Goal: Transaction & Acquisition: Purchase product/service

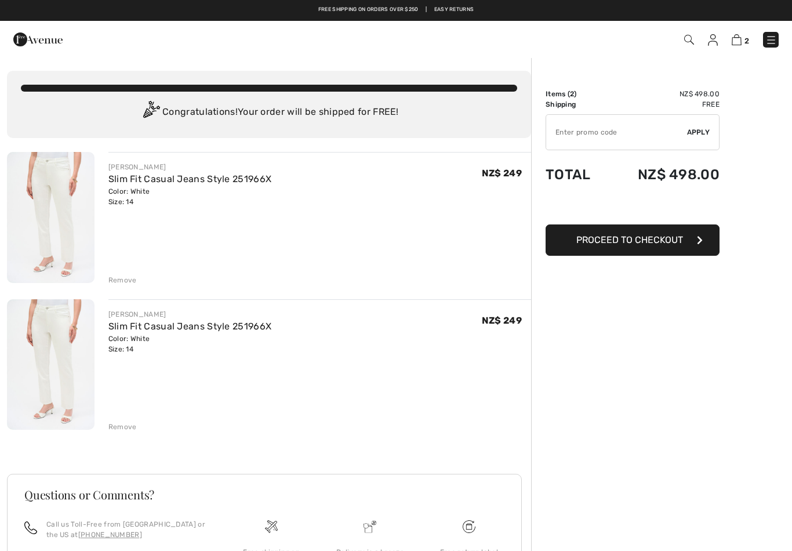
click at [123, 429] on div "Remove" at bounding box center [122, 427] width 28 height 10
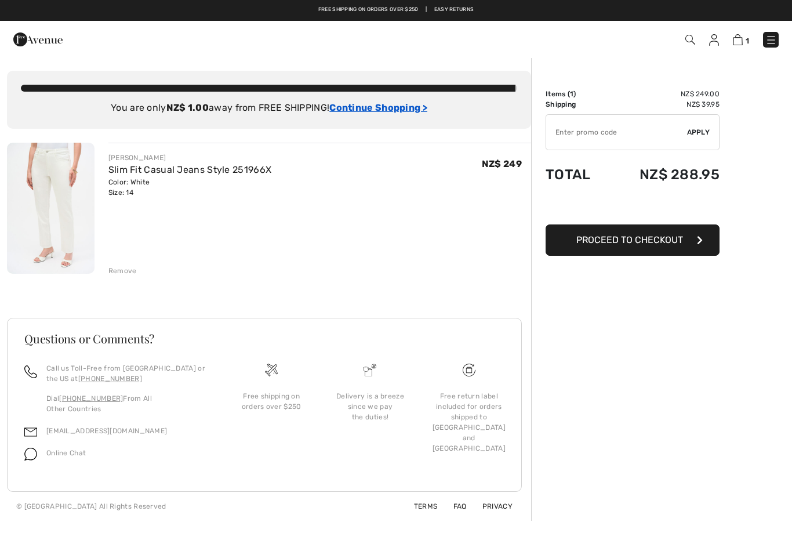
click at [390, 105] on ins "Continue Shopping >" at bounding box center [378, 107] width 98 height 11
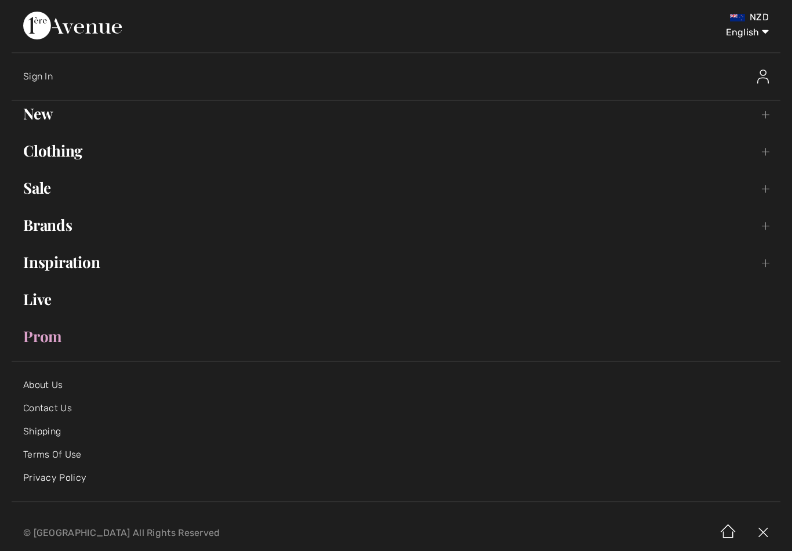
click at [63, 156] on link "Clothing Toggle submenu" at bounding box center [396, 151] width 769 height 26
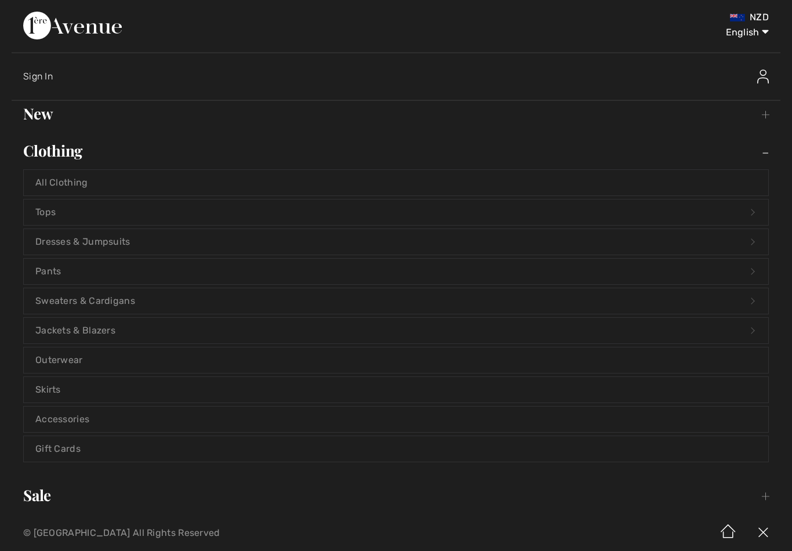
click at [135, 299] on link "Sweaters & Cardigans Open submenu" at bounding box center [396, 301] width 745 height 26
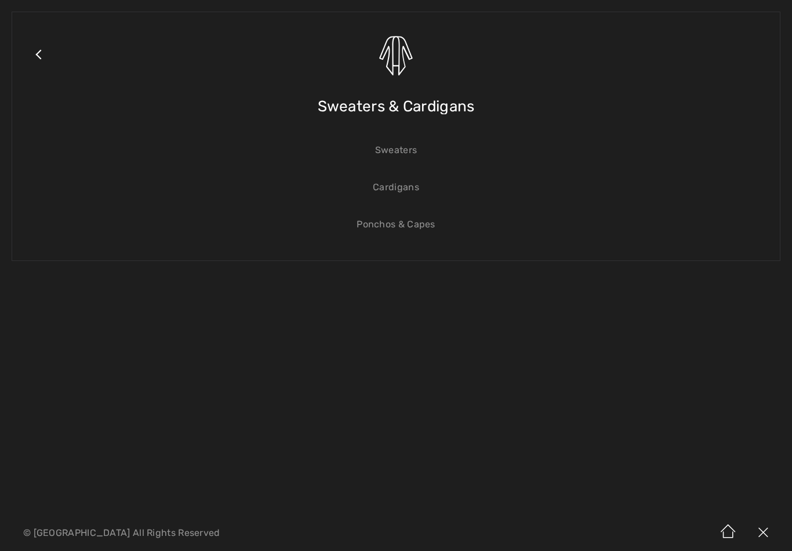
click at [411, 150] on link "Sweaters" at bounding box center [396, 150] width 745 height 26
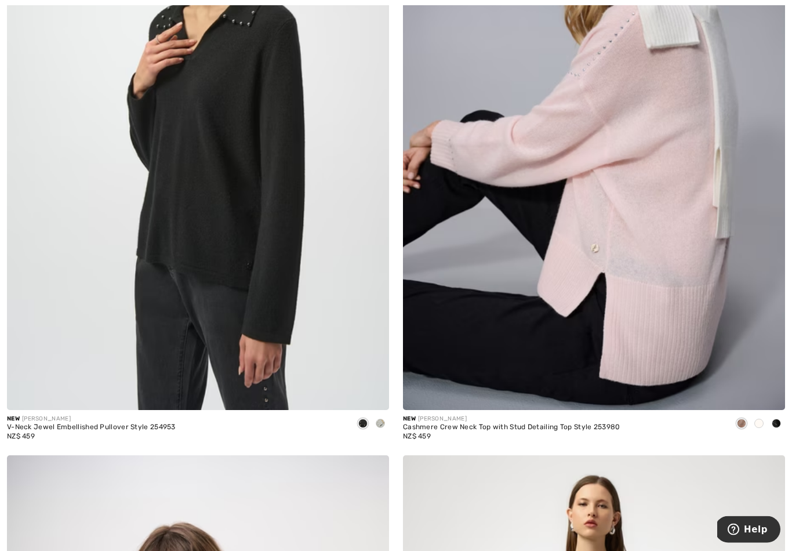
scroll to position [340, 0]
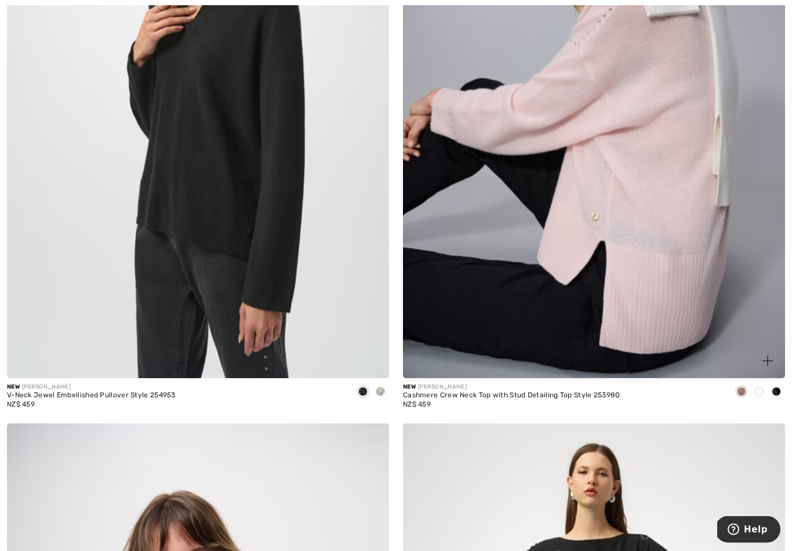
click at [676, 198] on img at bounding box center [594, 91] width 382 height 573
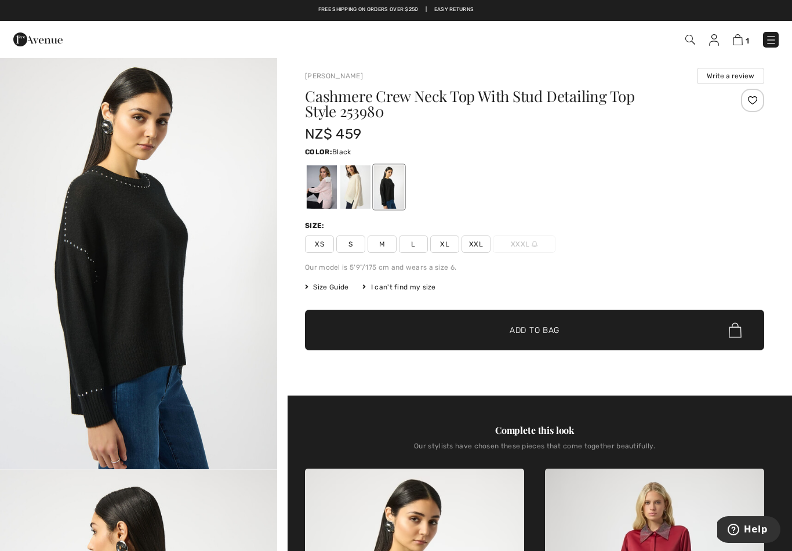
scroll to position [12, 0]
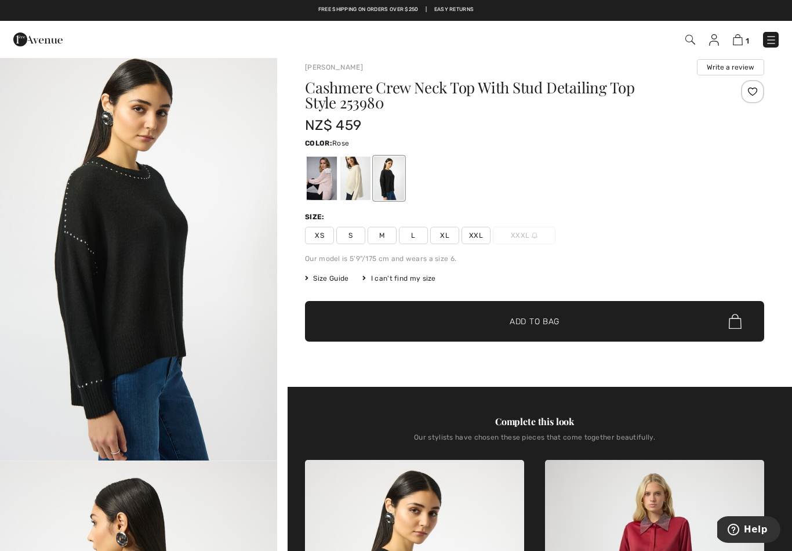
click at [321, 197] on div at bounding box center [322, 178] width 30 height 43
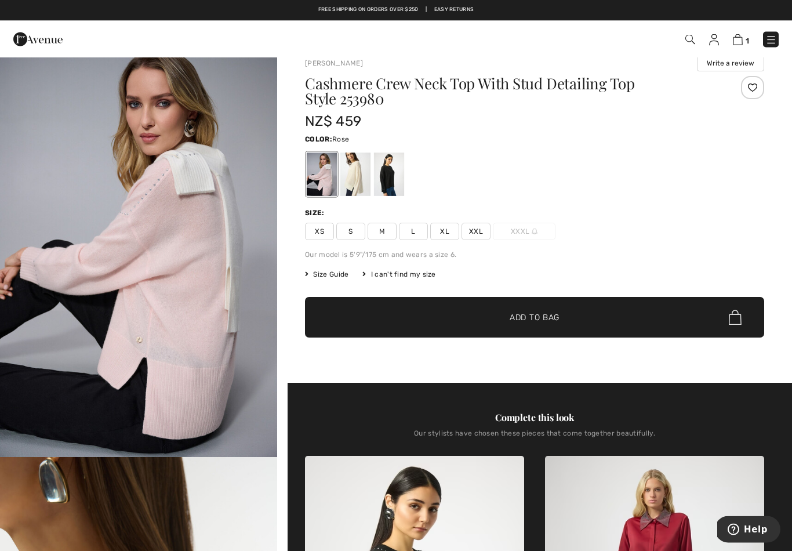
scroll to position [0, 0]
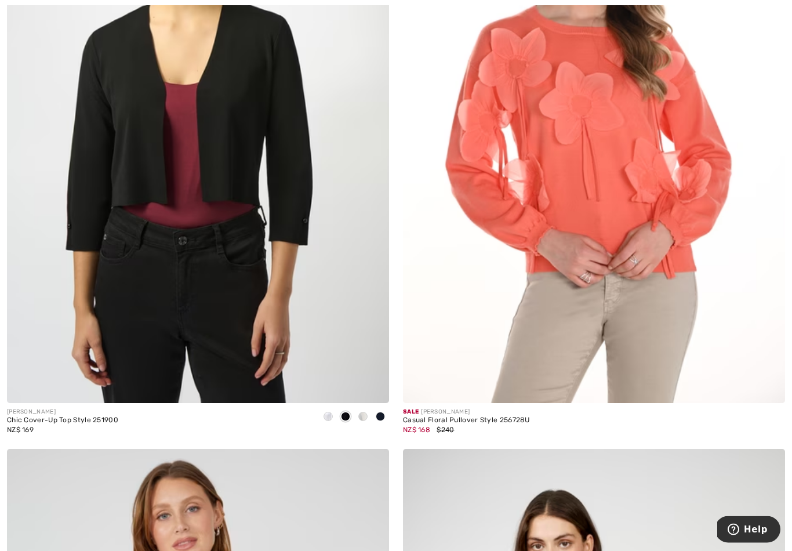
scroll to position [9871, 0]
click at [697, 263] on img at bounding box center [594, 116] width 382 height 573
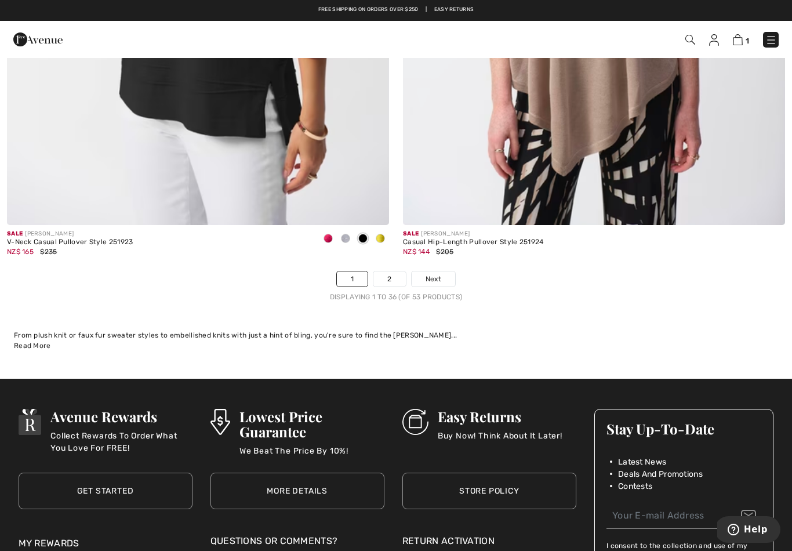
scroll to position [11286, 0]
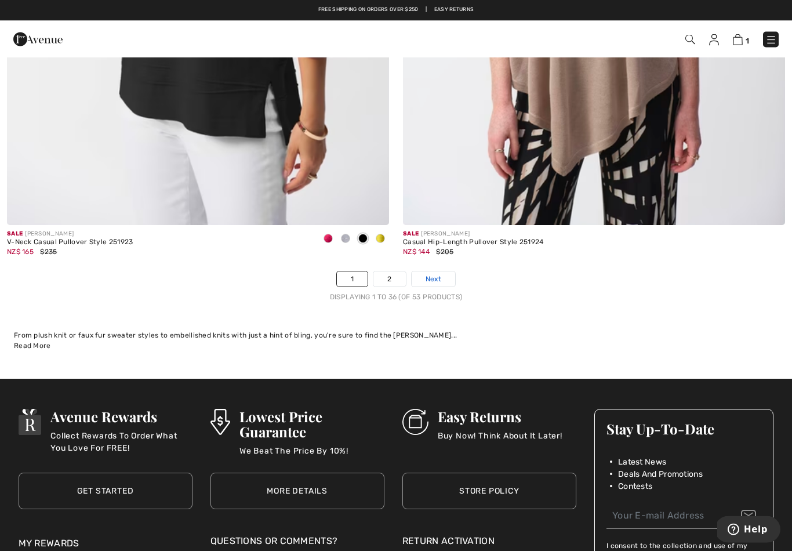
click at [438, 275] on span "Next" at bounding box center [434, 279] width 16 height 10
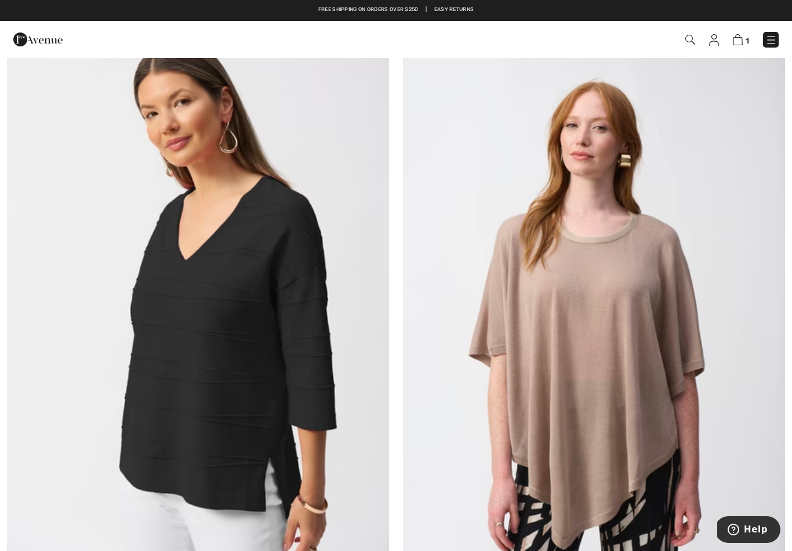
scroll to position [10910, 0]
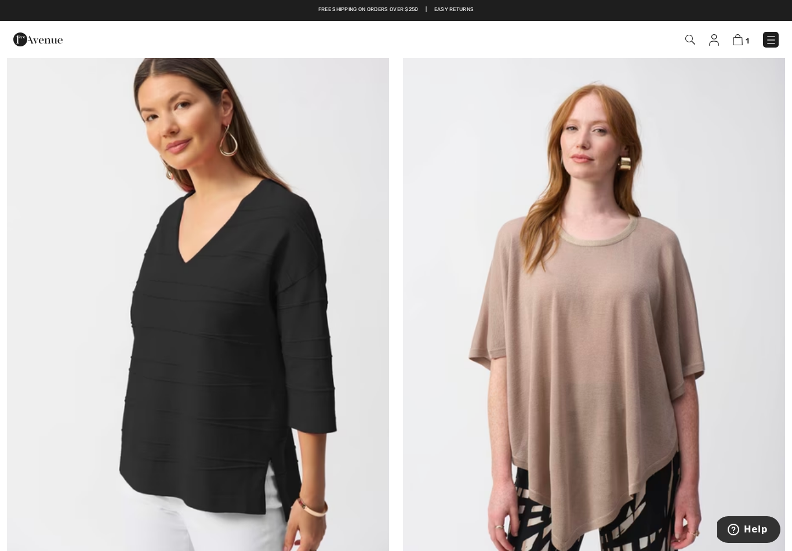
click at [769, 35] on img at bounding box center [771, 40] width 12 height 12
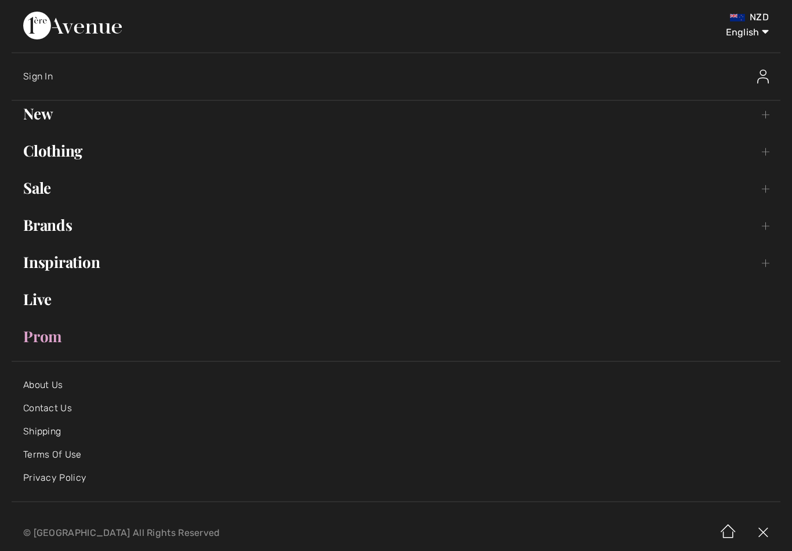
click at [68, 150] on link "Clothing Toggle submenu" at bounding box center [396, 151] width 769 height 26
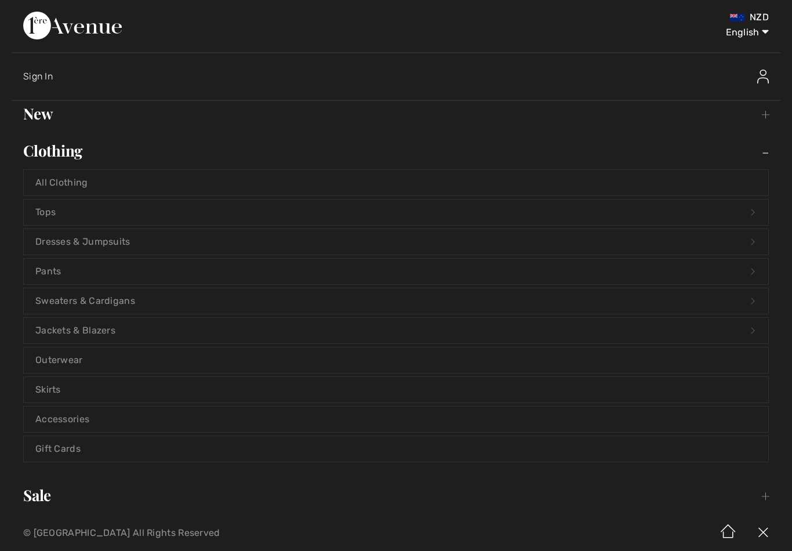
click at [129, 307] on link "Sweaters & Cardigans Open submenu" at bounding box center [396, 301] width 745 height 26
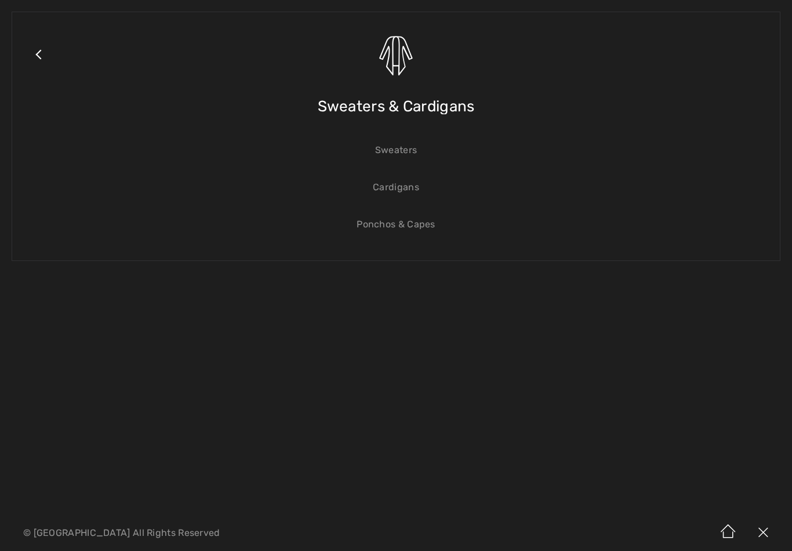
click at [398, 186] on link "Cardigans" at bounding box center [396, 188] width 745 height 26
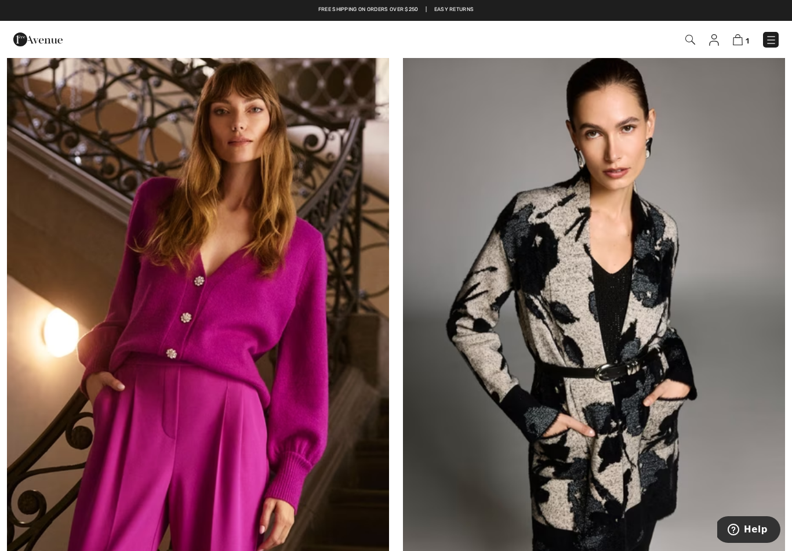
scroll to position [3929, 0]
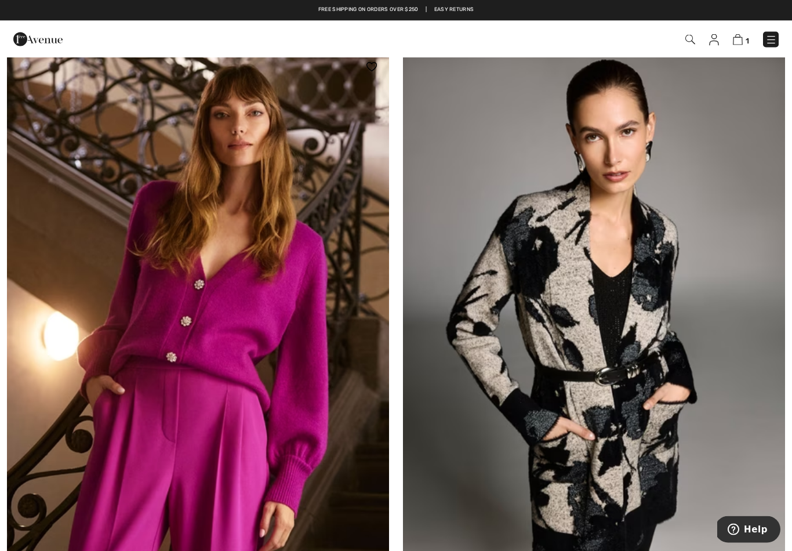
click at [337, 202] on img at bounding box center [198, 336] width 382 height 573
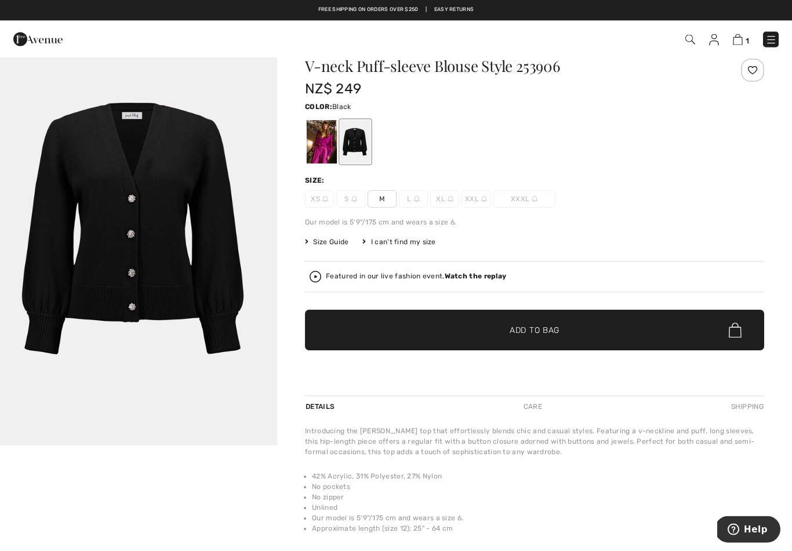
scroll to position [27, 0]
click at [321, 146] on div at bounding box center [322, 141] width 30 height 43
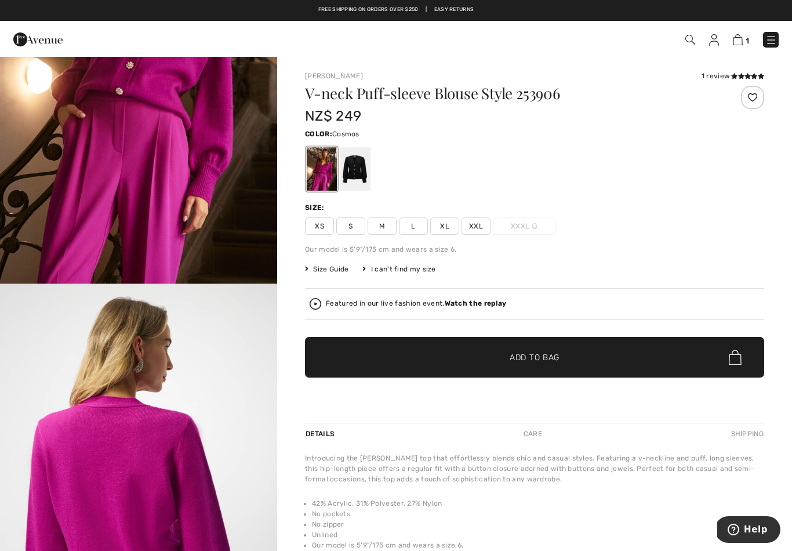
scroll to position [0, 0]
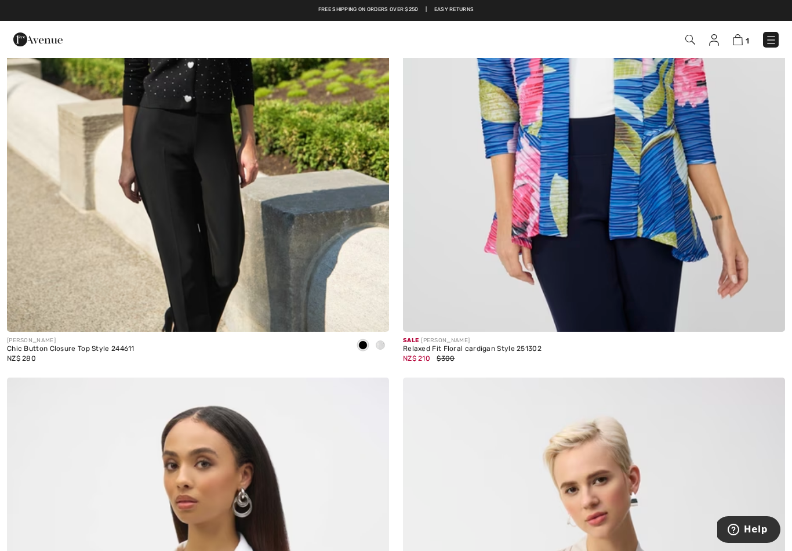
scroll to position [8030, 0]
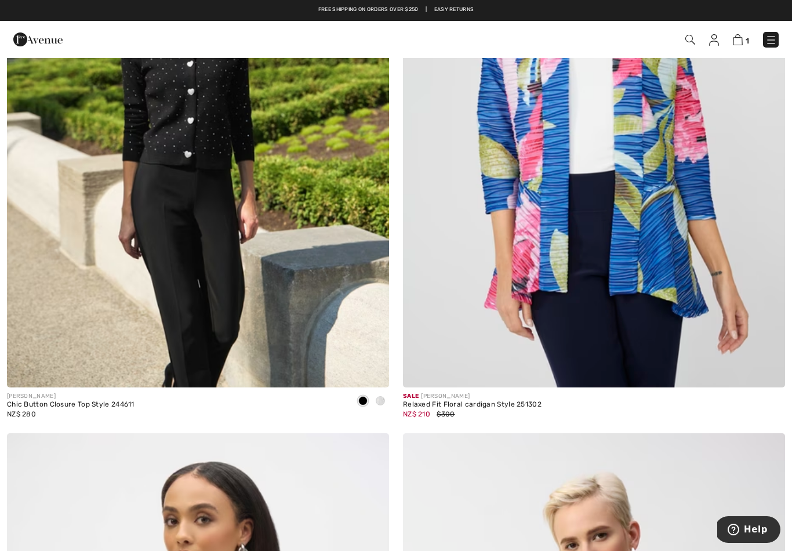
click at [768, 34] on img at bounding box center [771, 40] width 12 height 12
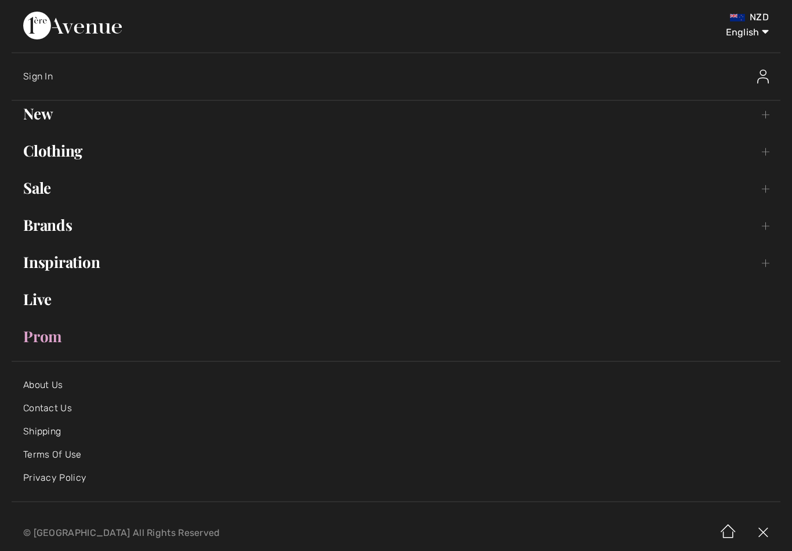
click at [42, 192] on link "Sale Toggle submenu" at bounding box center [396, 188] width 769 height 26
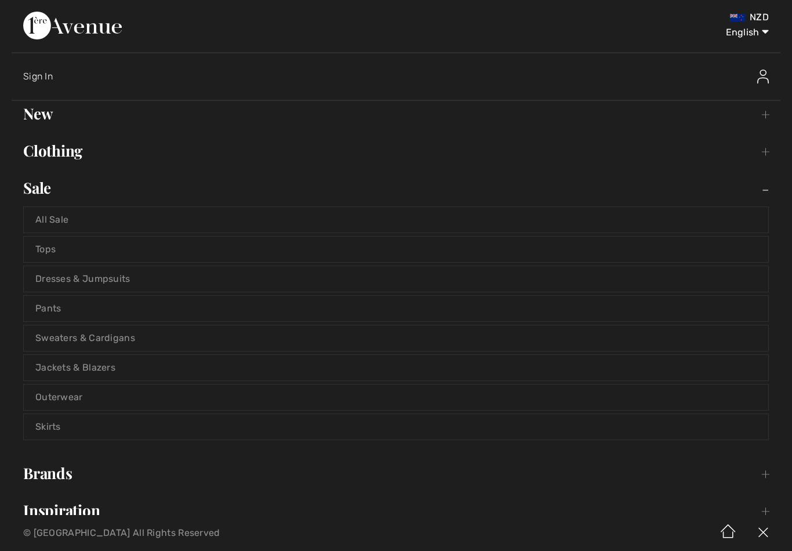
click at [69, 249] on link "Tops" at bounding box center [396, 250] width 745 height 26
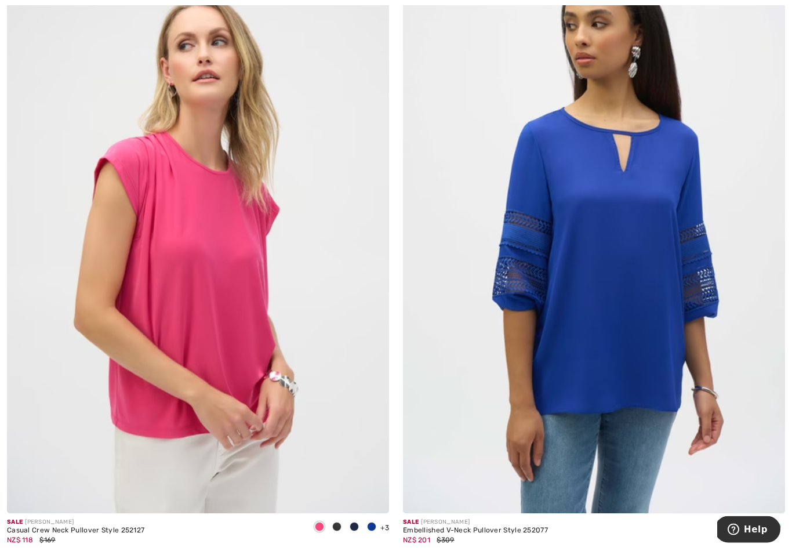
scroll to position [4658, 0]
click at [307, 311] on img at bounding box center [198, 226] width 382 height 573
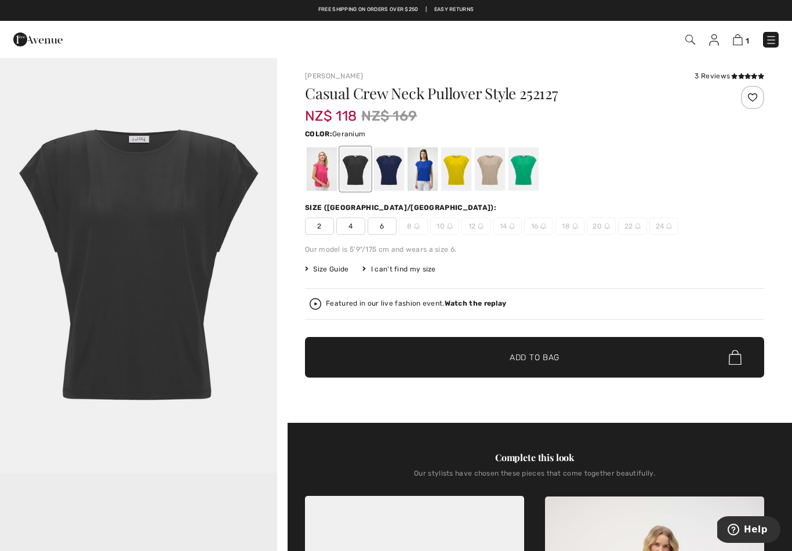
click at [318, 173] on div at bounding box center [322, 168] width 30 height 43
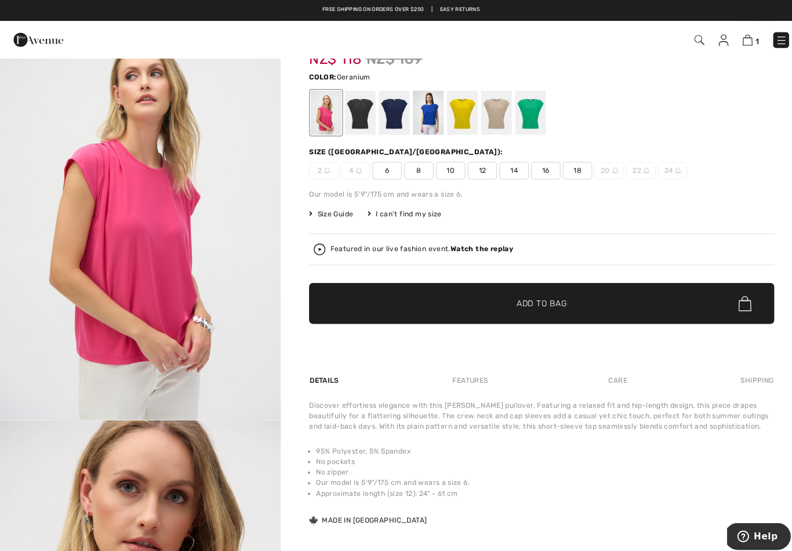
scroll to position [57, 0]
click at [216, 199] on img "1 / 5" at bounding box center [138, 206] width 277 height 415
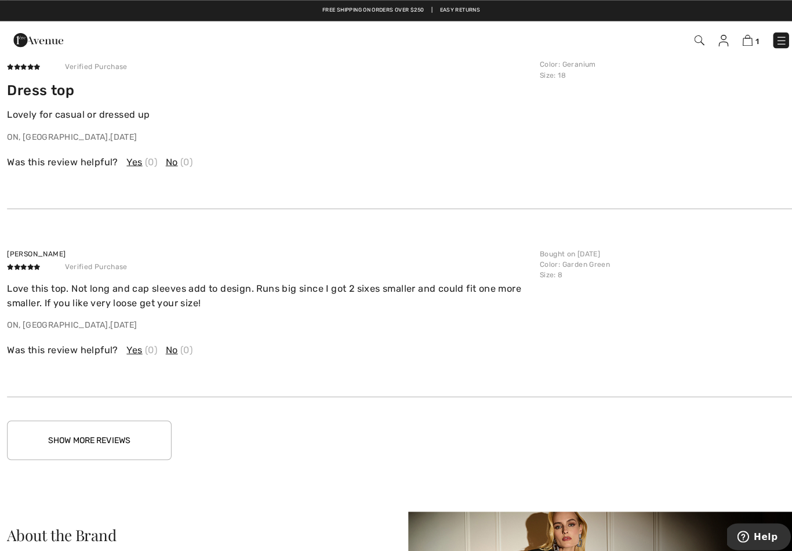
scroll to position [1553, 0]
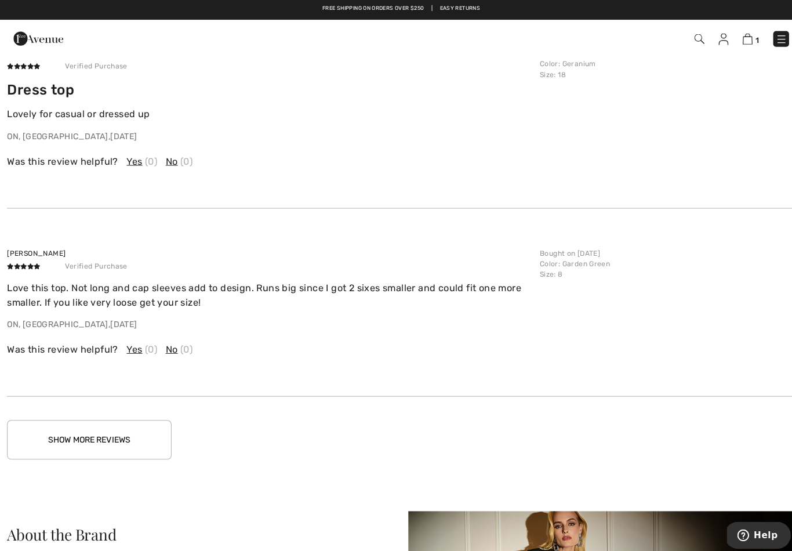
click at [107, 423] on button "Show More Reviews" at bounding box center [88, 435] width 162 height 39
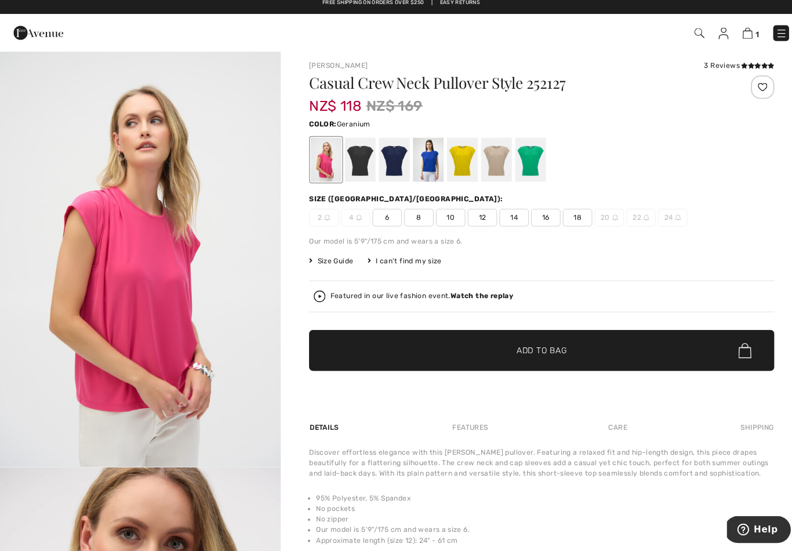
scroll to position [5, 0]
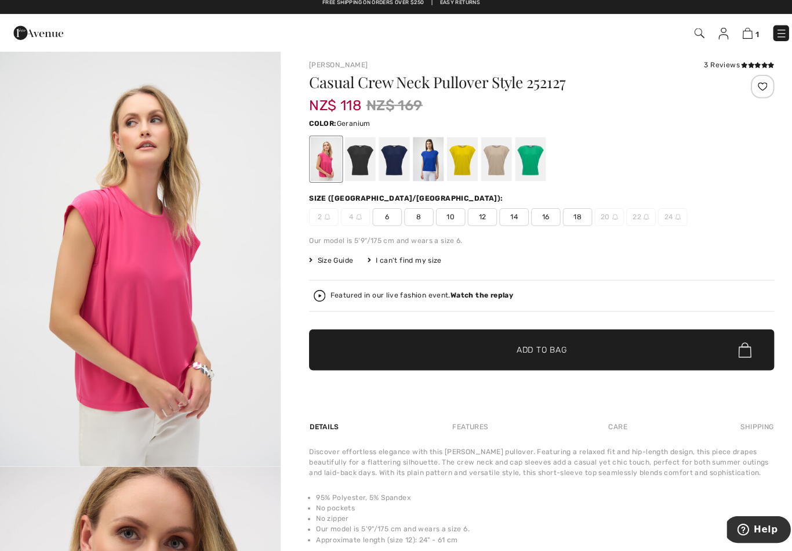
click at [531, 147] on div at bounding box center [524, 163] width 30 height 43
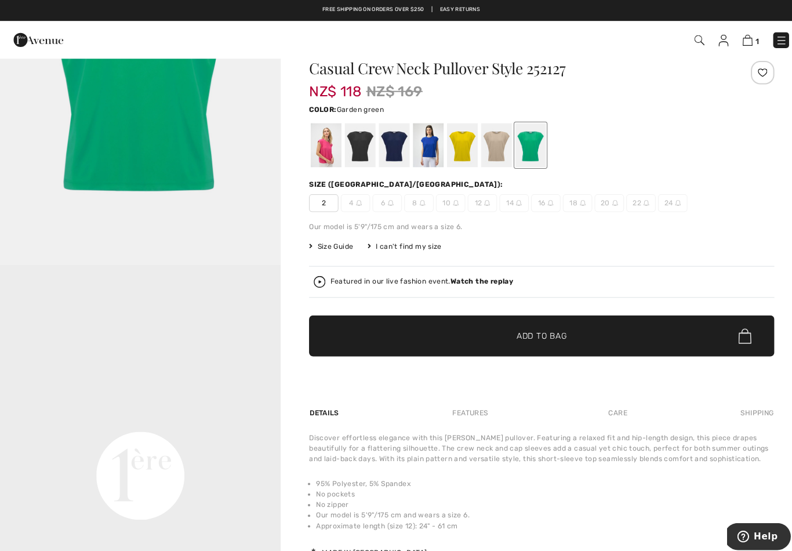
scroll to position [0, 0]
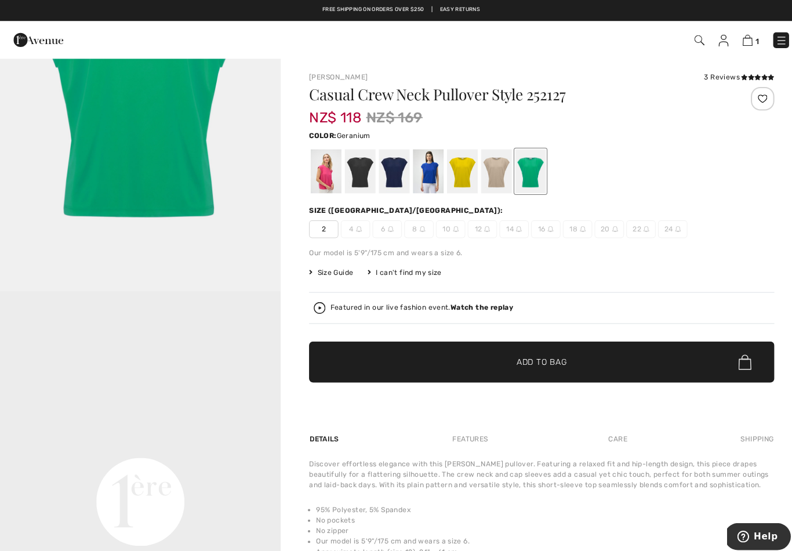
click at [317, 181] on div at bounding box center [322, 168] width 30 height 43
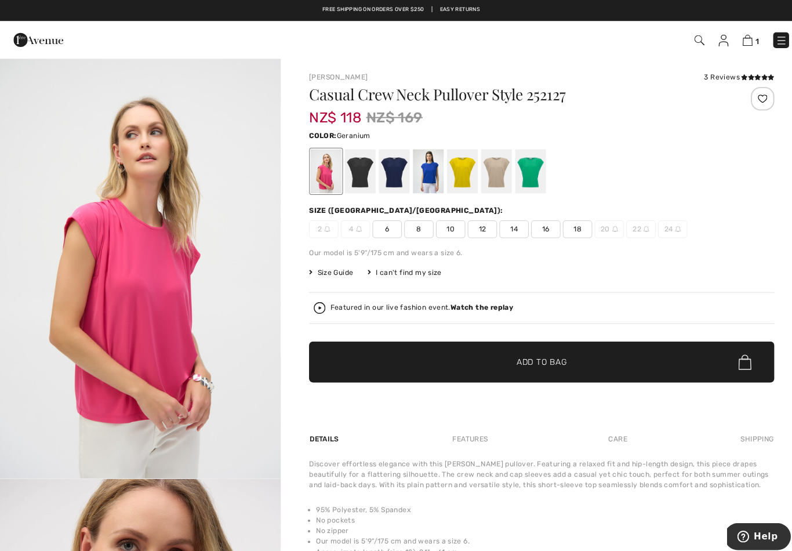
click at [508, 230] on span "14" at bounding box center [507, 225] width 29 height 17
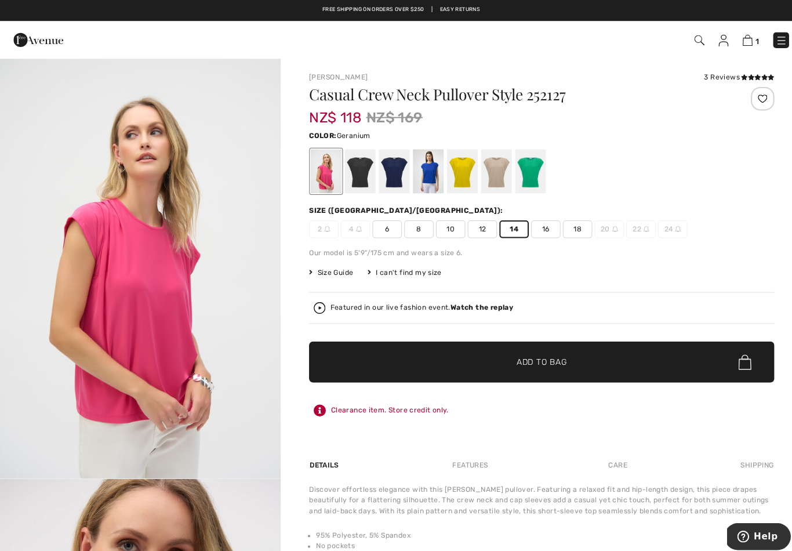
click at [569, 358] on span "✔ Added to Bag Add to Bag" at bounding box center [534, 357] width 459 height 41
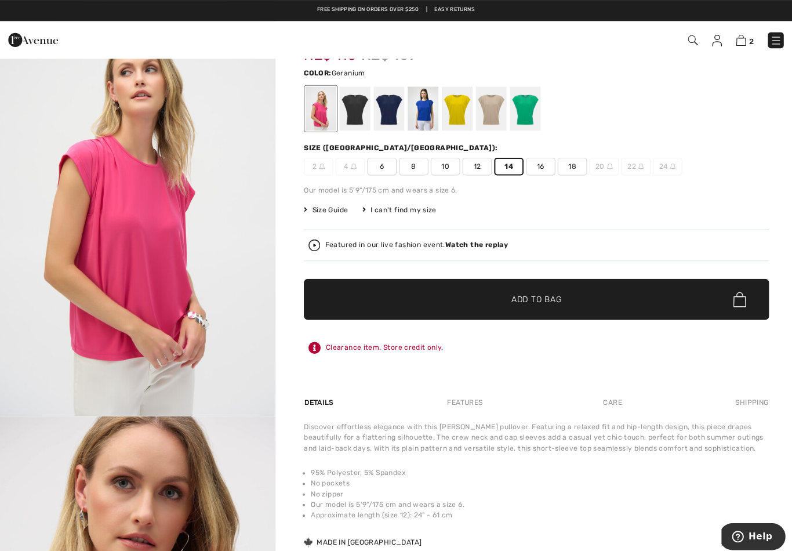
scroll to position [62, 0]
click at [522, 114] on div at bounding box center [524, 106] width 30 height 43
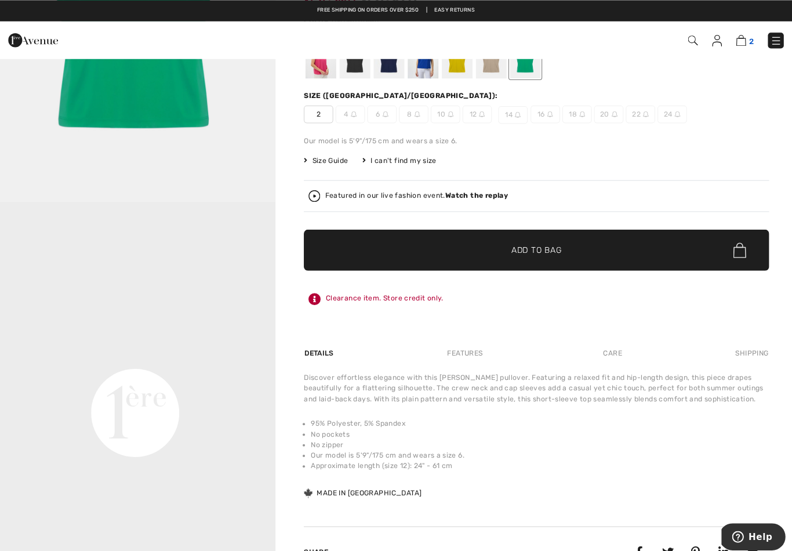
scroll to position [114, 0]
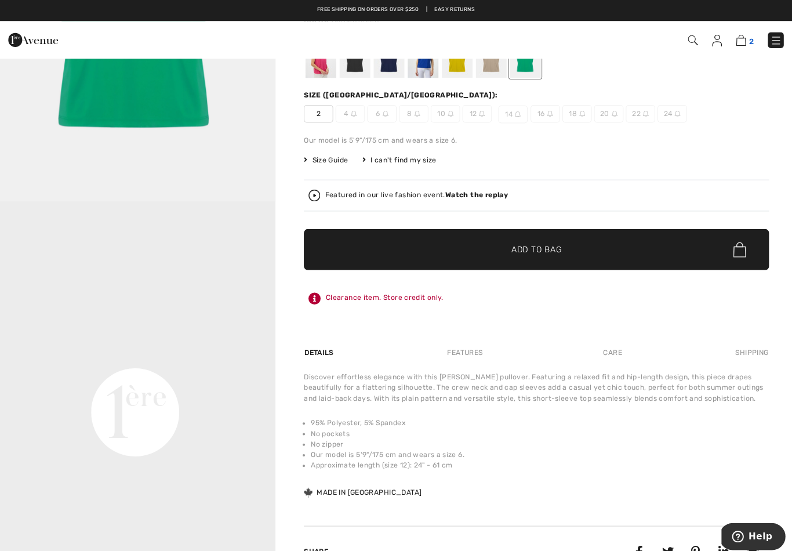
click at [735, 41] on img at bounding box center [737, 39] width 10 height 11
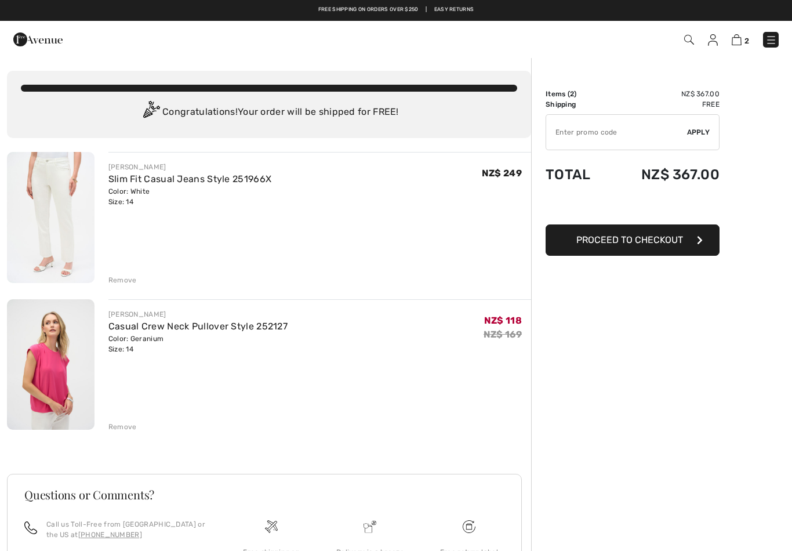
click at [712, 38] on img at bounding box center [713, 40] width 10 height 12
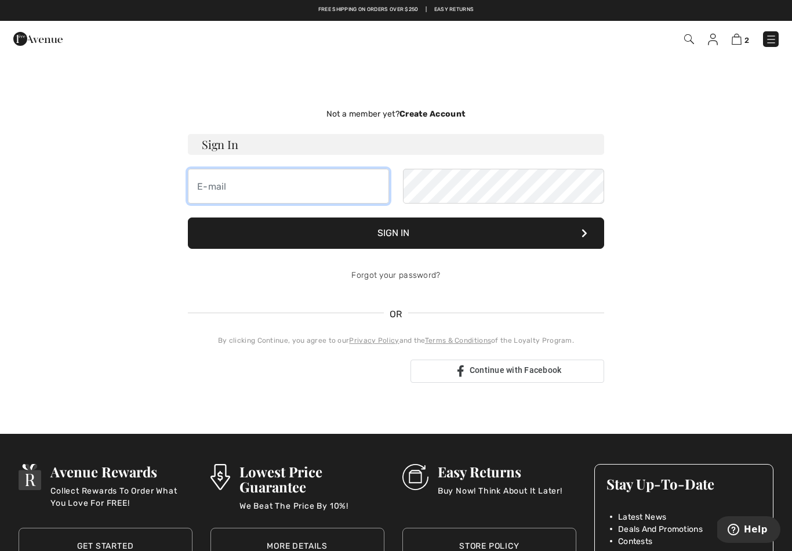
click at [234, 191] on input "email" at bounding box center [288, 186] width 201 height 35
type input "chrissydarth@icloud.com"
click at [397, 235] on button "Sign In" at bounding box center [396, 232] width 416 height 31
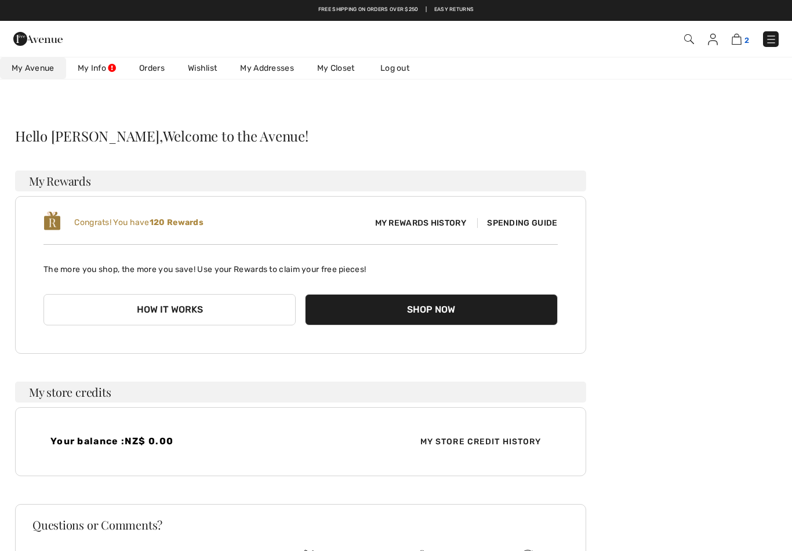
click at [741, 43] on img at bounding box center [737, 39] width 10 height 11
click at [740, 37] on img at bounding box center [737, 39] width 10 height 11
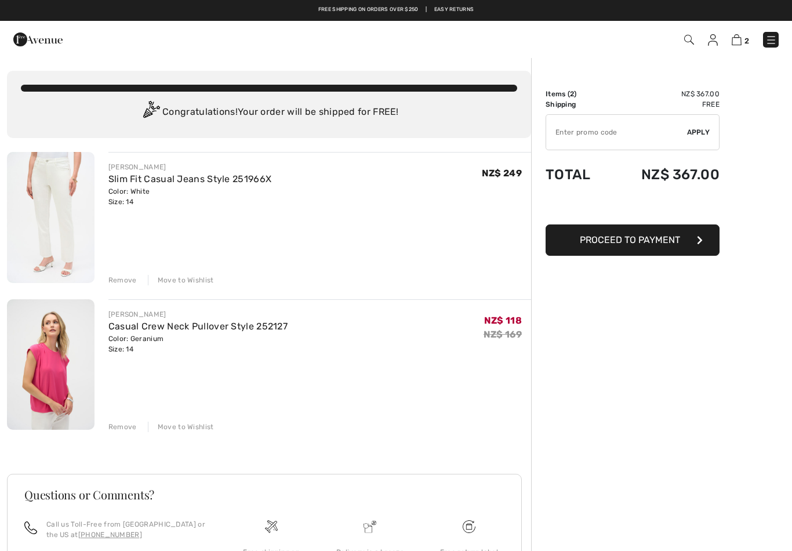
click at [691, 245] on button "Proceed to Payment" at bounding box center [633, 239] width 174 height 31
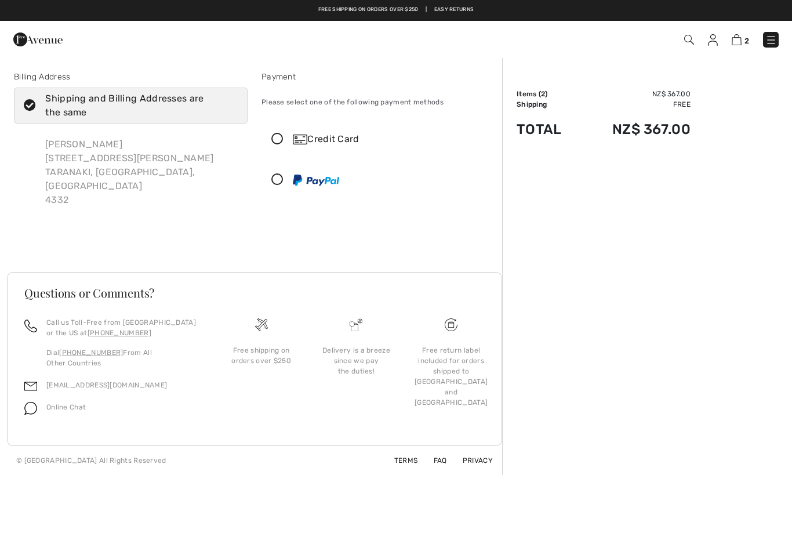
click at [275, 129] on div "Credit Card" at bounding box center [378, 139] width 233 height 35
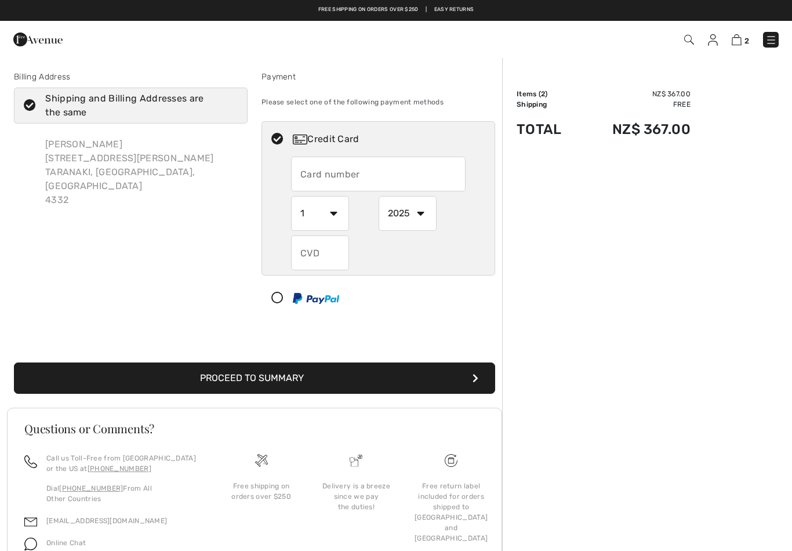
click at [339, 181] on input "text" at bounding box center [378, 174] width 175 height 35
type input "5402231048356087"
click at [338, 216] on select "1 2 3 4 5 6 7 8 9 10 11 12" at bounding box center [320, 213] width 58 height 35
select select "8"
click at [429, 216] on select "2025 2026 2027 2028 2029 2030 2031 2032 2033 2034 2035" at bounding box center [408, 213] width 58 height 35
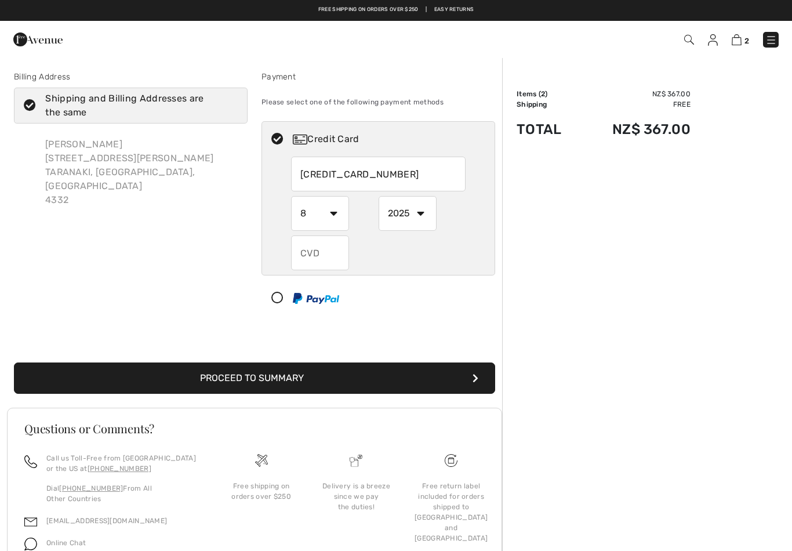
select select "2028"
click at [320, 256] on input "text" at bounding box center [320, 252] width 58 height 35
type input "5"
click at [329, 215] on select "1 2 3 4 5 6 7 8 9 10 11 12" at bounding box center [320, 213] width 58 height 35
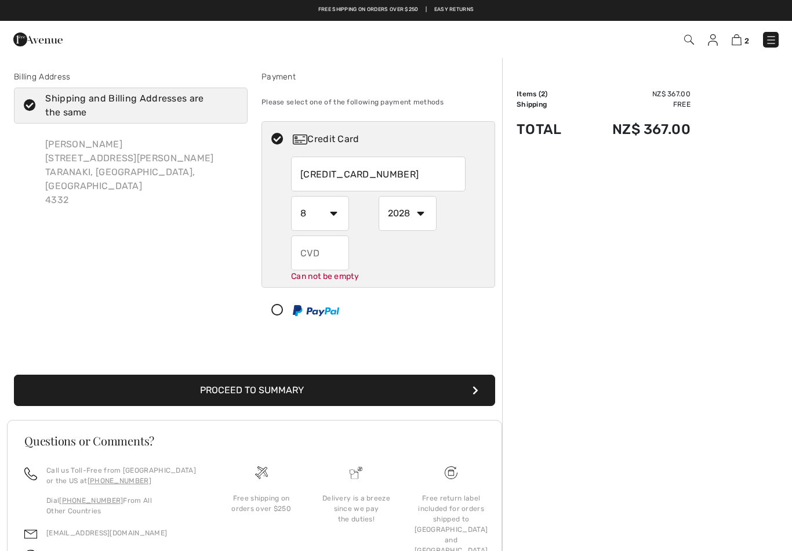
select select "1"
click at [420, 207] on select "2025 2026 2027 2028 2029 2030 2031 2032 2033 2034 2035" at bounding box center [408, 213] width 58 height 35
select select "2025"
click at [416, 168] on input "5402231048356087" at bounding box center [378, 174] width 175 height 35
type input "5"
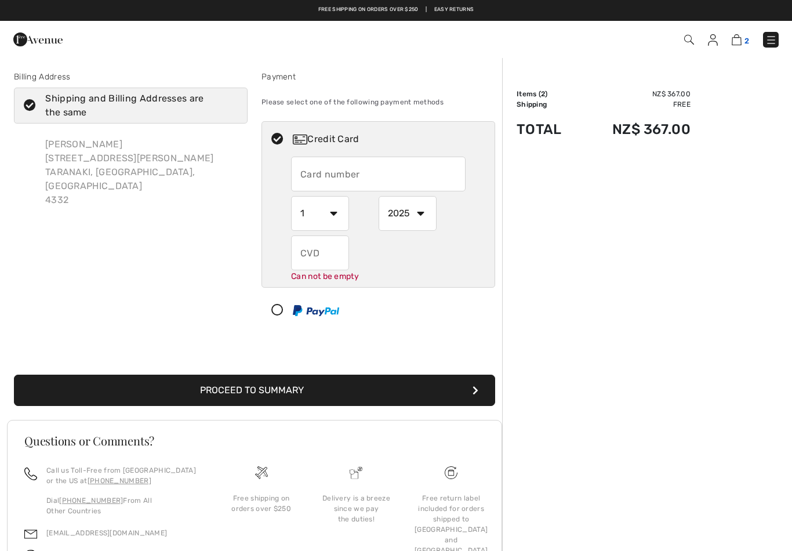
click at [739, 39] on img at bounding box center [737, 39] width 10 height 11
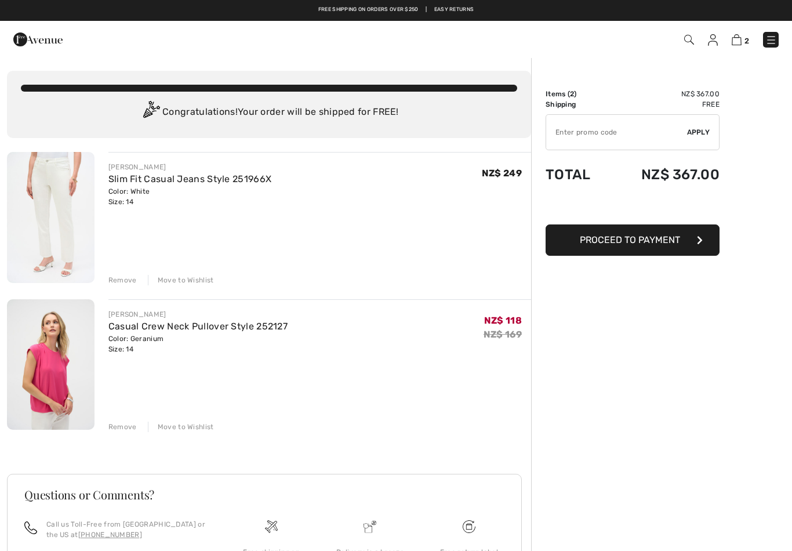
click at [125, 280] on div "Remove" at bounding box center [122, 280] width 28 height 10
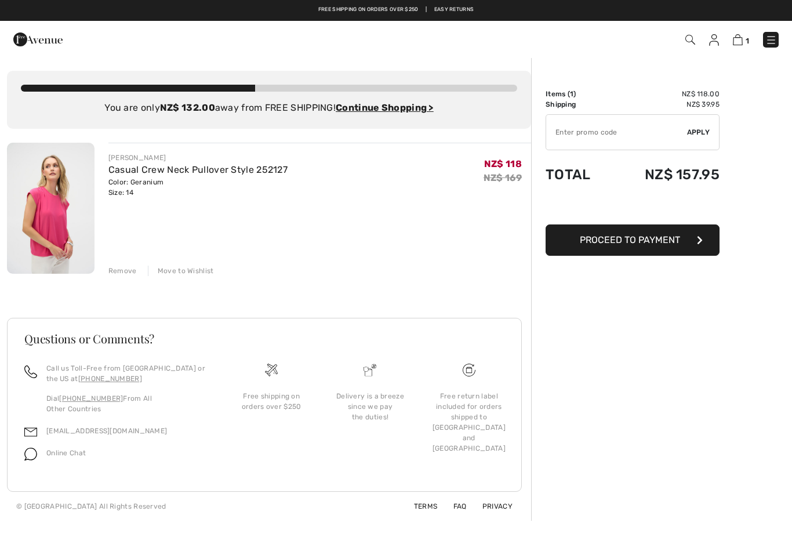
click at [125, 273] on div "Remove" at bounding box center [122, 271] width 28 height 10
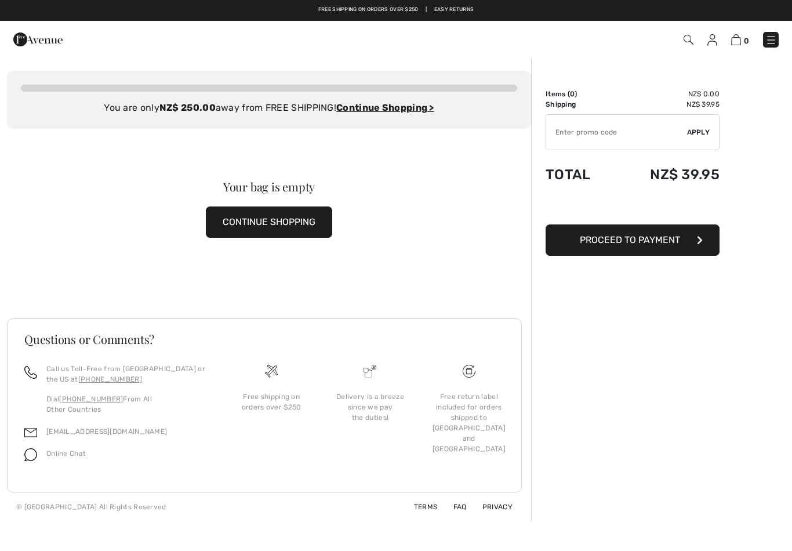
click at [715, 39] on img at bounding box center [712, 40] width 10 height 12
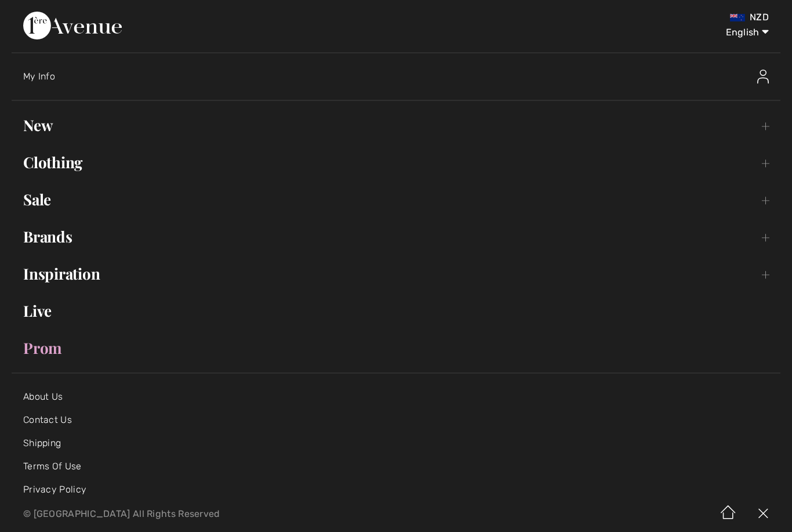
click at [74, 164] on link "Clothing Toggle submenu" at bounding box center [396, 163] width 769 height 26
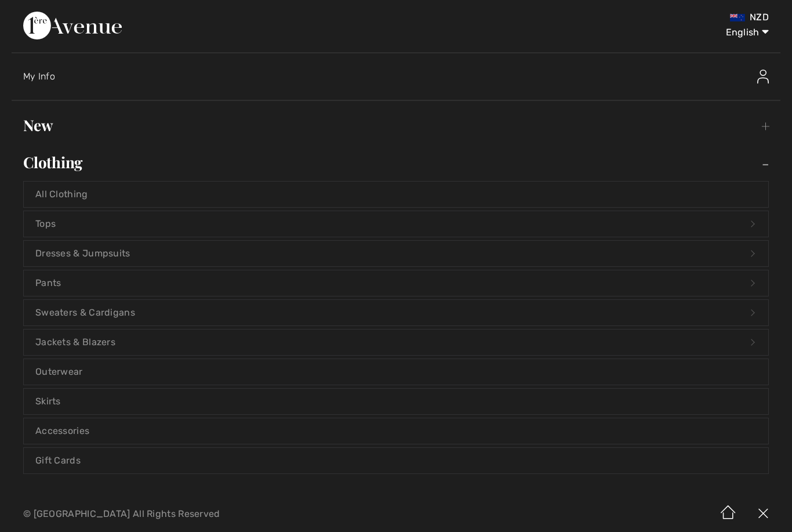
click at [61, 278] on link "Pants Open submenu" at bounding box center [396, 283] width 745 height 26
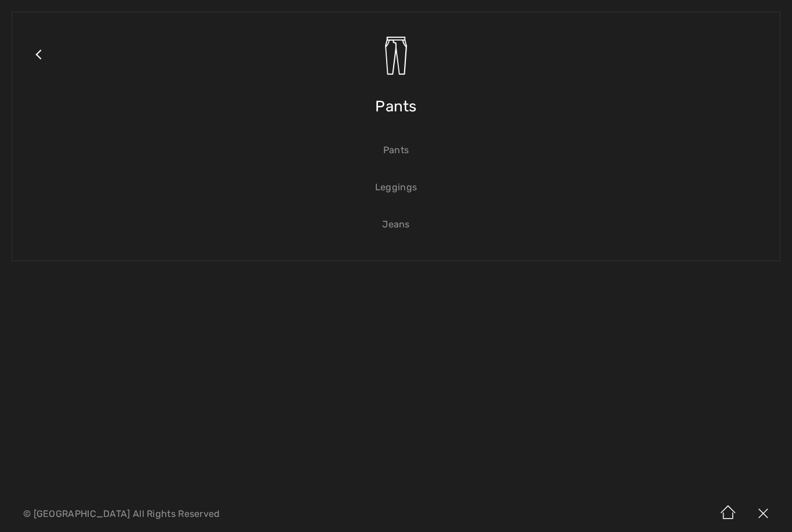
click at [399, 141] on link "Pants" at bounding box center [396, 150] width 745 height 26
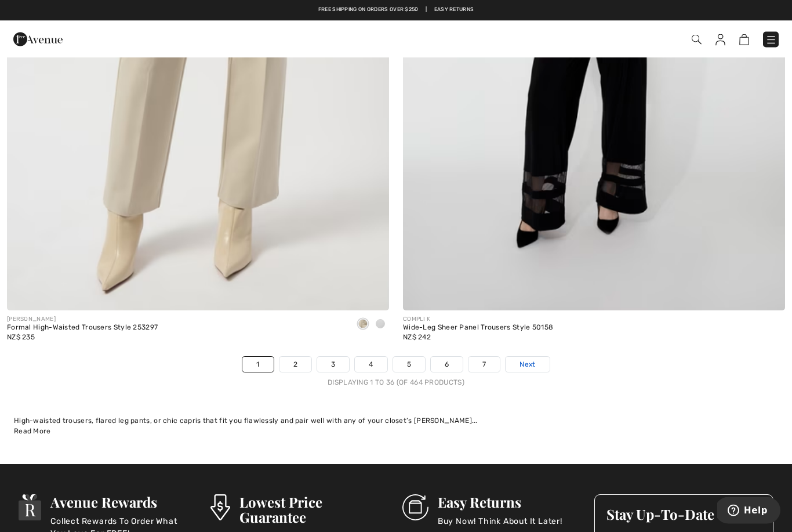
scroll to position [11201, 0]
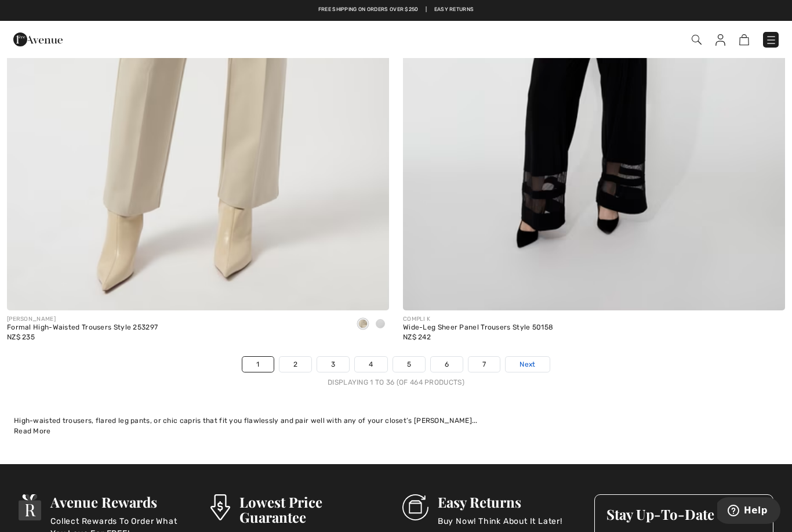
click at [526, 359] on span "Next" at bounding box center [528, 364] width 16 height 10
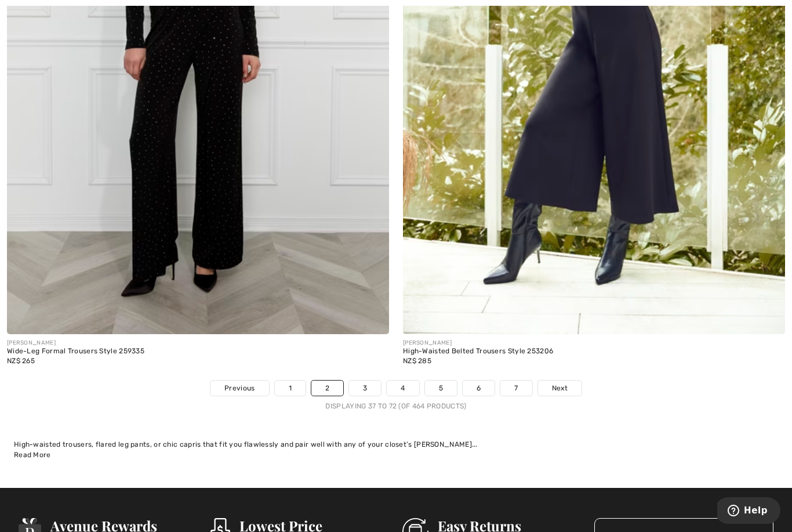
scroll to position [11177, 0]
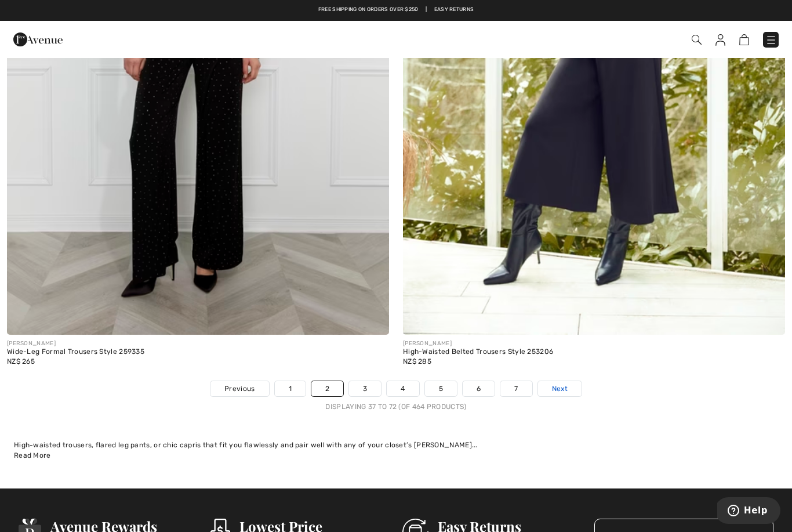
click at [560, 383] on span "Next" at bounding box center [560, 388] width 16 height 10
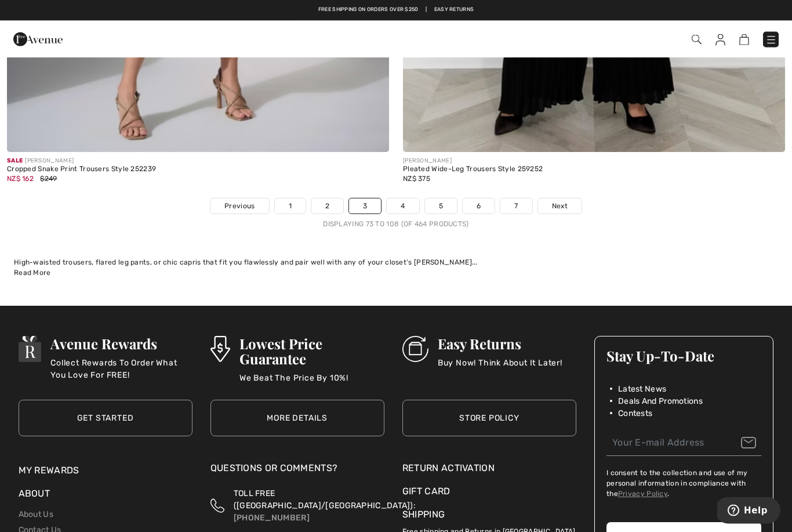
scroll to position [11359, 0]
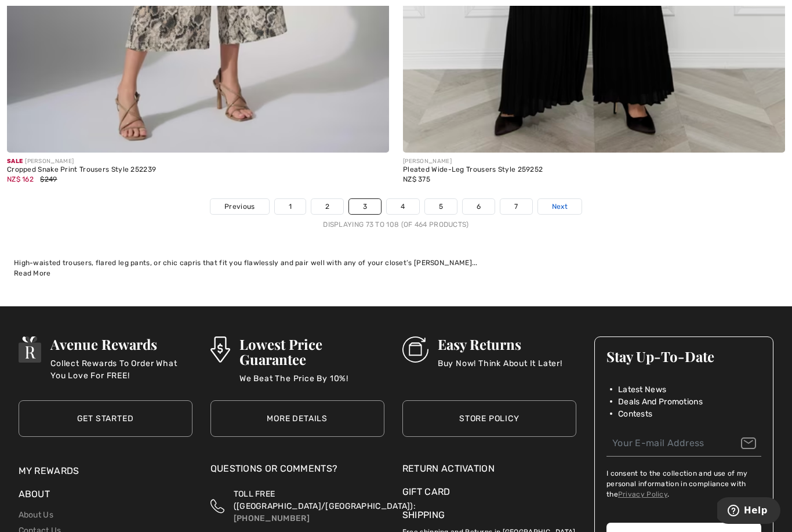
click at [562, 201] on span "Next" at bounding box center [560, 206] width 16 height 10
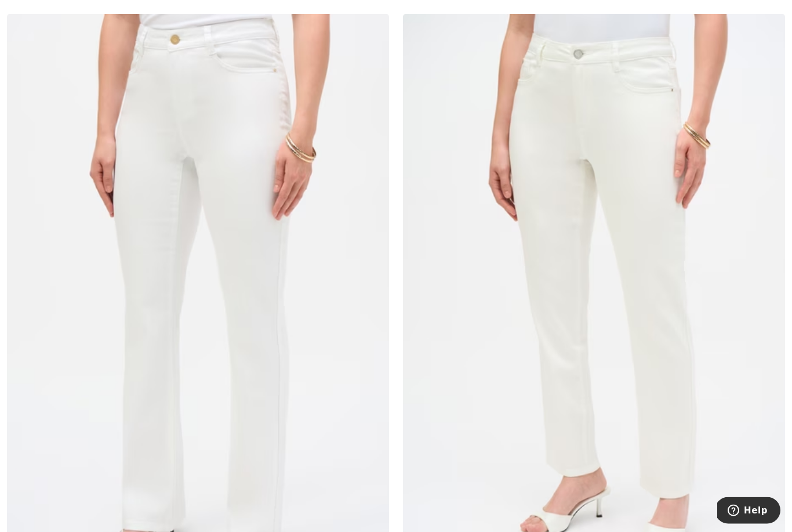
scroll to position [6449, 0]
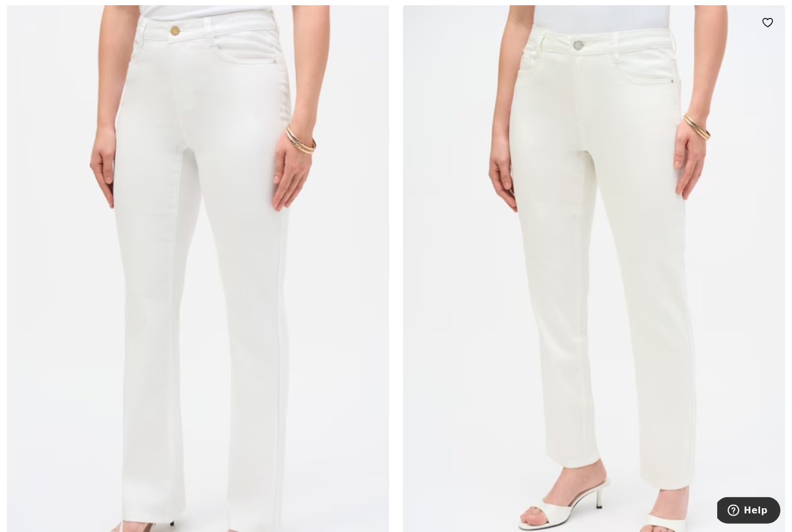
click at [708, 293] on img at bounding box center [594, 292] width 382 height 573
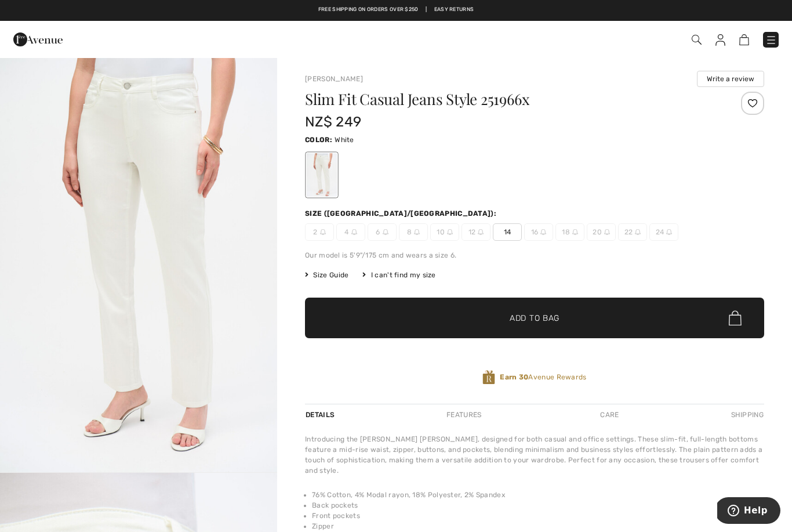
click at [512, 227] on span "14" at bounding box center [507, 231] width 29 height 17
click at [548, 318] on span "Add to Bag" at bounding box center [535, 318] width 50 height 12
click at [769, 39] on img at bounding box center [771, 40] width 12 height 12
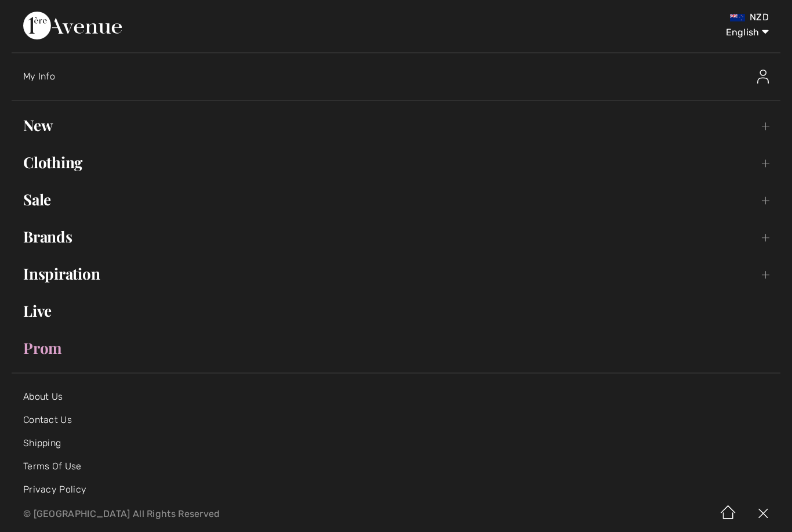
click at [54, 195] on link "Sale Toggle submenu" at bounding box center [396, 200] width 769 height 26
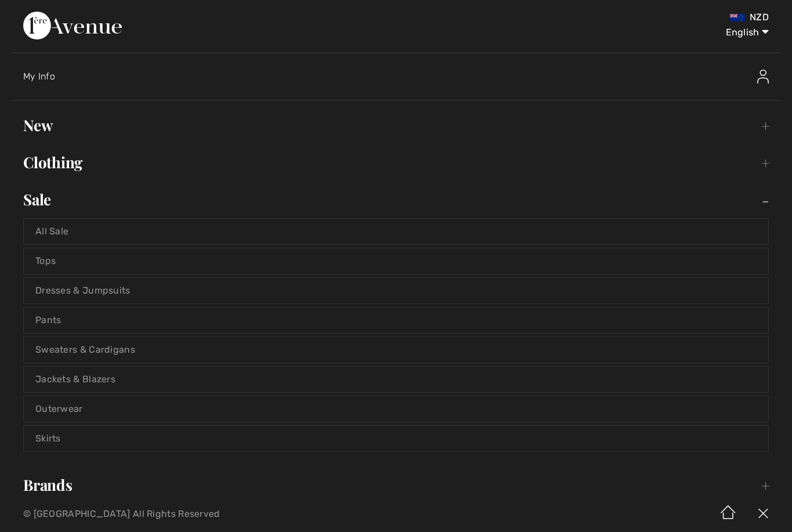
click at [49, 256] on link "Tops" at bounding box center [396, 261] width 745 height 26
click at [54, 262] on link "Tops" at bounding box center [396, 261] width 745 height 26
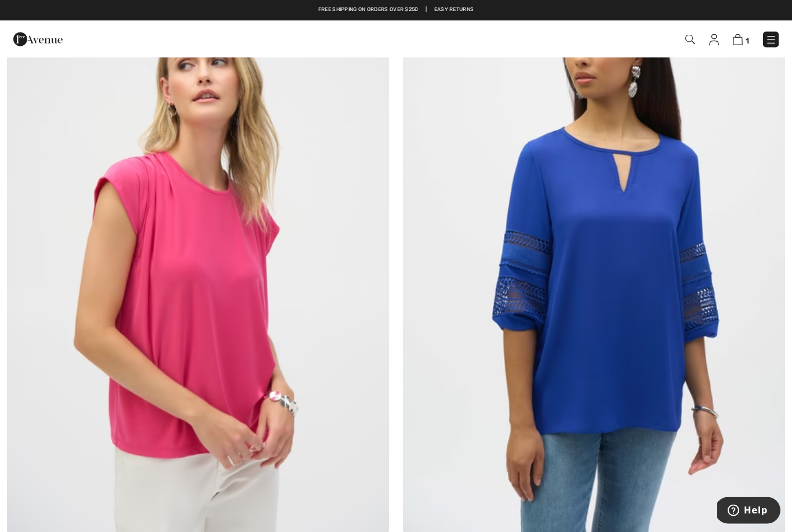
scroll to position [4638, 0]
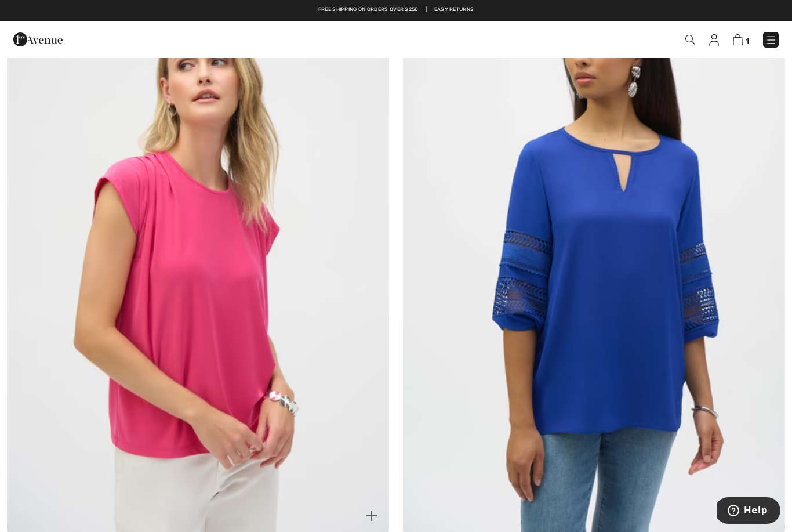
click at [271, 355] on img at bounding box center [198, 246] width 382 height 573
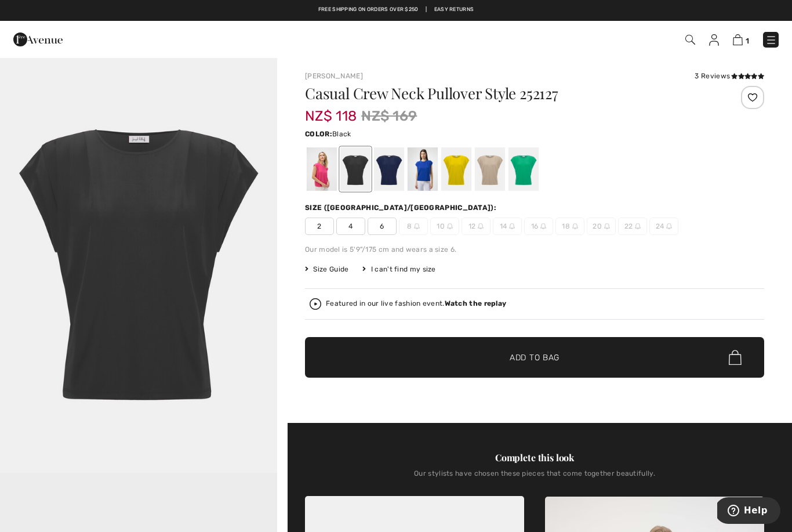
click at [315, 173] on div at bounding box center [322, 168] width 30 height 43
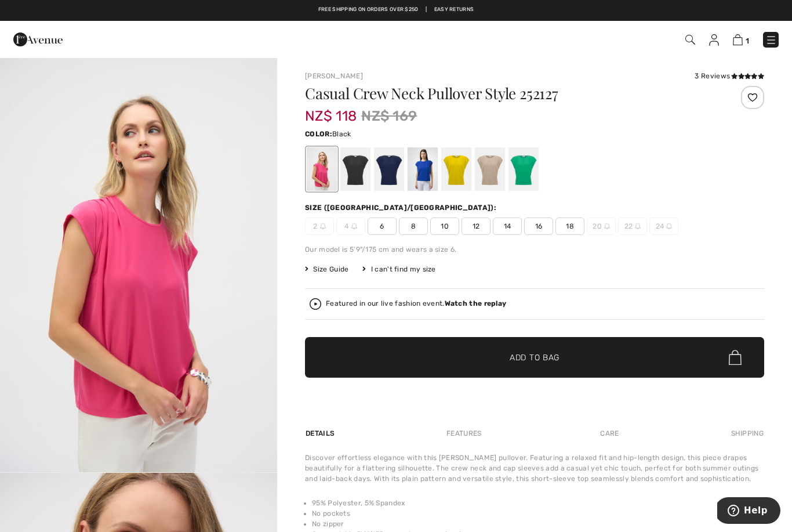
click at [352, 184] on div at bounding box center [355, 168] width 30 height 43
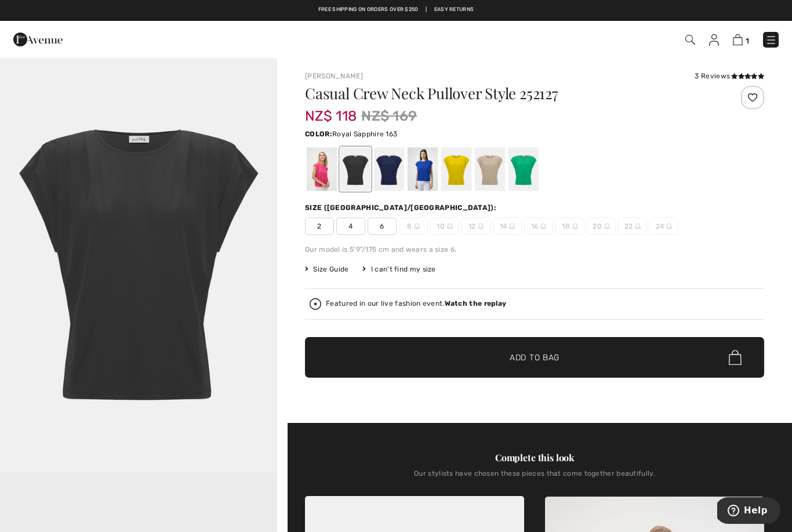
click at [427, 186] on div at bounding box center [423, 168] width 30 height 43
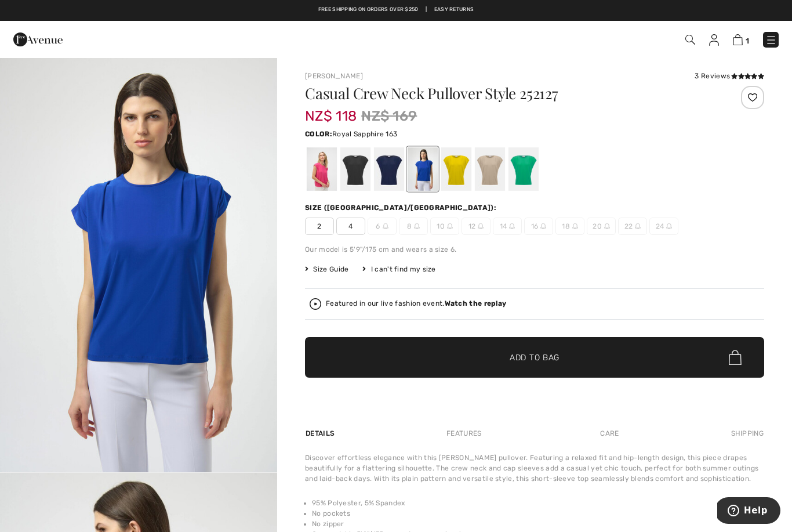
click at [461, 191] on div at bounding box center [456, 168] width 30 height 43
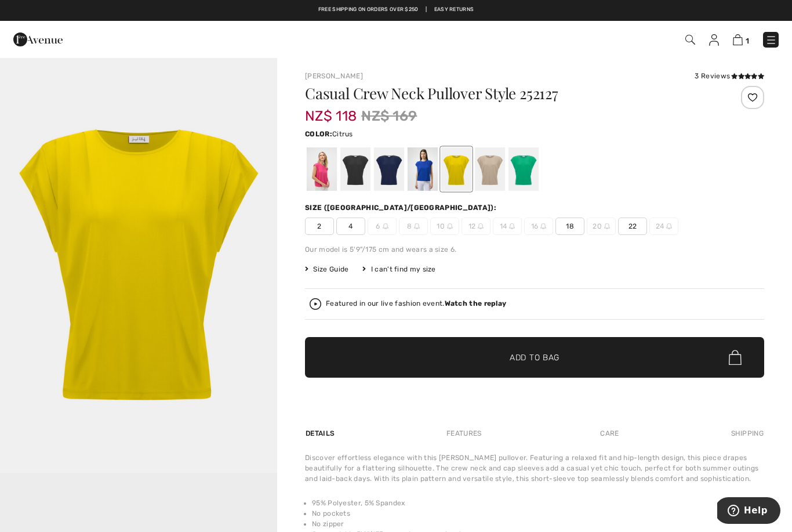
click at [490, 187] on div at bounding box center [490, 168] width 30 height 43
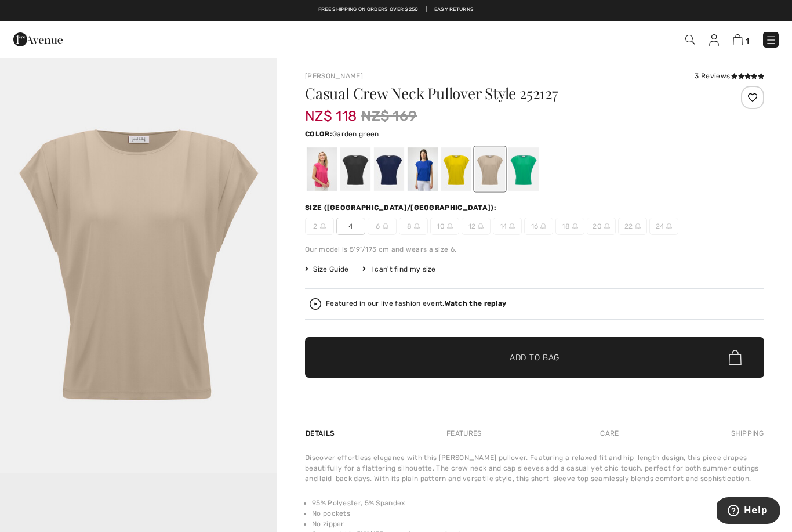
click at [525, 179] on div at bounding box center [524, 168] width 30 height 43
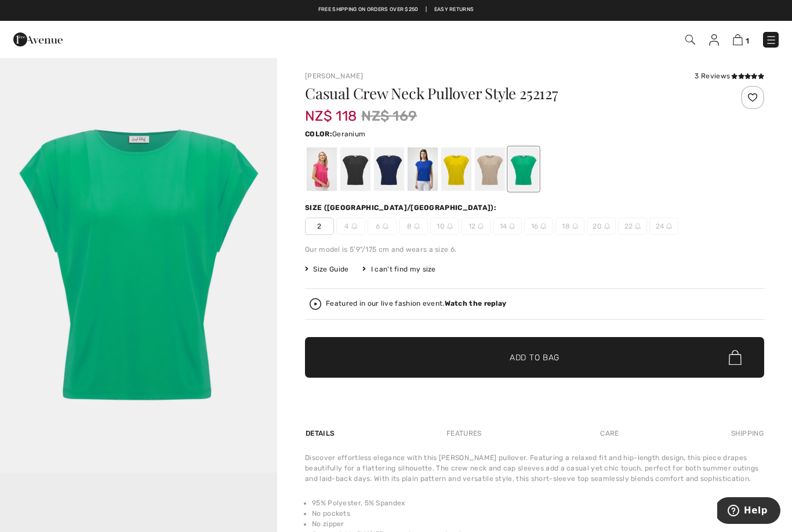
click at [327, 184] on div at bounding box center [322, 168] width 30 height 43
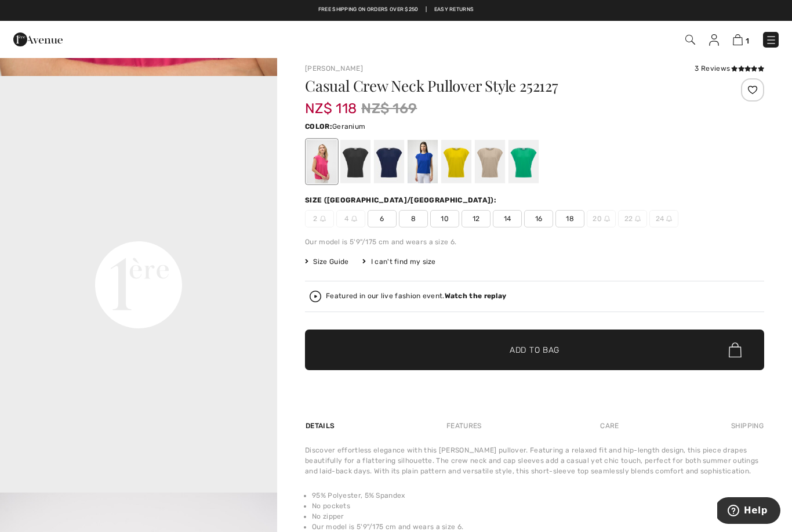
scroll to position [805, 0]
click at [506, 217] on span "14" at bounding box center [507, 218] width 29 height 17
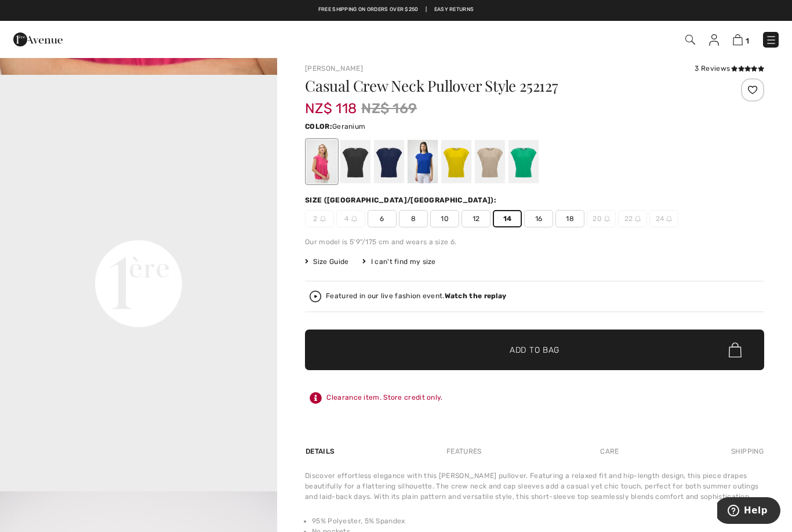
click at [538, 354] on span "Add to Bag" at bounding box center [535, 350] width 50 height 12
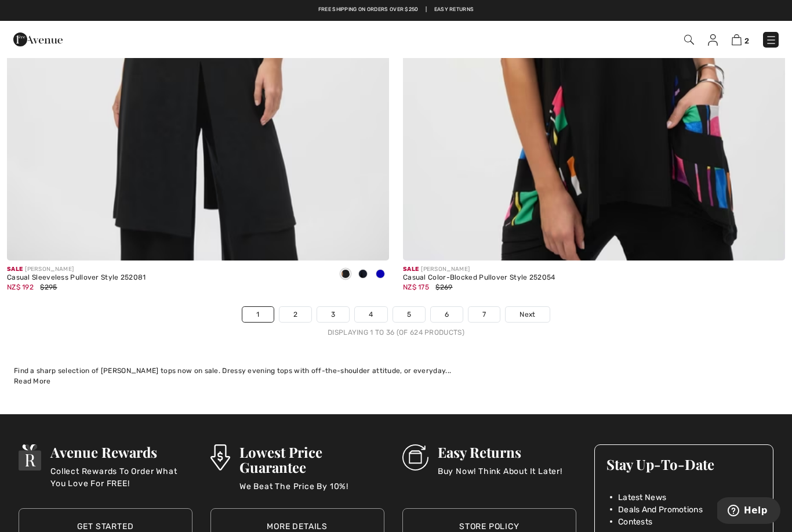
scroll to position [11204, 0]
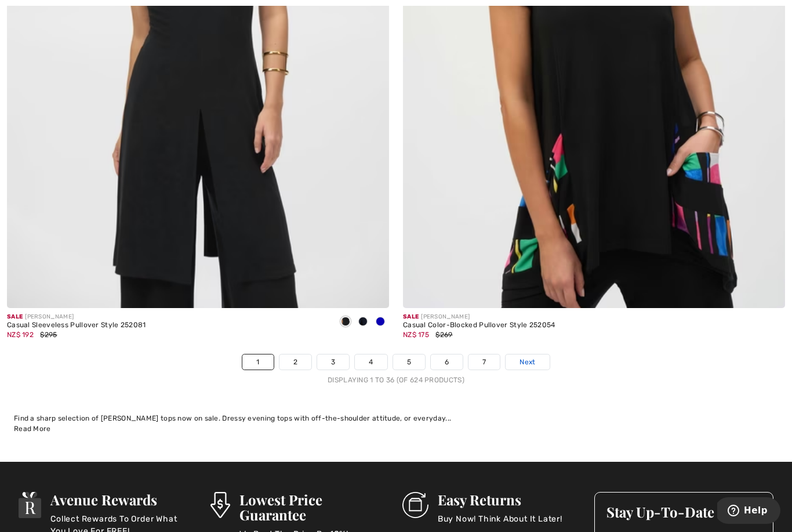
click at [528, 357] on span "Next" at bounding box center [528, 362] width 16 height 10
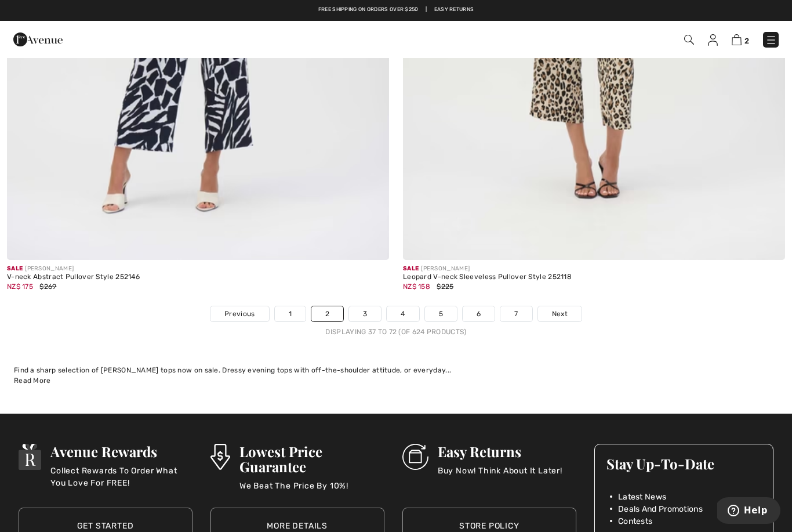
scroll to position [11210, 0]
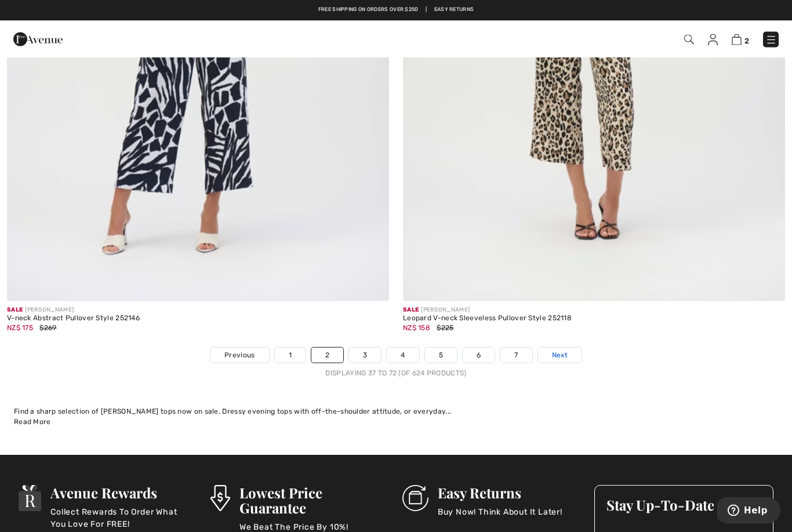
click at [558, 350] on span "Next" at bounding box center [560, 355] width 16 height 10
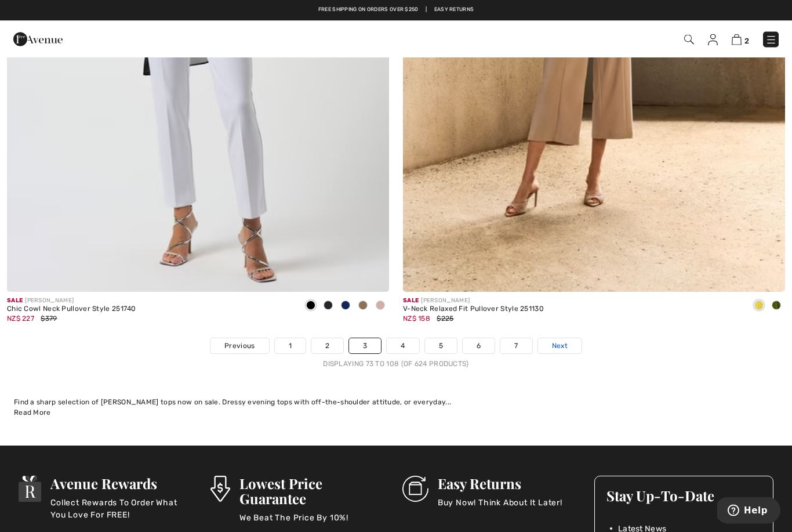
scroll to position [11220, 0]
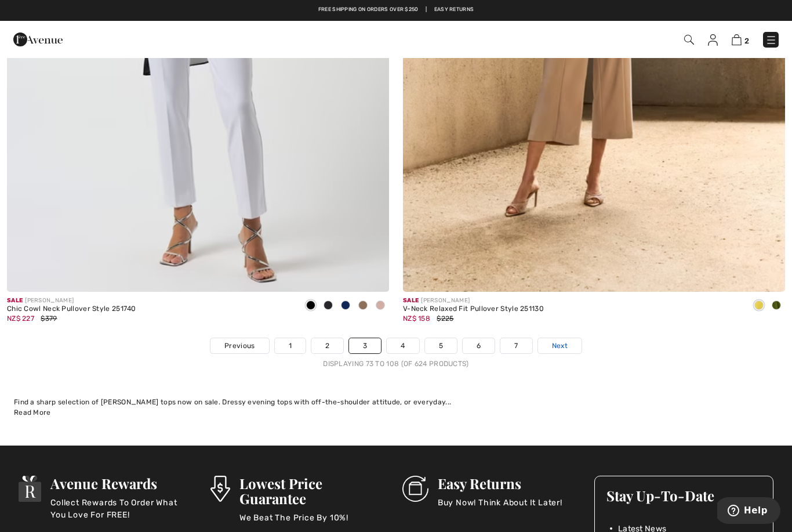
click at [561, 340] on span "Next" at bounding box center [560, 345] width 16 height 10
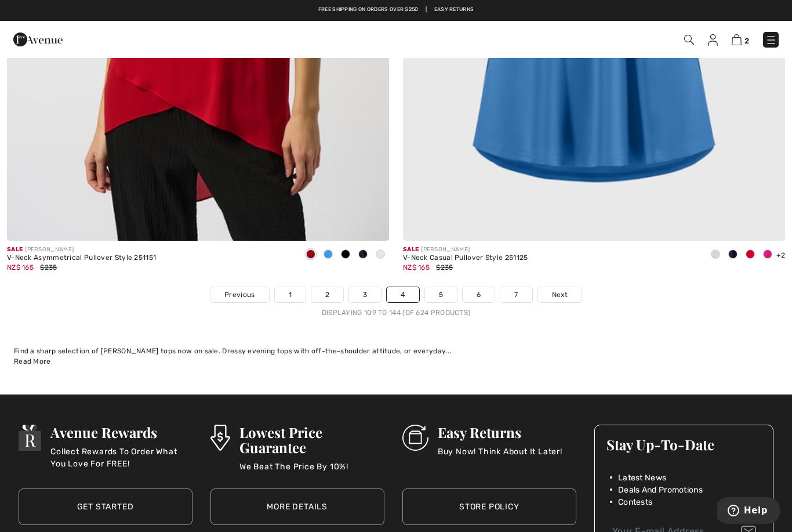
scroll to position [11272, 0]
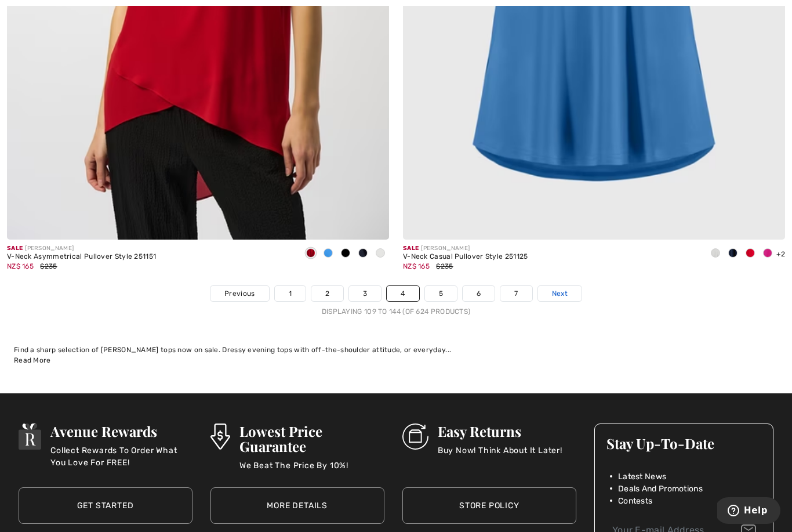
click at [561, 288] on span "Next" at bounding box center [560, 293] width 16 height 10
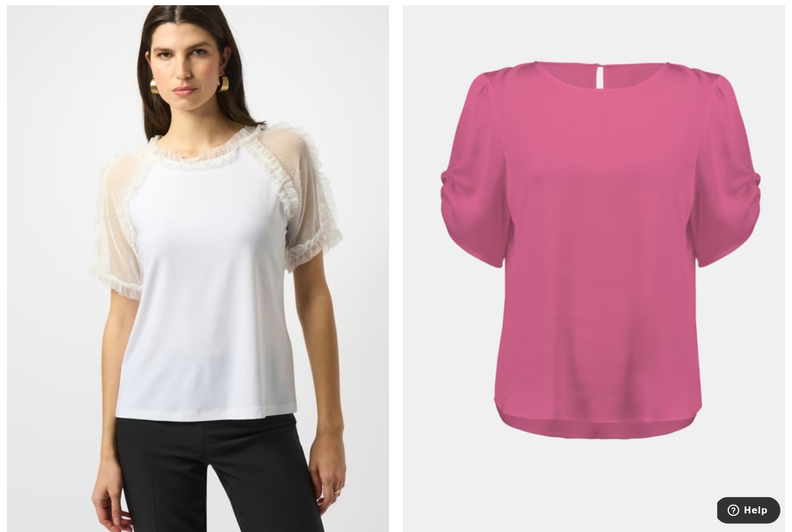
scroll to position [2652, 0]
click at [648, 299] on img at bounding box center [594, 255] width 382 height 573
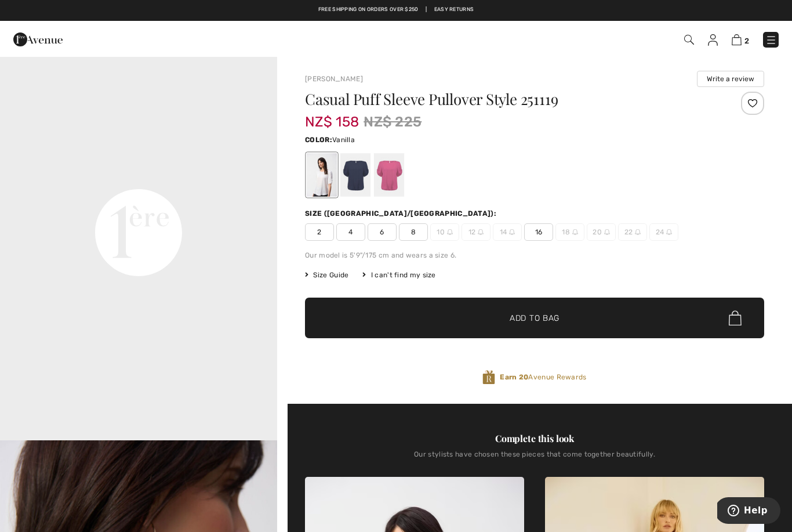
scroll to position [866, 0]
click at [390, 182] on div at bounding box center [389, 174] width 30 height 43
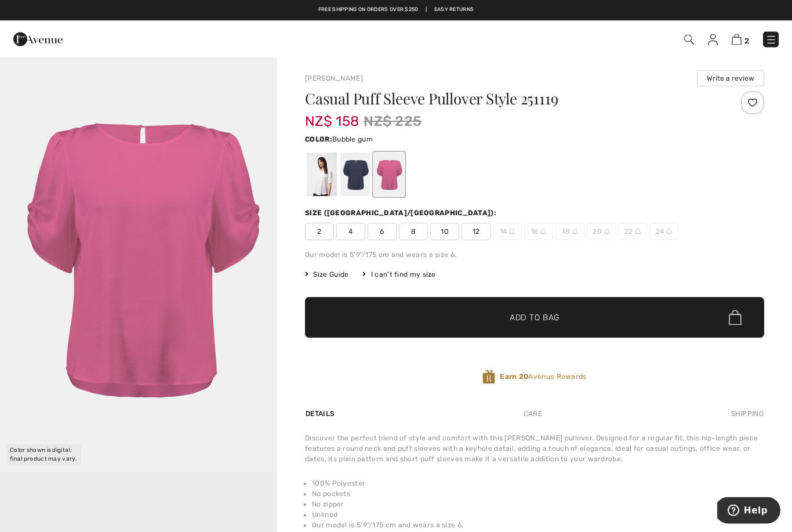
scroll to position [0, 0]
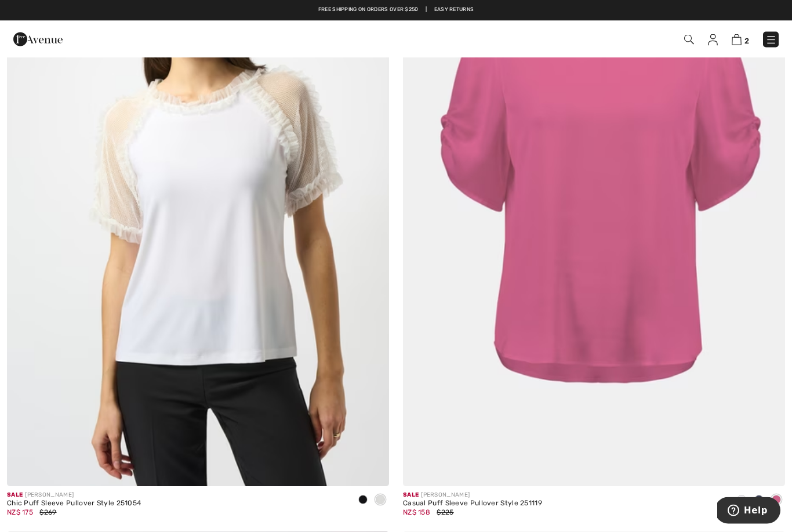
scroll to position [2638, 0]
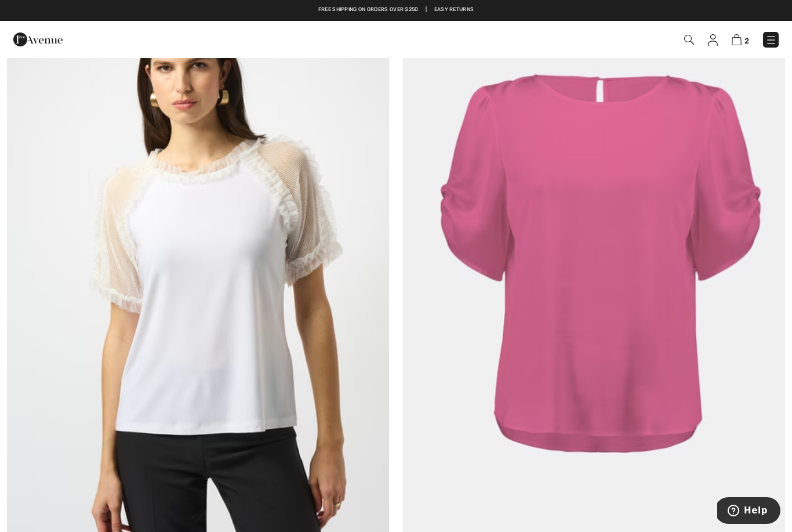
click at [303, 351] on img at bounding box center [198, 268] width 382 height 573
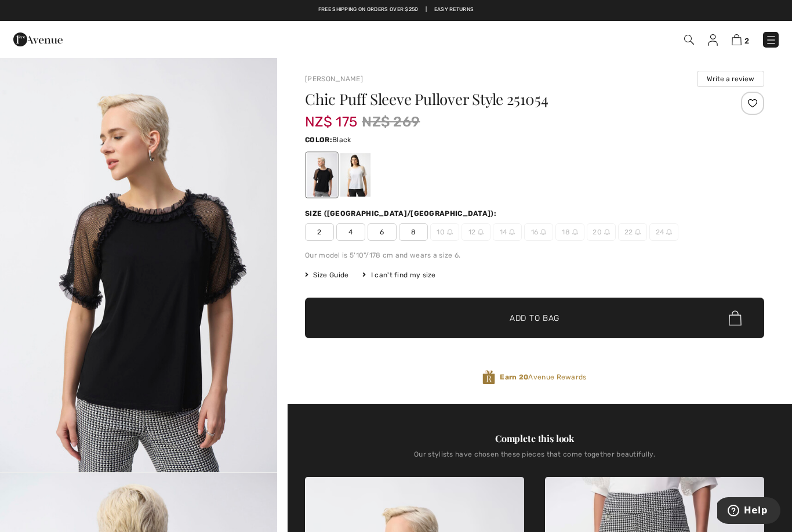
click at [359, 175] on div at bounding box center [355, 174] width 30 height 43
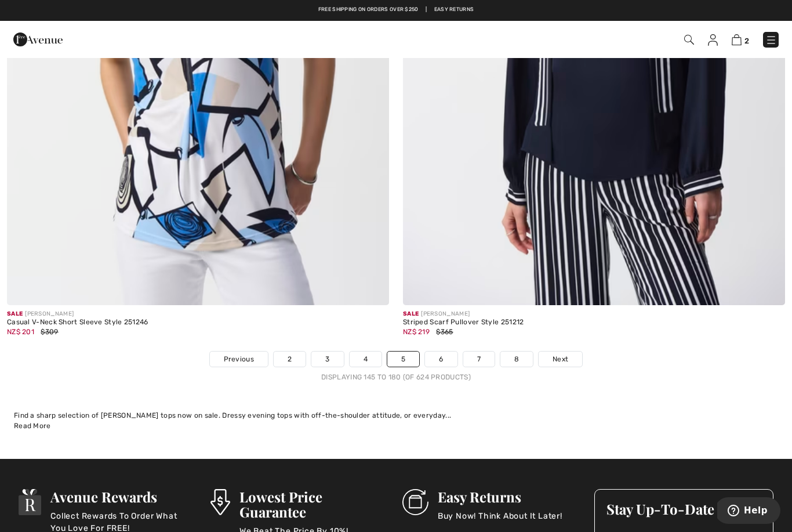
scroll to position [11205, 0]
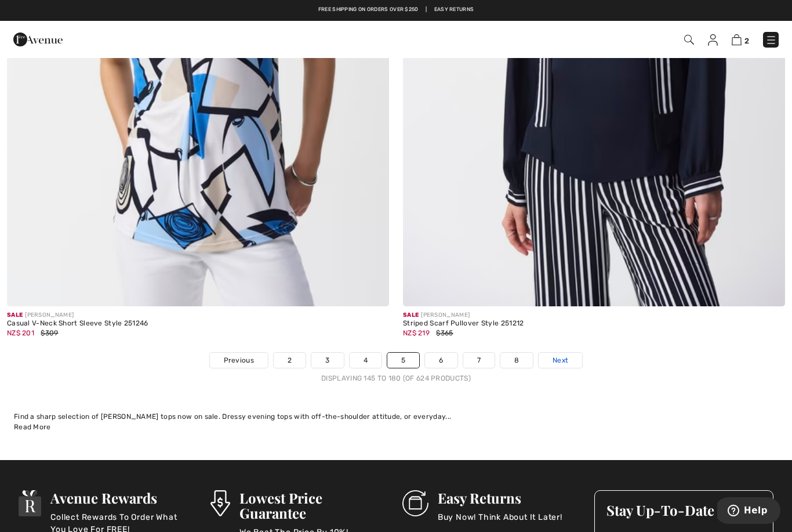
click at [558, 355] on span "Next" at bounding box center [561, 360] width 16 height 10
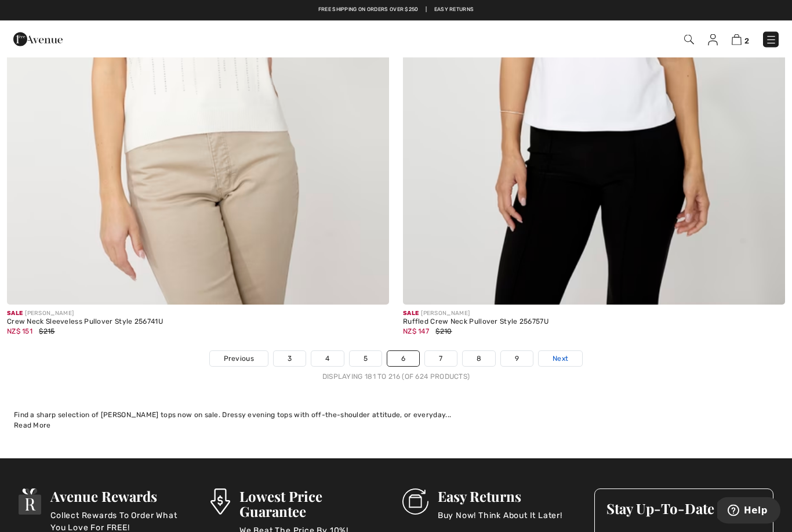
scroll to position [11207, 0]
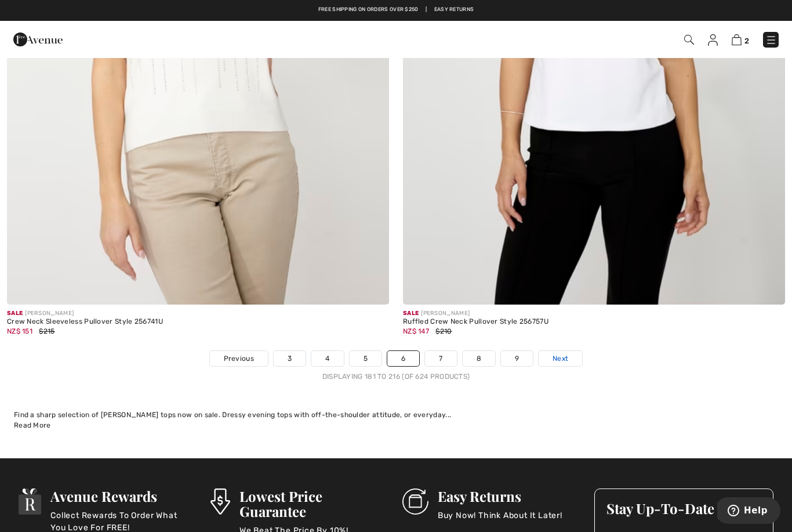
click at [558, 353] on span "Next" at bounding box center [561, 358] width 16 height 10
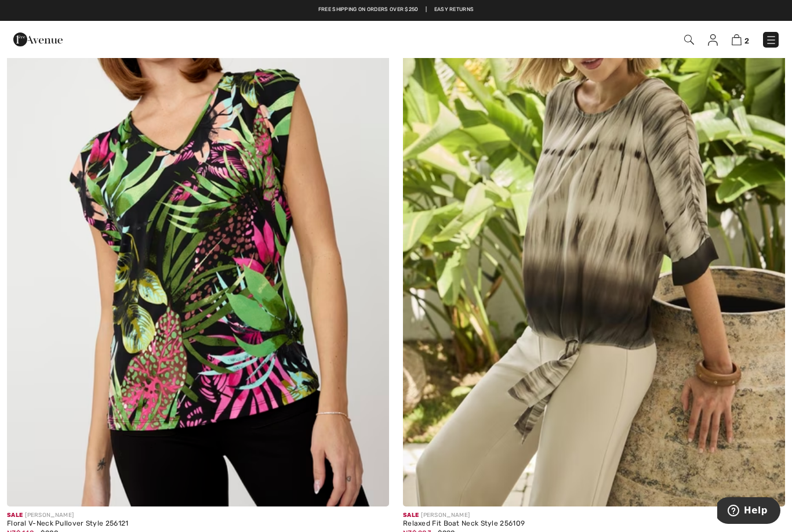
scroll to position [5283, 0]
click at [270, 341] on img at bounding box center [198, 220] width 382 height 573
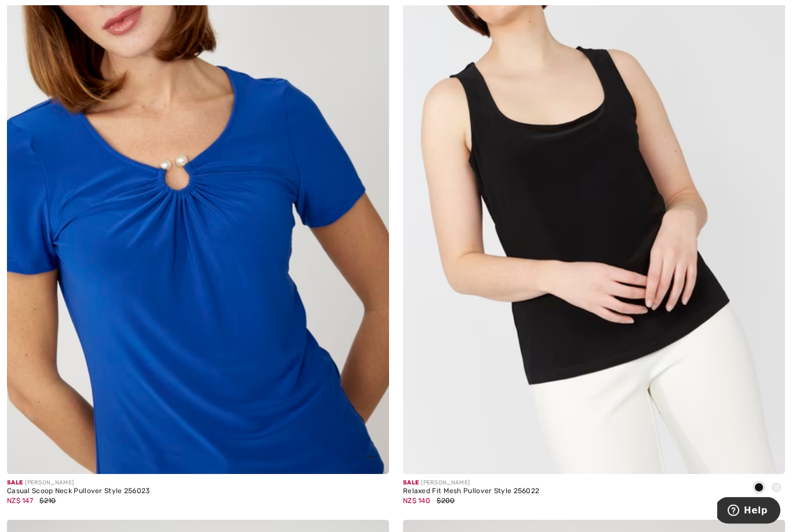
scroll to position [6554, 0]
click at [277, 328] on img at bounding box center [198, 186] width 382 height 573
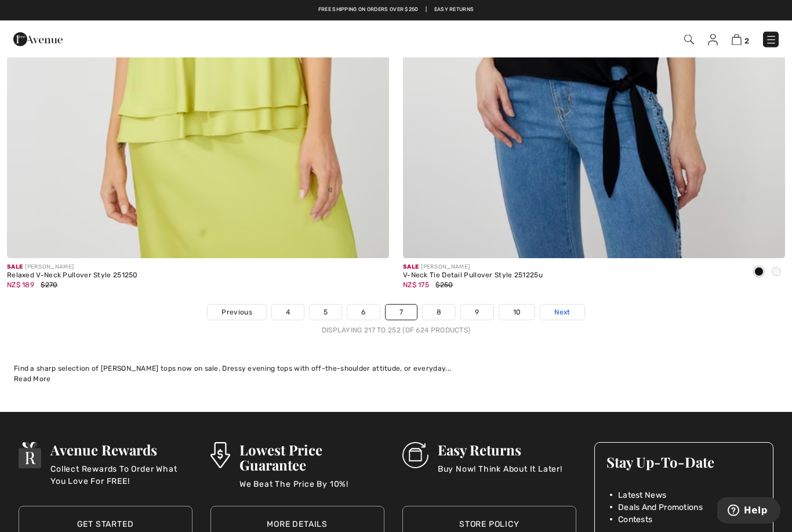
scroll to position [11253, 0]
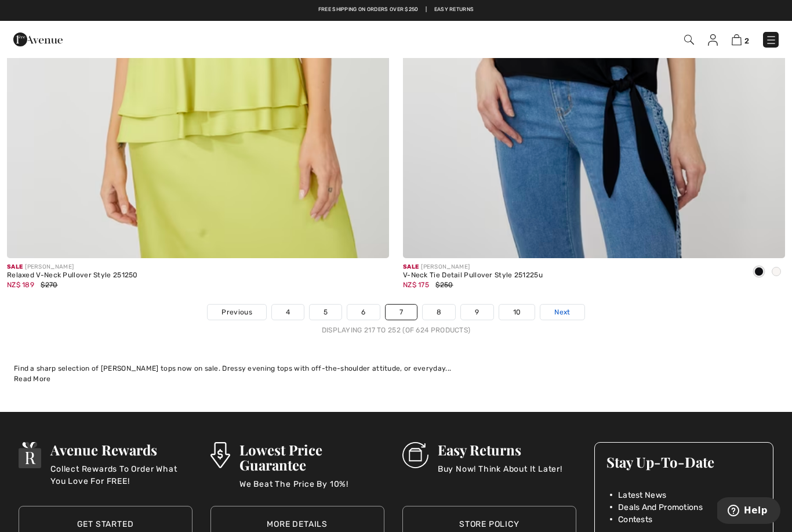
click at [551, 308] on link "Next" at bounding box center [561, 311] width 43 height 15
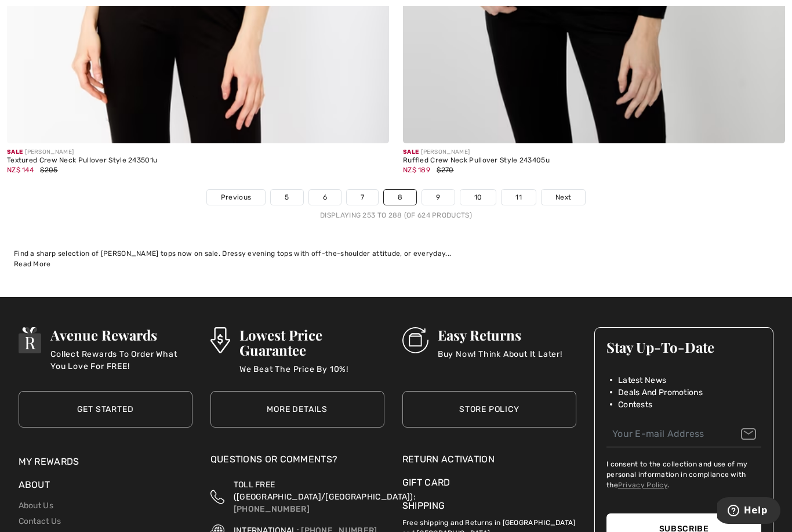
scroll to position [11369, 0]
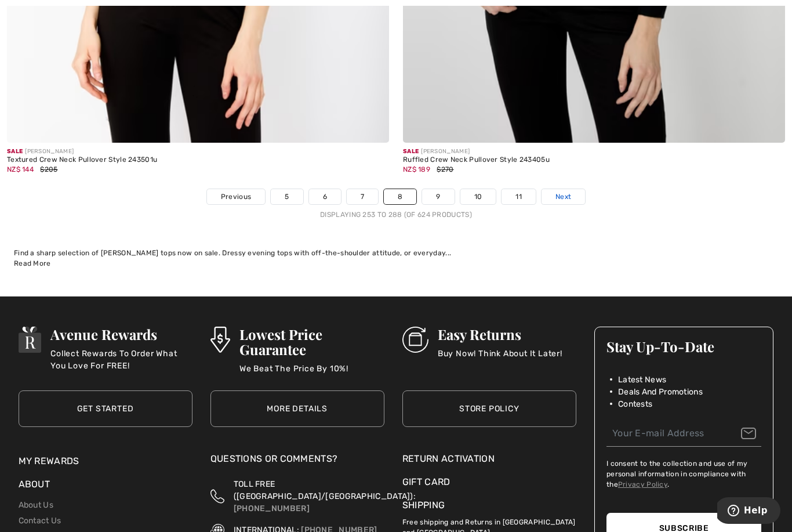
click at [562, 191] on span "Next" at bounding box center [564, 196] width 16 height 10
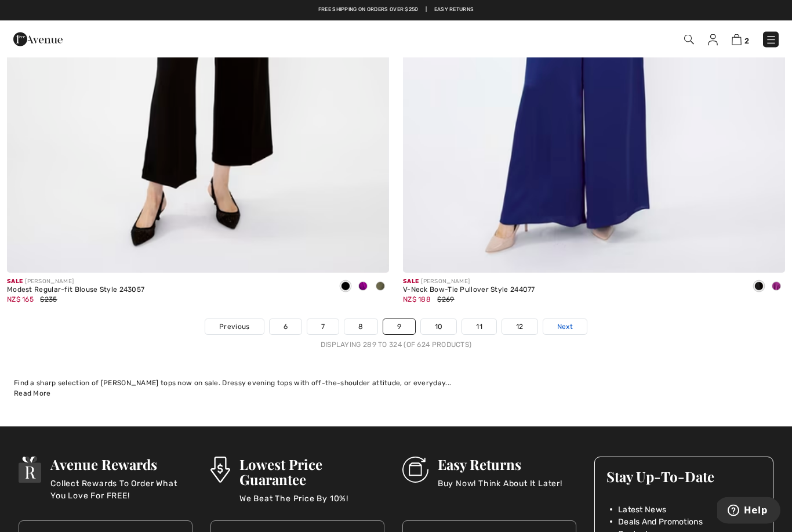
scroll to position [11239, 0]
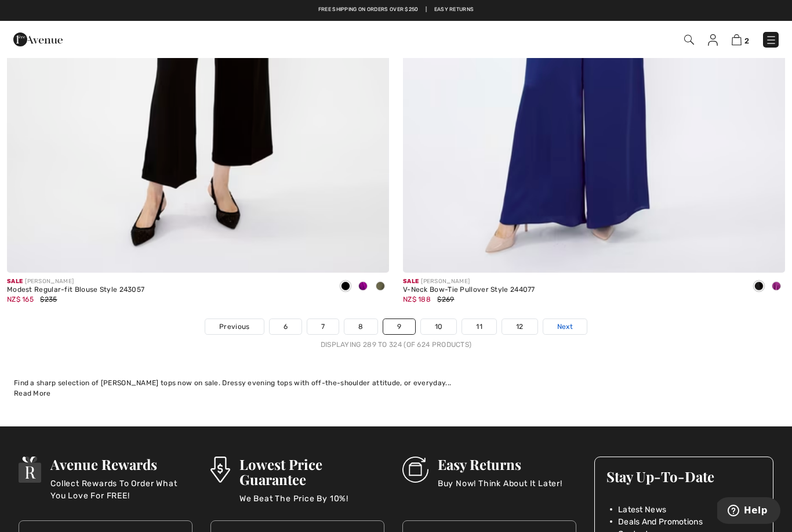
click at [568, 321] on span "Next" at bounding box center [565, 326] width 16 height 10
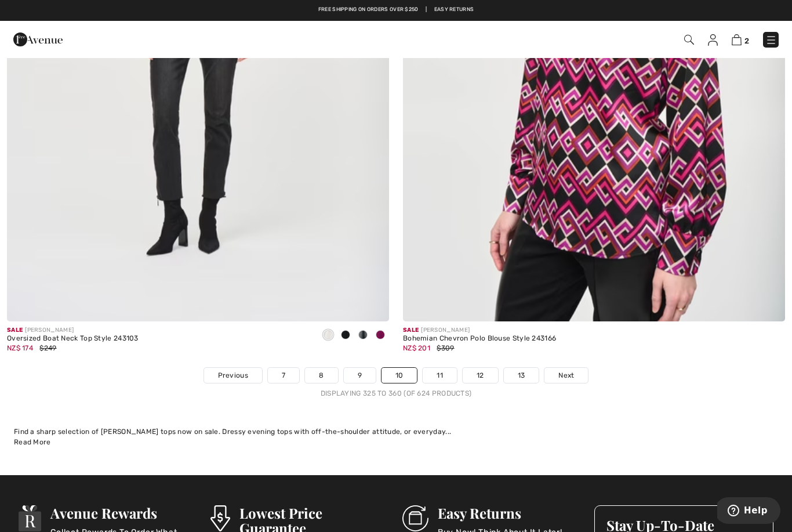
scroll to position [11202, 0]
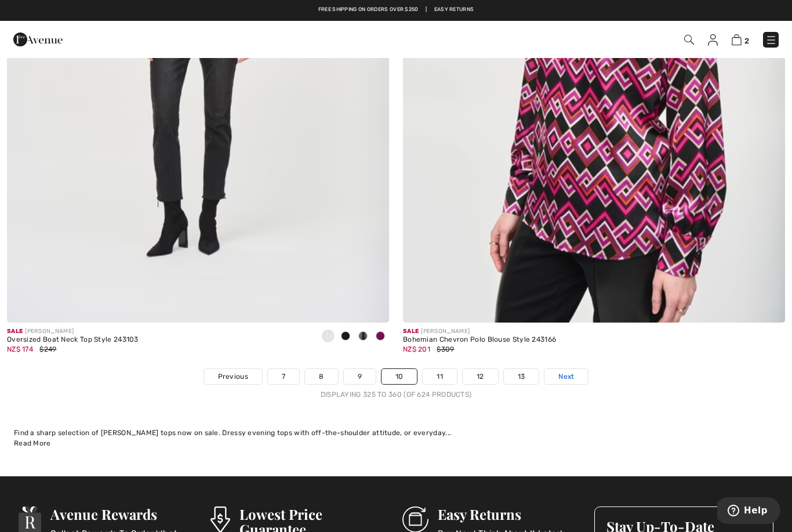
click at [565, 371] on span "Next" at bounding box center [566, 376] width 16 height 10
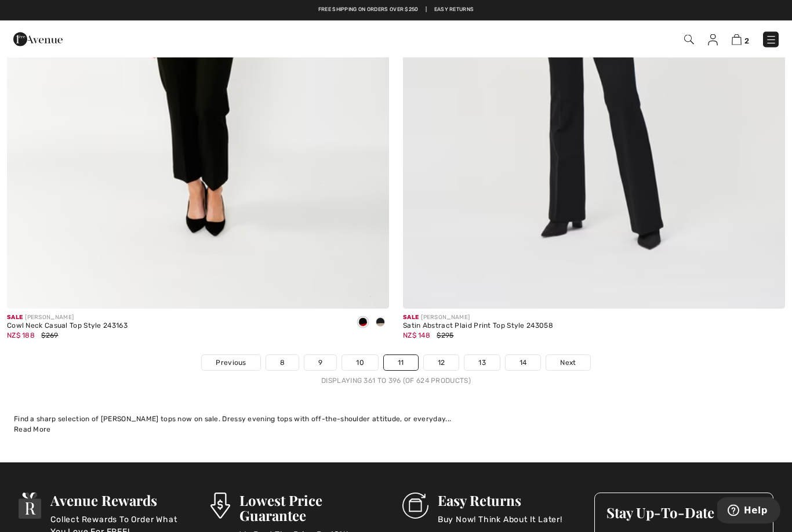
scroll to position [11201, 0]
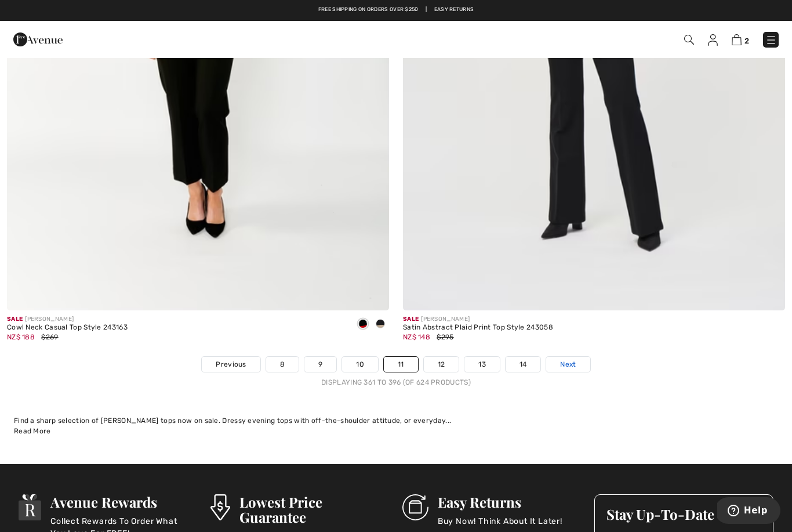
click at [575, 359] on span "Next" at bounding box center [568, 364] width 16 height 10
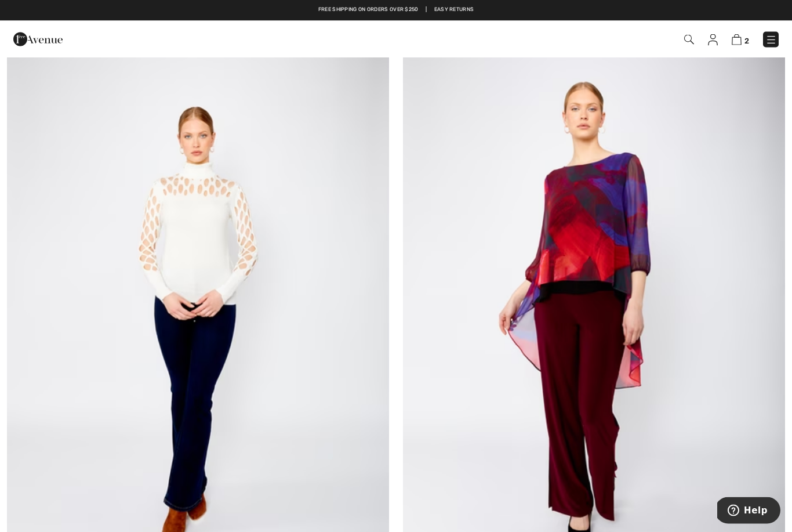
scroll to position [3948, 0]
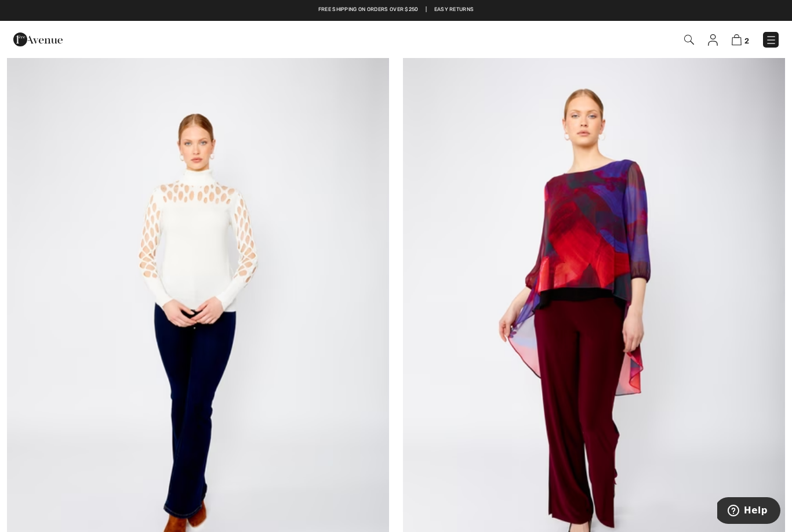
click at [268, 293] on img at bounding box center [198, 317] width 382 height 573
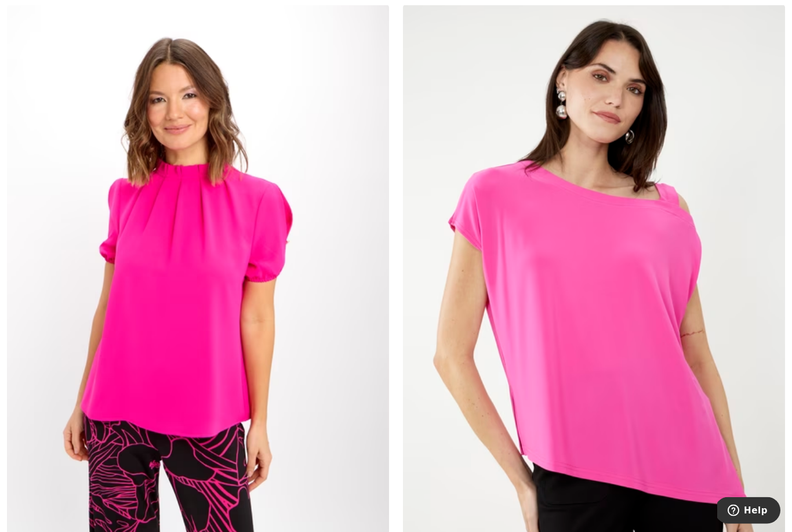
scroll to position [9696, 0]
click at [709, 314] on img at bounding box center [594, 291] width 382 height 573
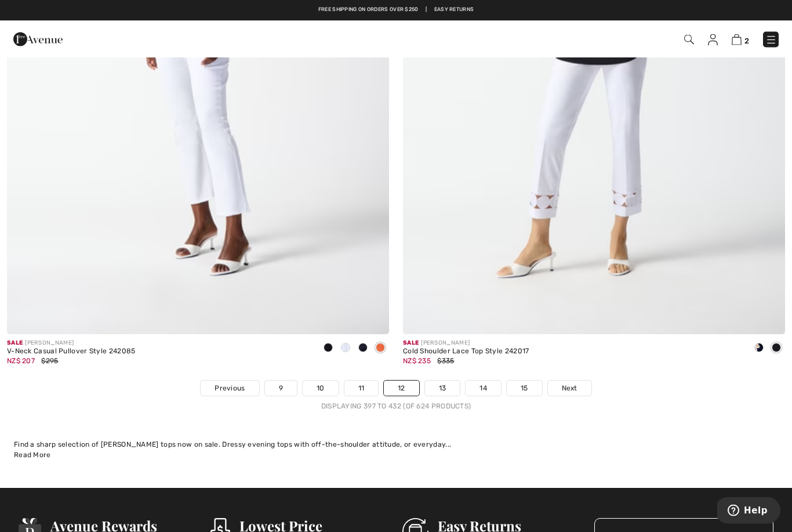
scroll to position [11177, 0]
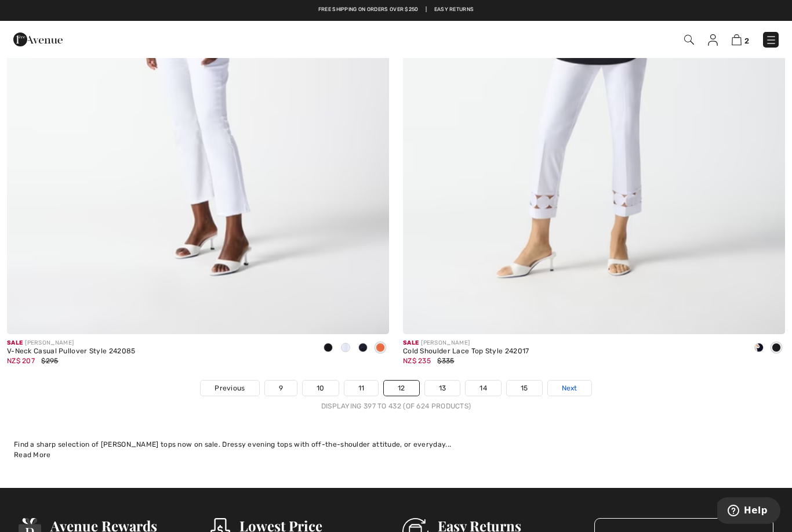
click at [572, 383] on span "Next" at bounding box center [570, 388] width 16 height 10
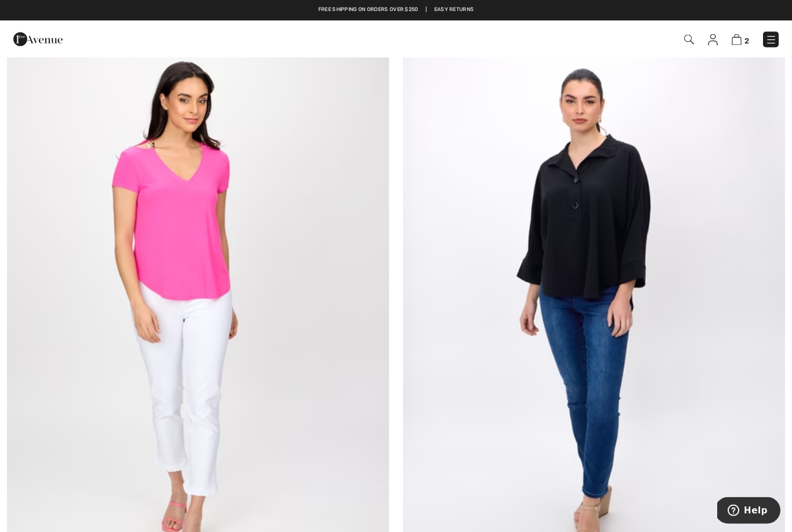
scroll to position [746, 0]
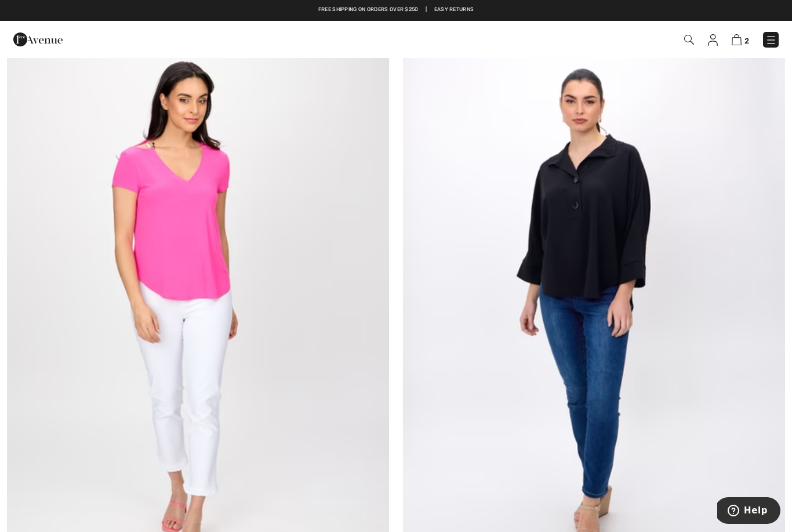
click at [275, 243] on img at bounding box center [198, 304] width 382 height 573
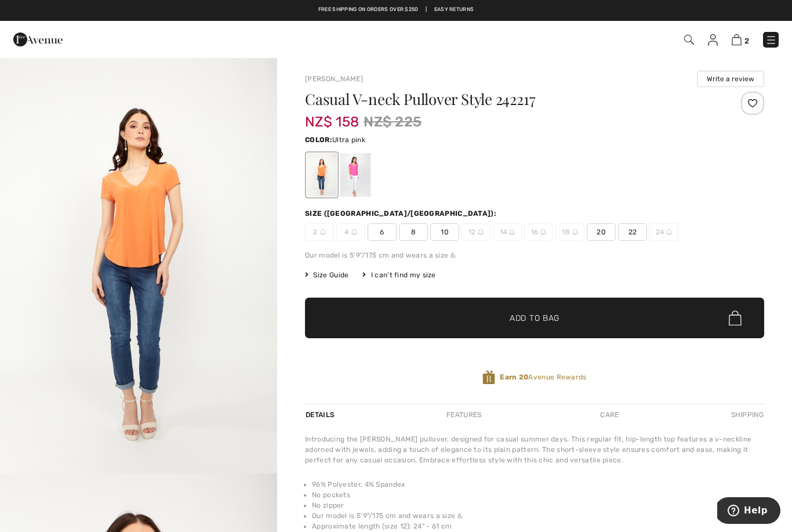
click at [362, 171] on div at bounding box center [355, 174] width 30 height 43
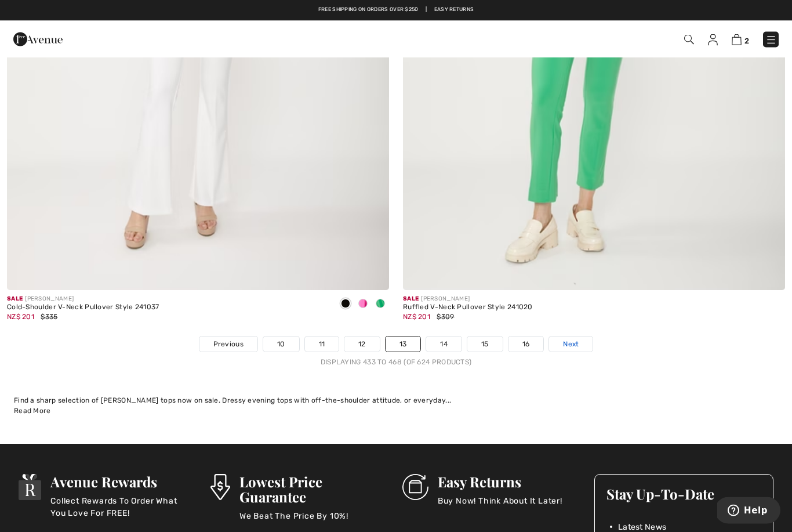
scroll to position [11221, 0]
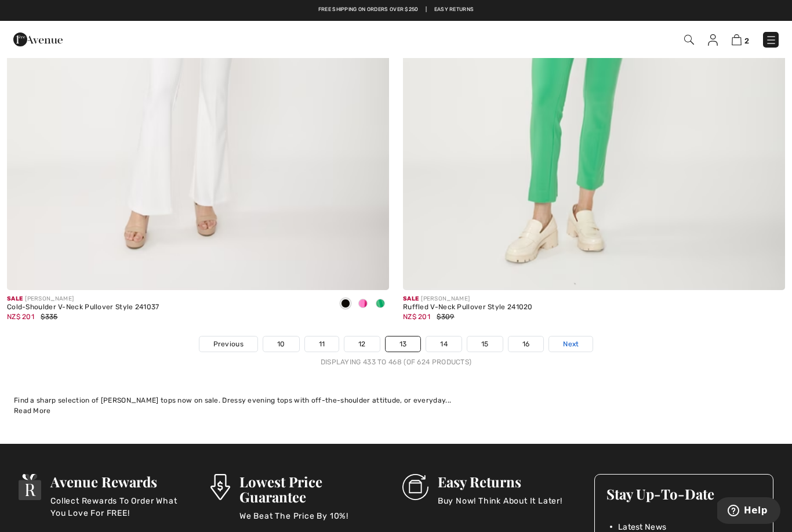
click at [573, 339] on span "Next" at bounding box center [571, 344] width 16 height 10
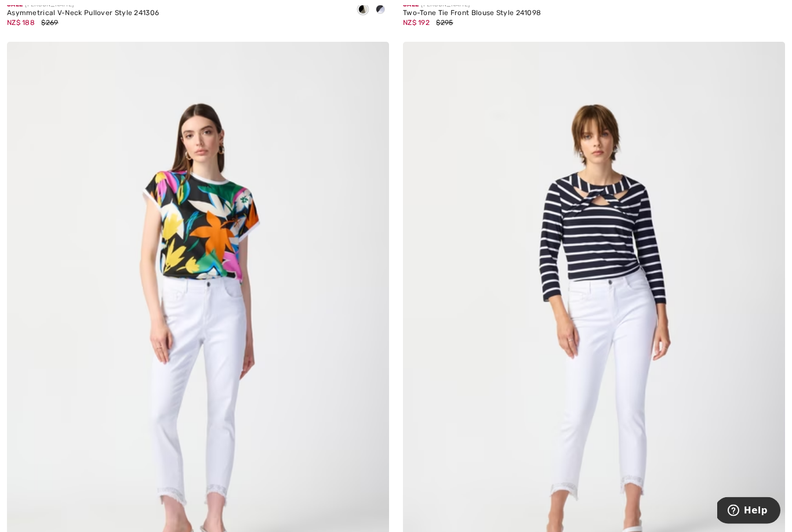
scroll to position [10278, 0]
click at [302, 368] on img at bounding box center [198, 328] width 382 height 573
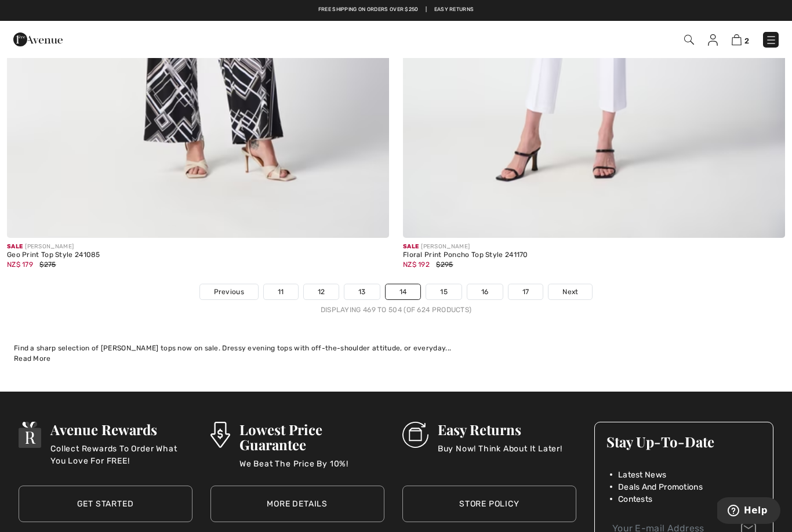
scroll to position [11275, 0]
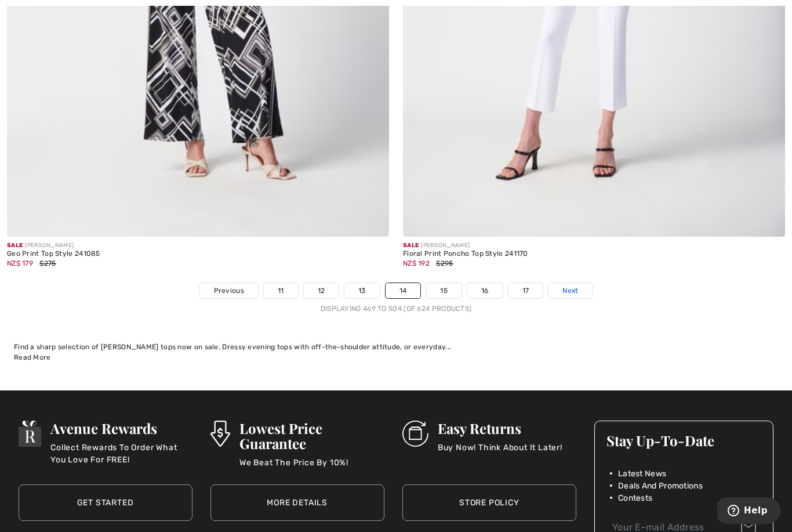
click at [575, 285] on span "Next" at bounding box center [570, 290] width 16 height 10
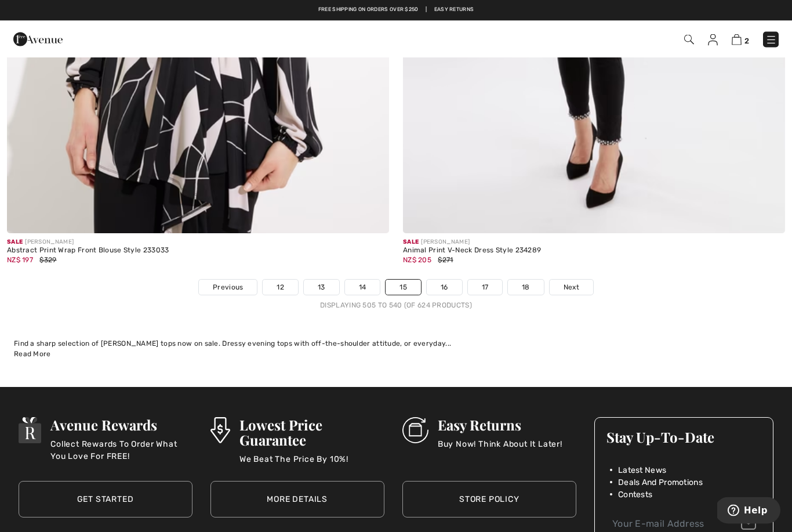
scroll to position [11266, 0]
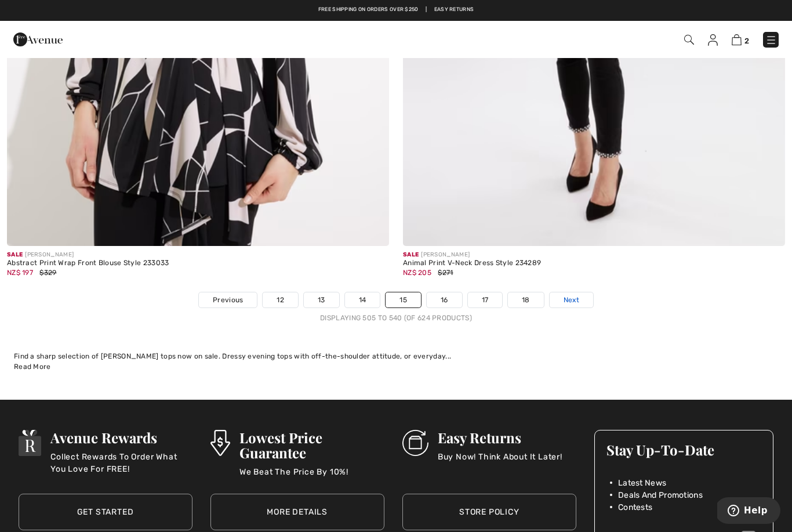
click at [574, 295] on span "Next" at bounding box center [572, 300] width 16 height 10
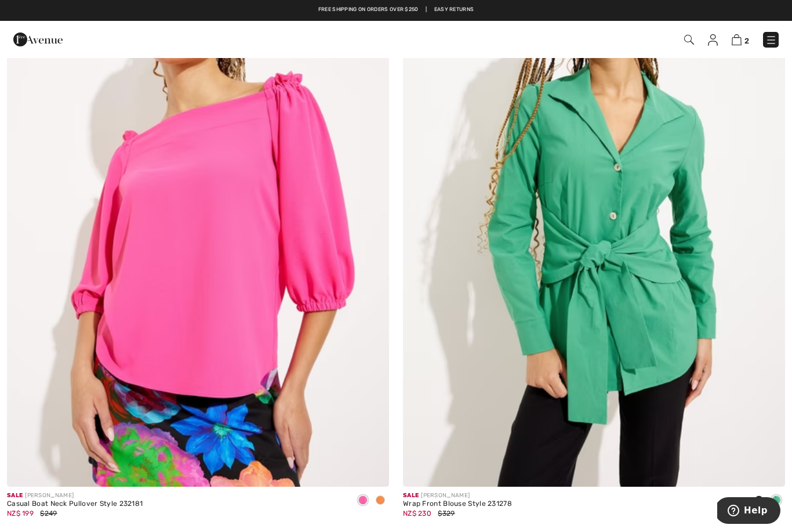
scroll to position [5302, 0]
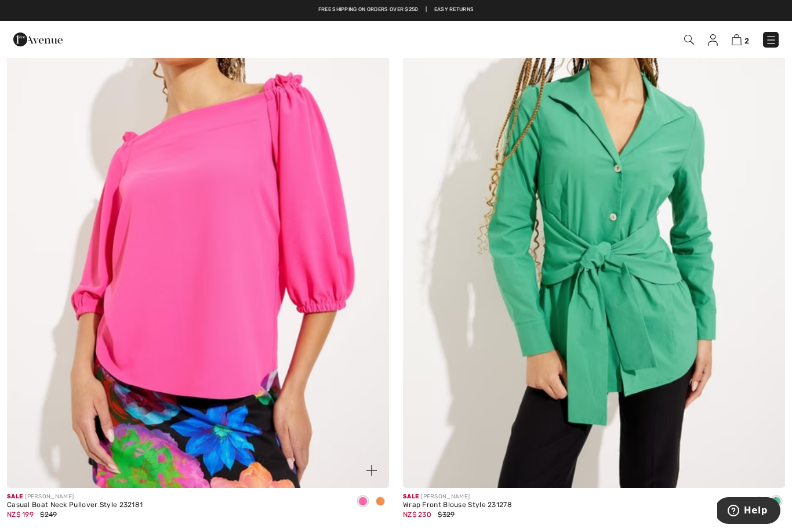
click at [269, 313] on img at bounding box center [198, 201] width 382 height 573
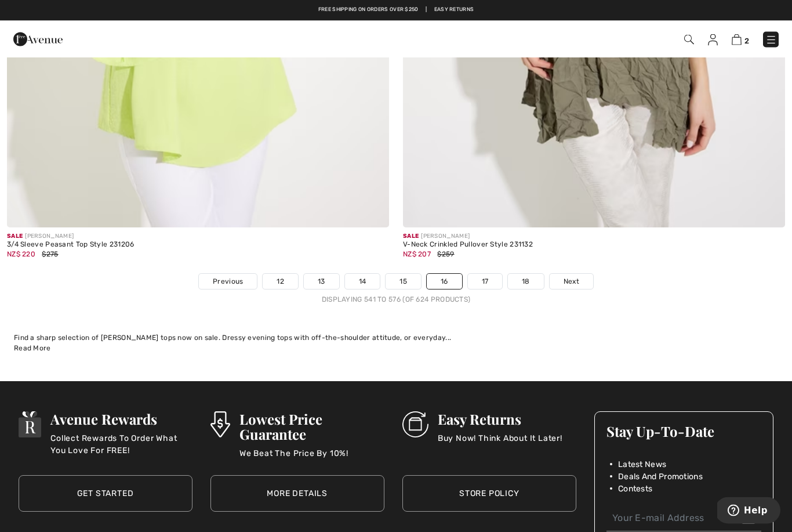
scroll to position [11255, 0]
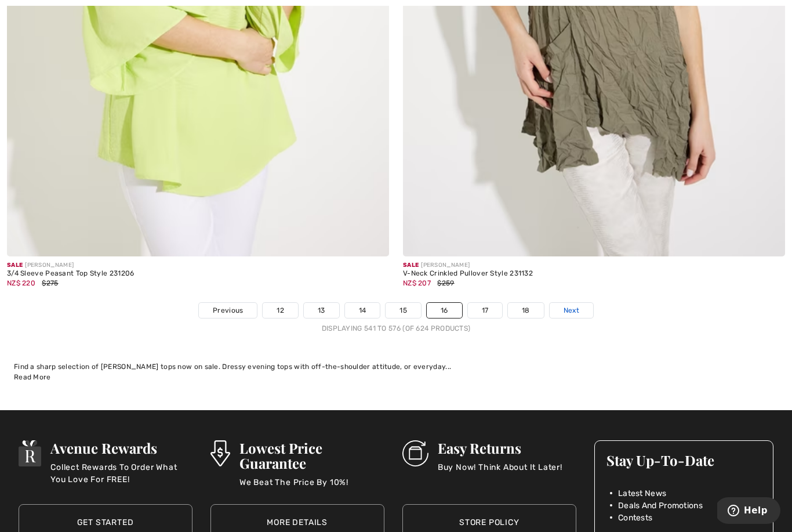
click at [571, 305] on span "Next" at bounding box center [572, 310] width 16 height 10
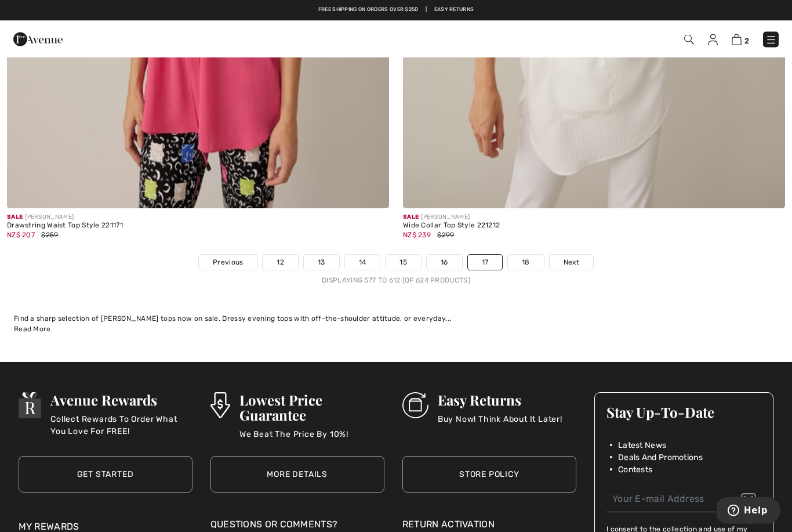
scroll to position [11302, 0]
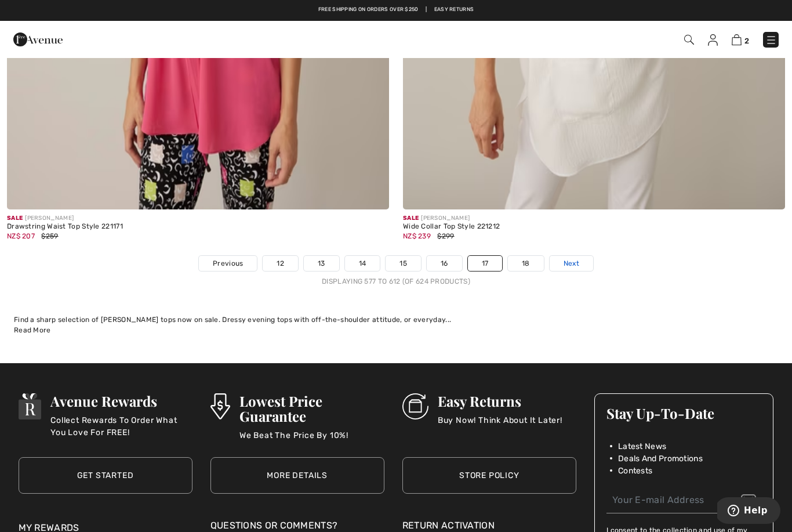
click at [570, 258] on span "Next" at bounding box center [572, 263] width 16 height 10
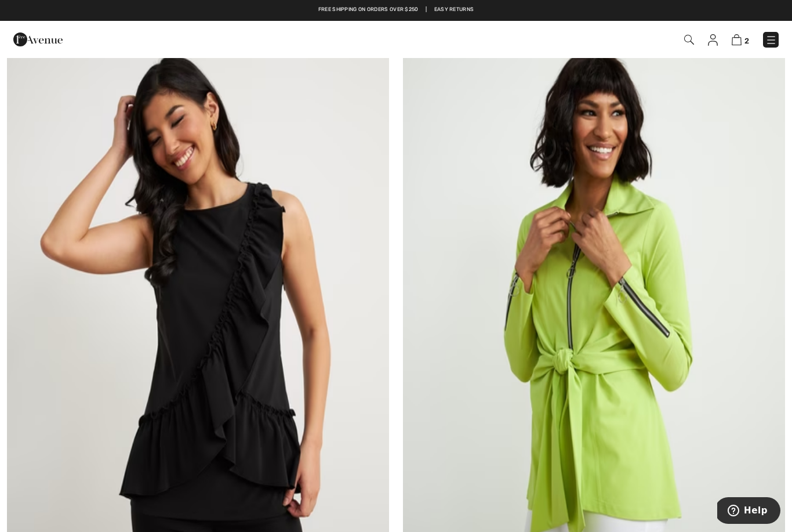
scroll to position [1322, 0]
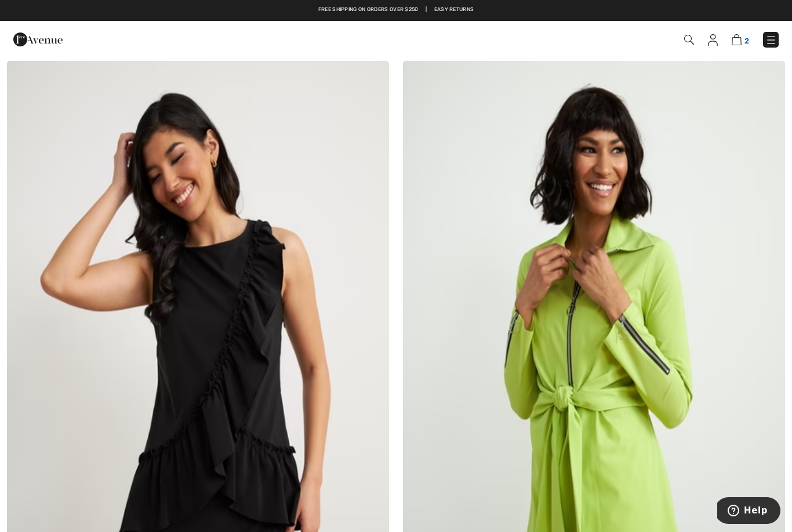
click at [732, 40] on img at bounding box center [737, 39] width 10 height 11
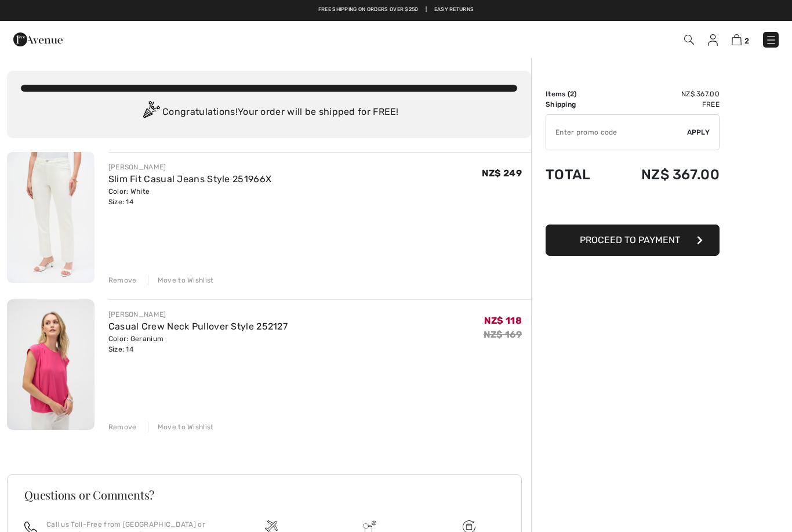
click at [694, 236] on button "Proceed to Payment" at bounding box center [633, 239] width 174 height 31
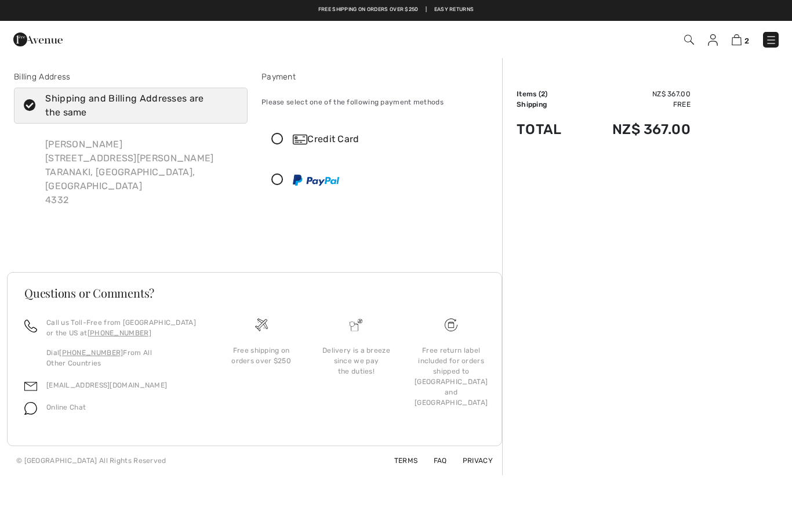
click at [714, 37] on img at bounding box center [713, 40] width 10 height 12
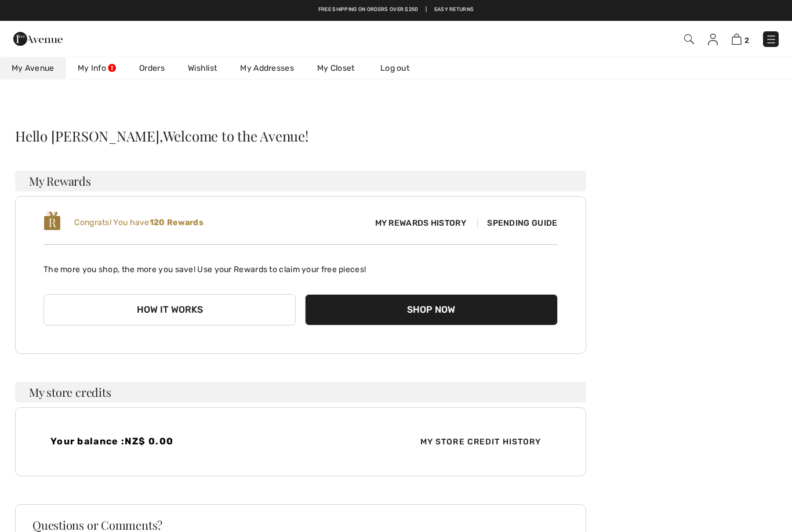
click at [266, 73] on link "My Addresses" at bounding box center [266, 67] width 77 height 21
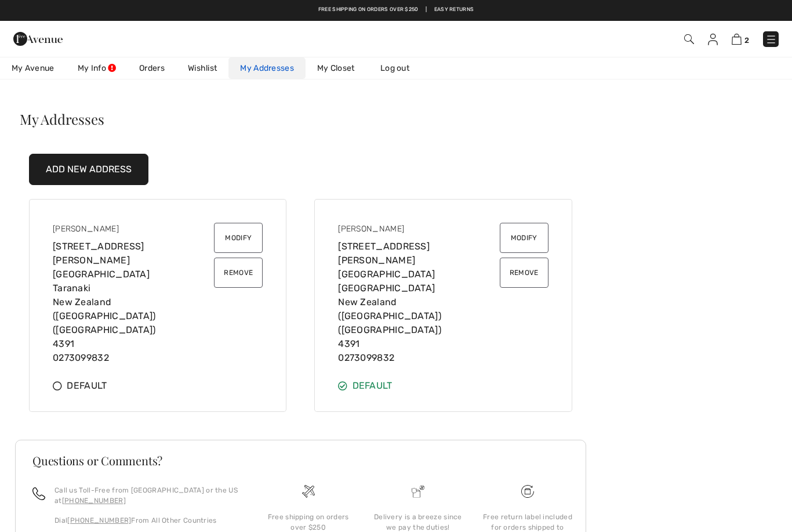
scroll to position [13, 0]
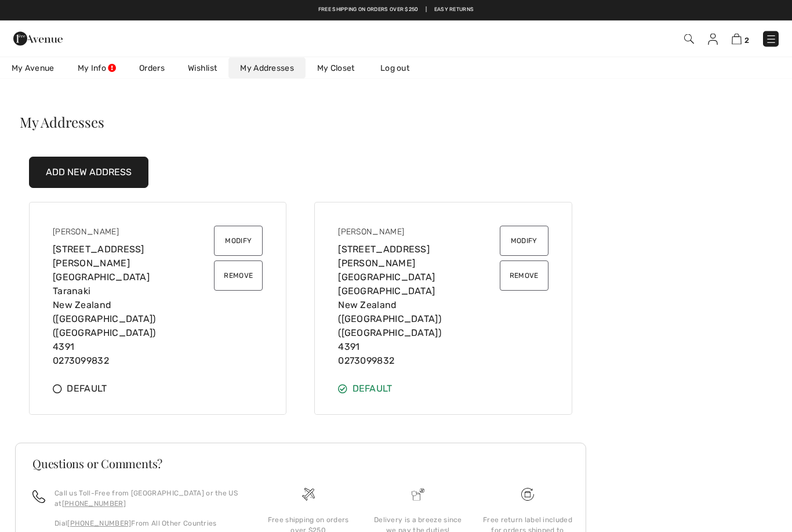
click at [61, 384] on icon at bounding box center [57, 388] width 9 height 9
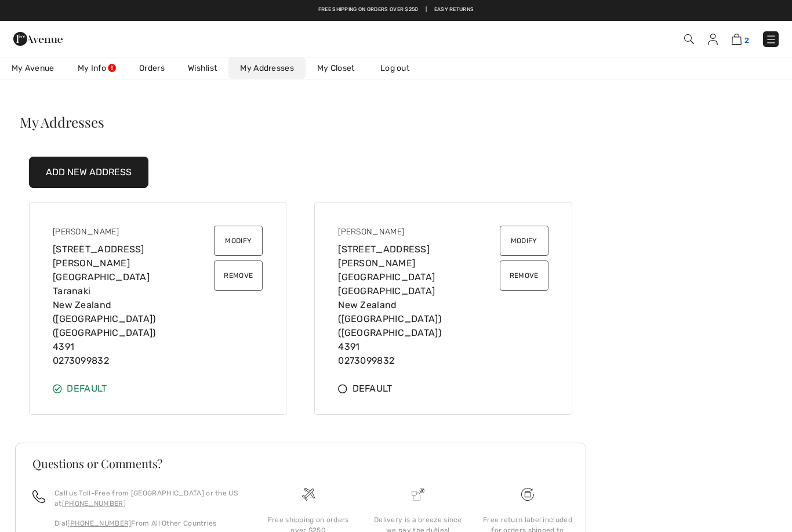
click at [739, 35] on img at bounding box center [737, 39] width 10 height 11
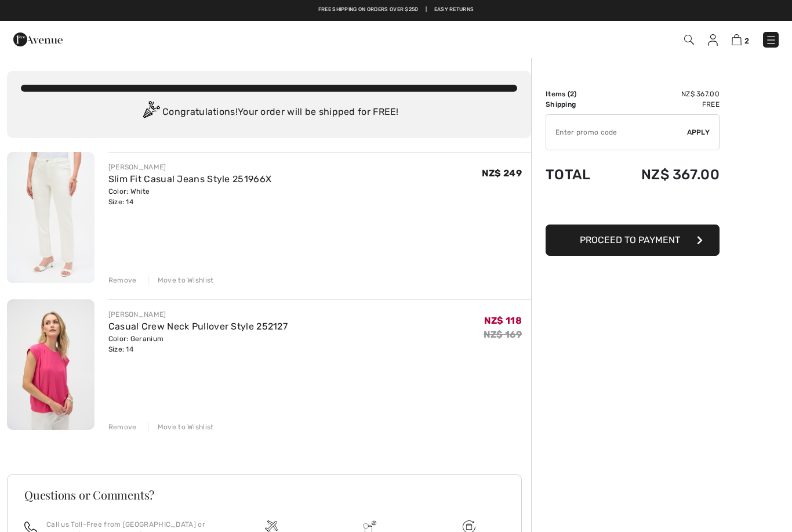
click at [695, 241] on button "Proceed to Payment" at bounding box center [633, 239] width 174 height 31
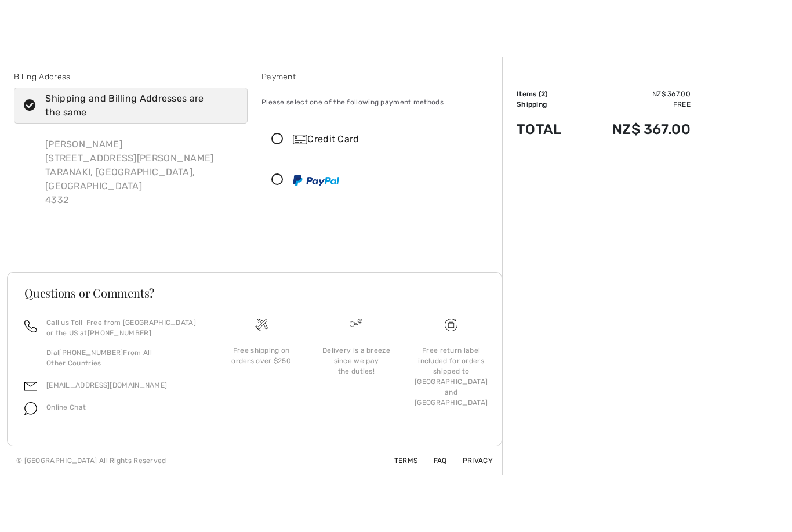
click at [736, 16] on div at bounding box center [396, 28] width 792 height 57
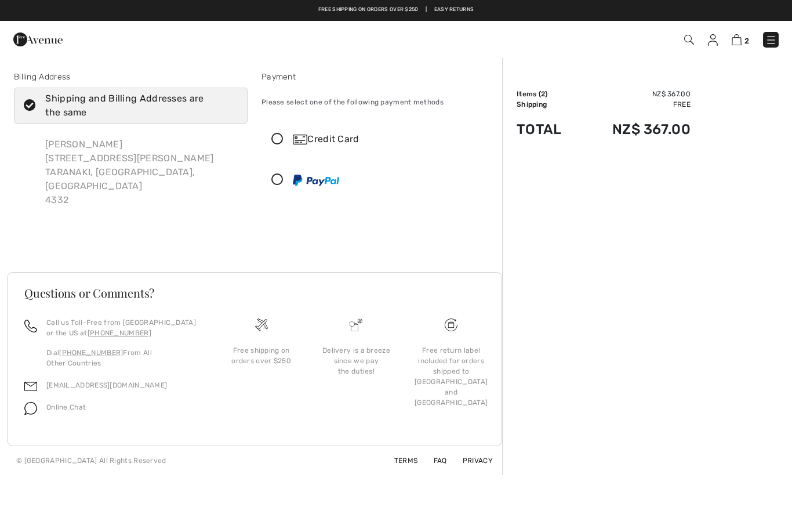
click at [710, 43] on img at bounding box center [713, 40] width 10 height 12
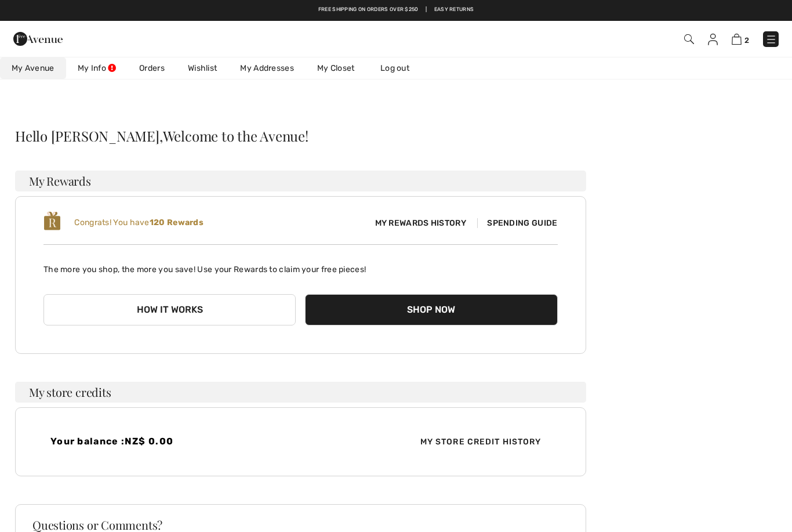
click at [272, 72] on link "My Addresses" at bounding box center [266, 67] width 77 height 21
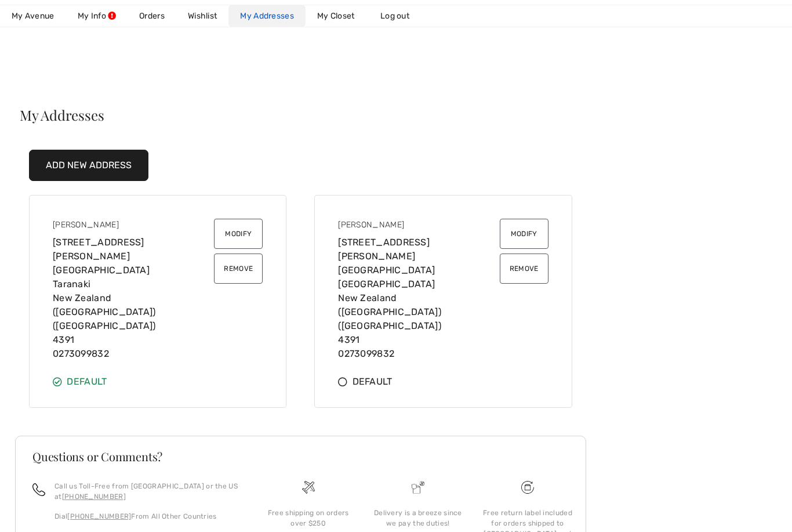
scroll to position [37, 0]
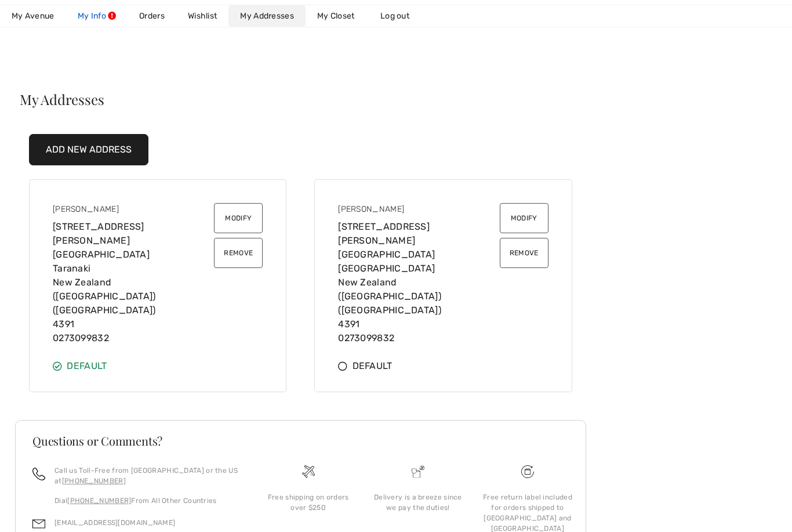
click at [101, 24] on link "My Info" at bounding box center [96, 15] width 61 height 21
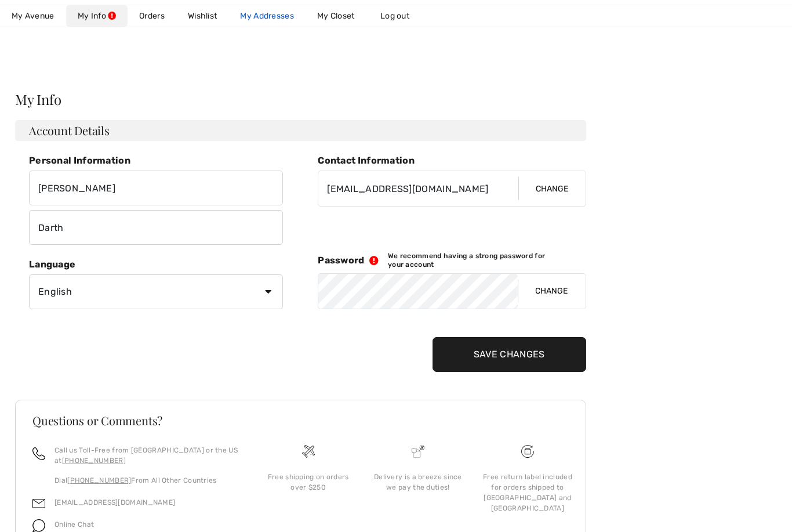
click at [274, 10] on link "My Addresses" at bounding box center [266, 15] width 77 height 21
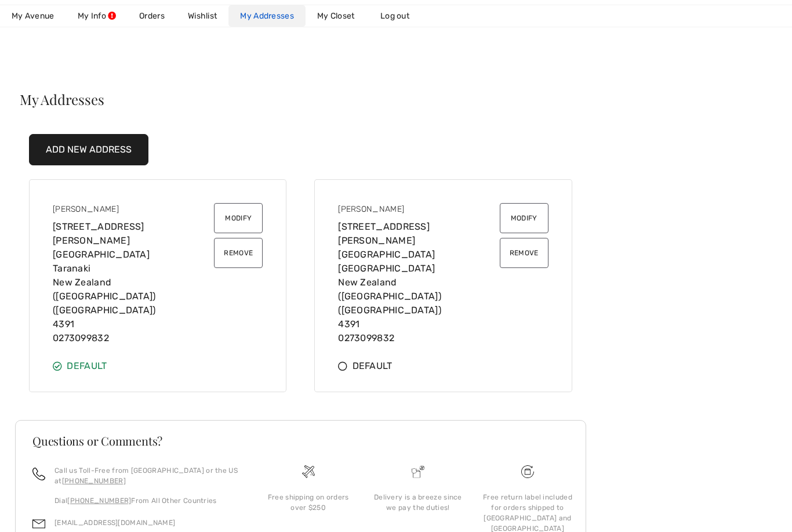
scroll to position [0, 0]
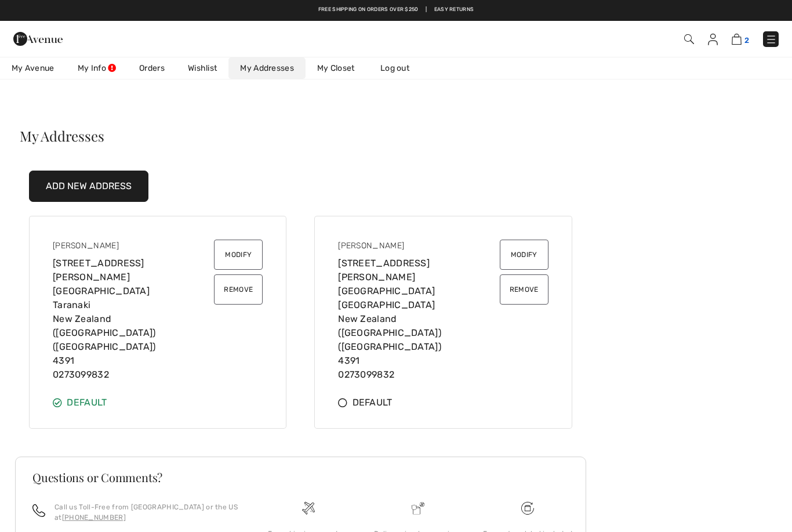
click at [735, 40] on img at bounding box center [737, 39] width 10 height 11
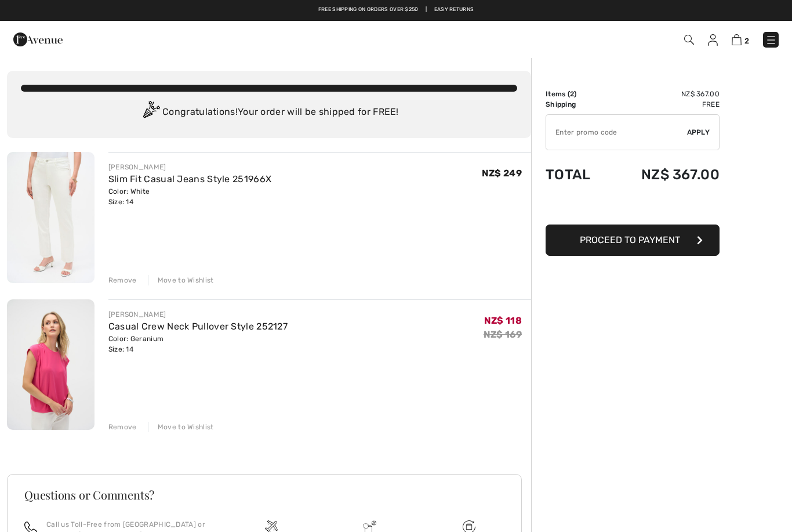
click at [712, 37] on img at bounding box center [713, 40] width 10 height 12
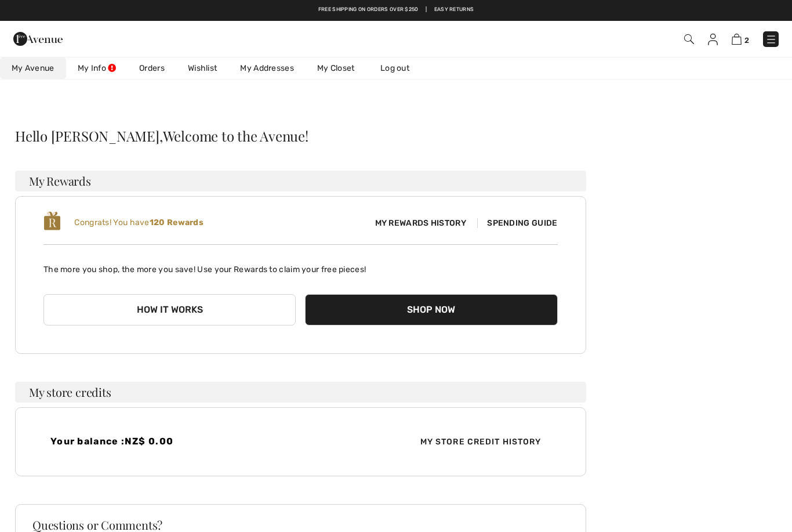
click at [271, 68] on link "My Addresses" at bounding box center [266, 67] width 77 height 21
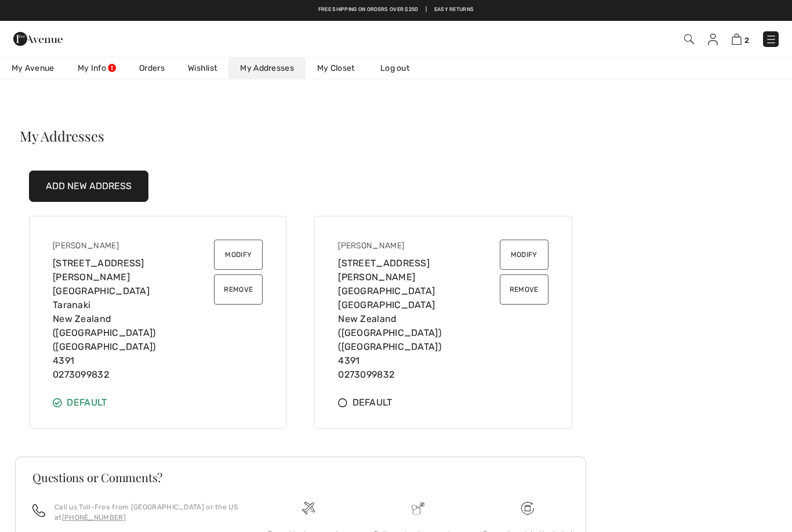
click at [118, 186] on button "Add New Address" at bounding box center [88, 185] width 119 height 31
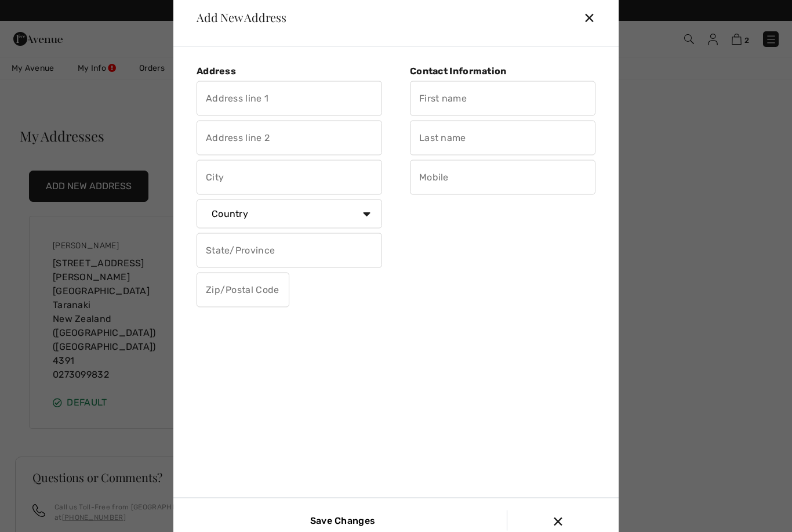
click at [253, 99] on input "text" at bounding box center [290, 98] width 186 height 35
click at [245, 144] on input "text" at bounding box center [290, 137] width 186 height 35
click at [303, 97] on input "17 Nash Road" at bounding box center [290, 98] width 186 height 35
type input "17 Nash Road RD 21"
click at [252, 132] on input "text" at bounding box center [290, 137] width 186 height 35
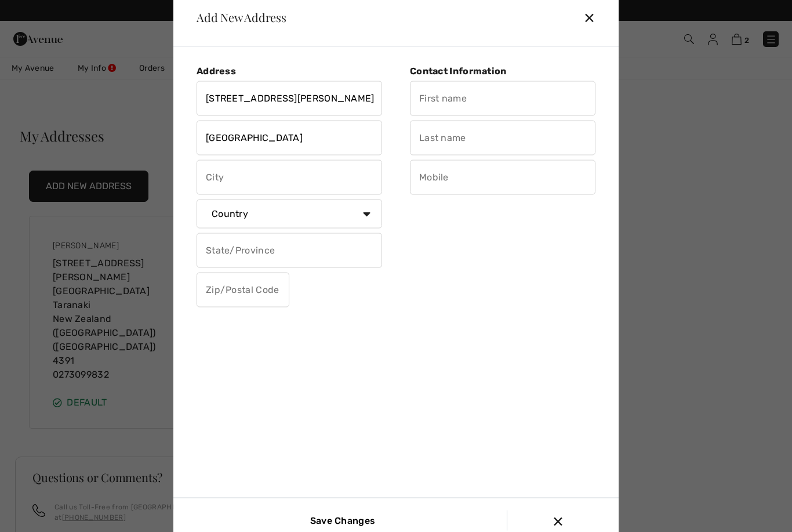
type input "Stratford"
click at [239, 181] on input "text" at bounding box center [290, 176] width 186 height 35
type input "Taranaki"
click at [362, 208] on select "Country Canada United States Afghanistan Aland Islands Albania Algeria American…" at bounding box center [290, 213] width 186 height 29
select select "NZ"
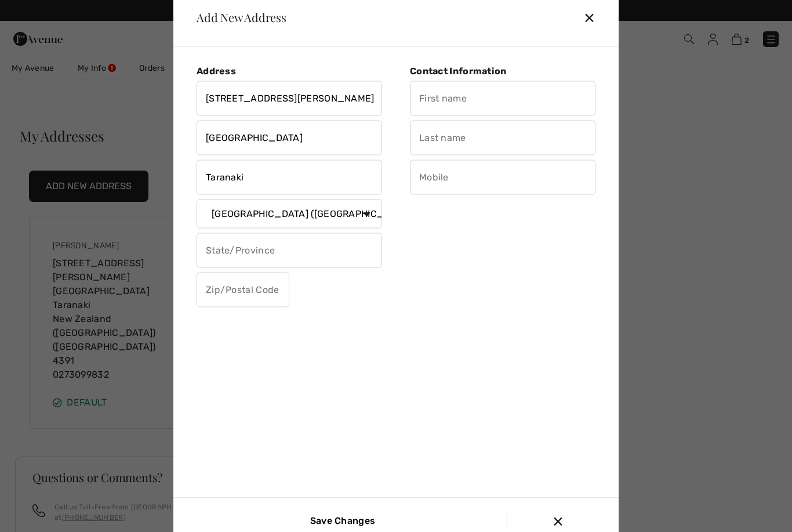
click at [226, 296] on input "text" at bounding box center [243, 289] width 93 height 35
type input "4391"
click at [302, 254] on input "text" at bounding box center [290, 250] width 186 height 35
type input "Taranaki"
click at [459, 90] on input "text" at bounding box center [503, 98] width 186 height 35
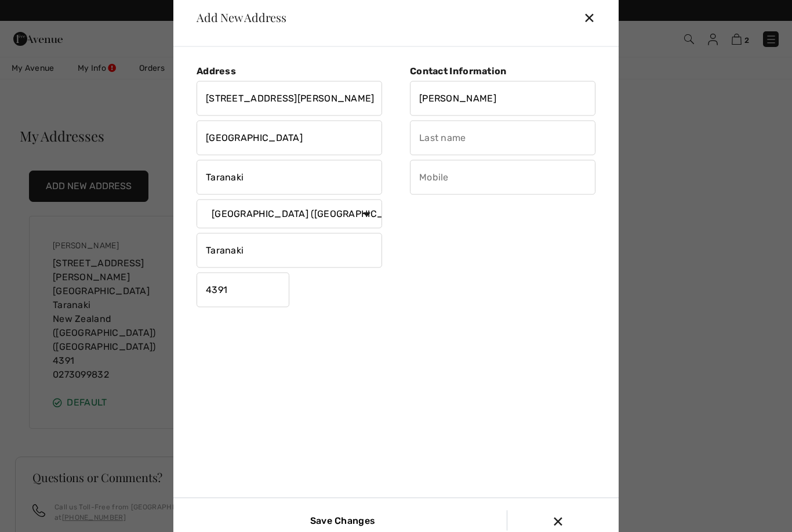
type input "Christine"
click at [433, 143] on input "text" at bounding box center [503, 137] width 186 height 35
type input "Darth"
click at [453, 184] on input "text" at bounding box center [503, 176] width 186 height 35
type input "0273099832"
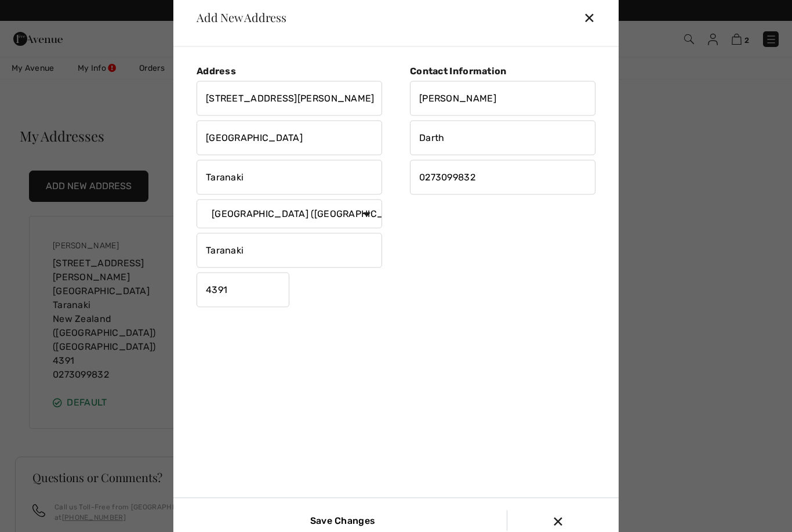
click at [446, 358] on div "Address 17 Nash Road RD 21 Stratford Taranaki Country Canada United States Afgh…" at bounding box center [398, 293] width 422 height 474
click at [255, 13] on div "Add New Address" at bounding box center [236, 18] width 99 height 12
click at [251, 23] on div "Add New Address" at bounding box center [236, 18] width 99 height 12
click at [502, 414] on div "Address 17 Nash Road RD 21 Stratford Taranaki Country Canada United States Afgh…" at bounding box center [398, 293] width 422 height 474
click at [350, 517] on input "Save Changes" at bounding box center [341, 520] width 78 height 20
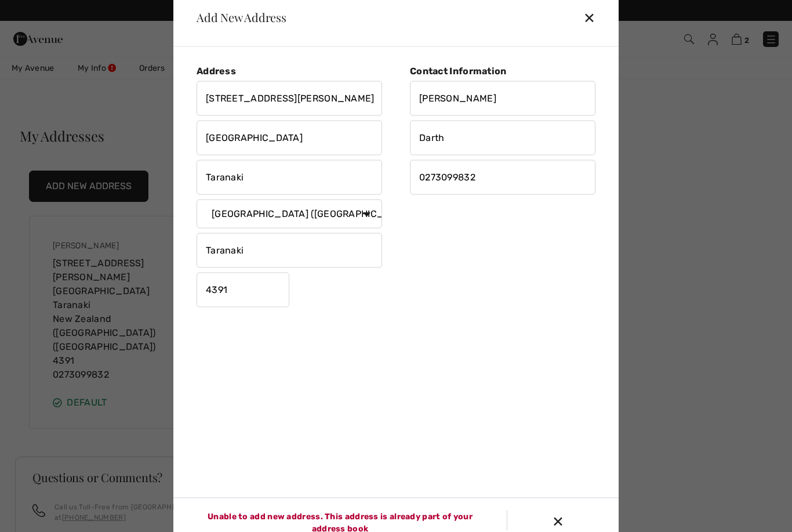
click at [563, 521] on div "✕" at bounding box center [562, 520] width 97 height 24
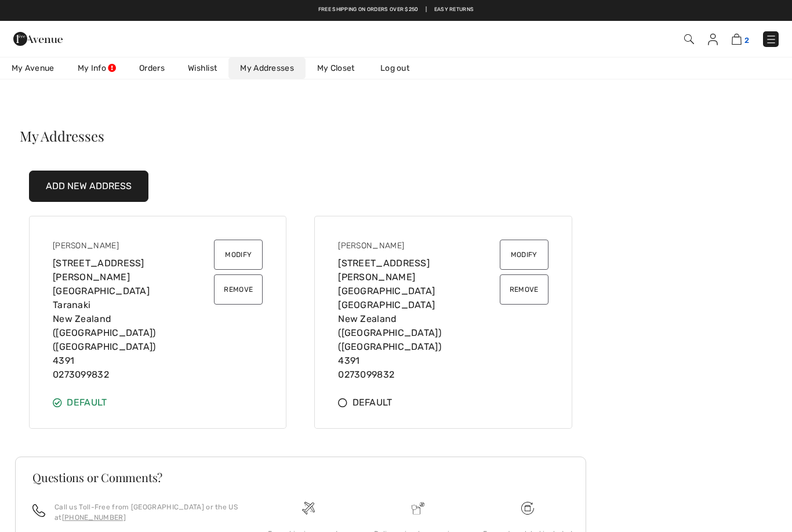
click at [740, 41] on img at bounding box center [737, 39] width 10 height 11
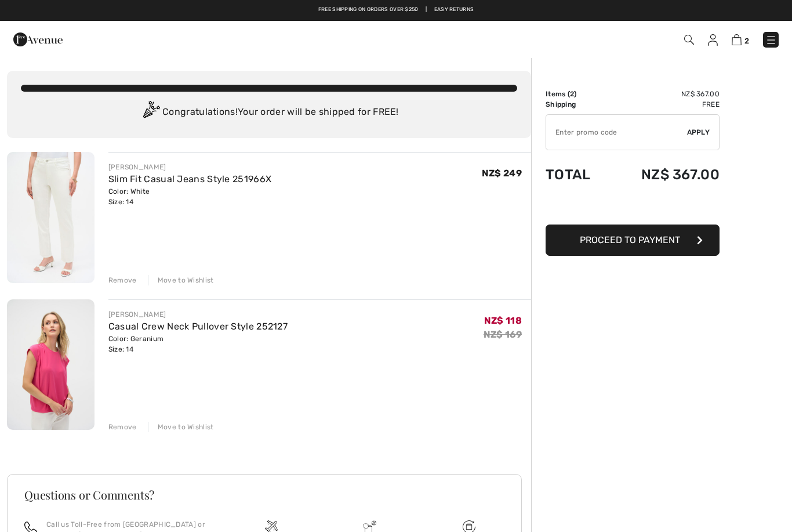
click at [662, 239] on span "Proceed to Payment" at bounding box center [630, 239] width 100 height 11
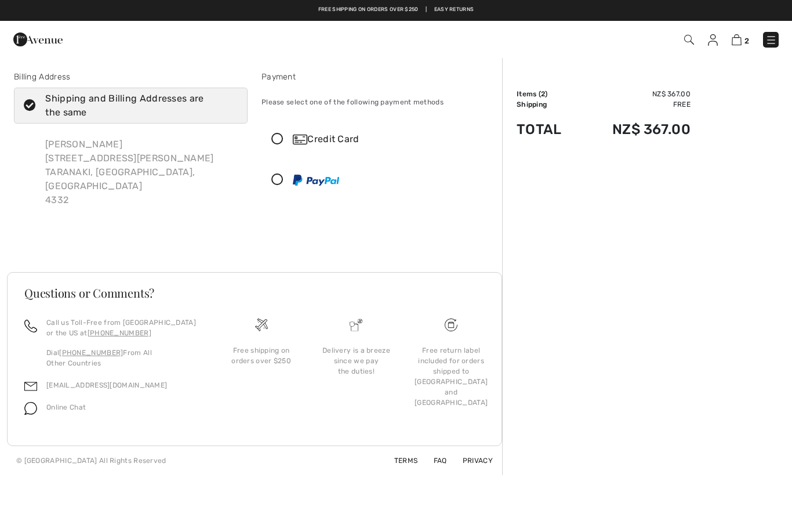
click at [28, 101] on icon at bounding box center [29, 106] width 31 height 12
click at [230, 101] on input "Shipping and Billing Addresses are the same" at bounding box center [234, 105] width 8 height 35
checkbox input "false"
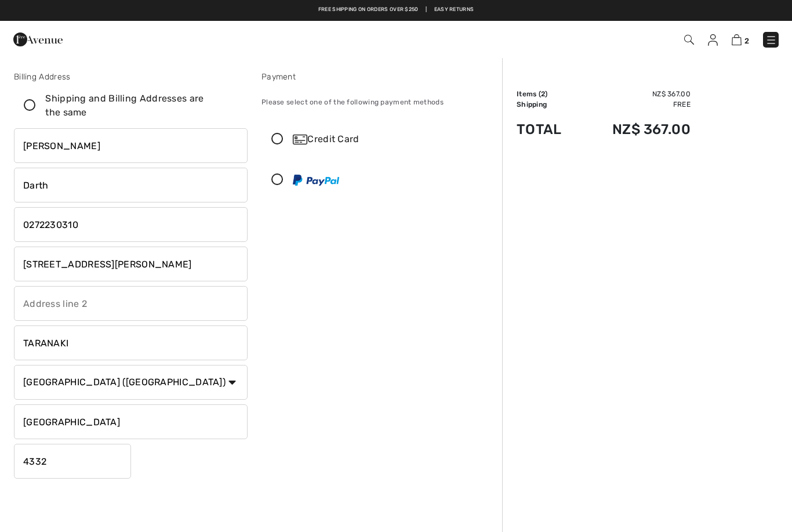
click at [70, 469] on input "4332" at bounding box center [72, 461] width 117 height 35
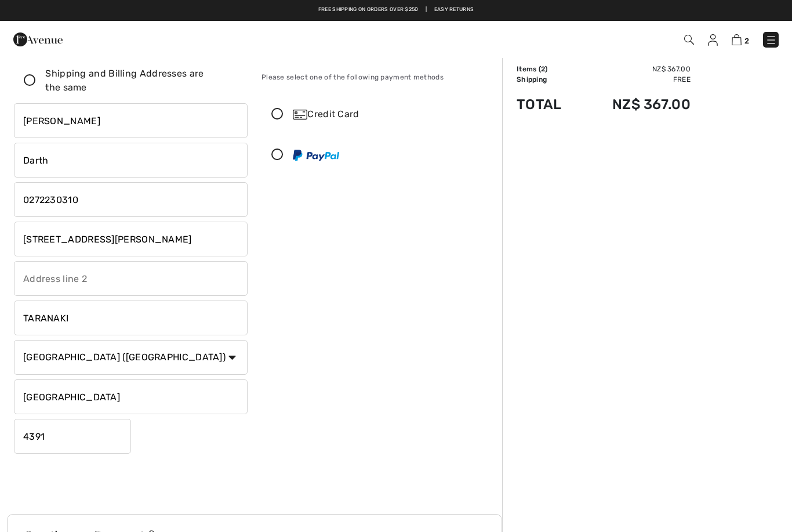
scroll to position [5, 0]
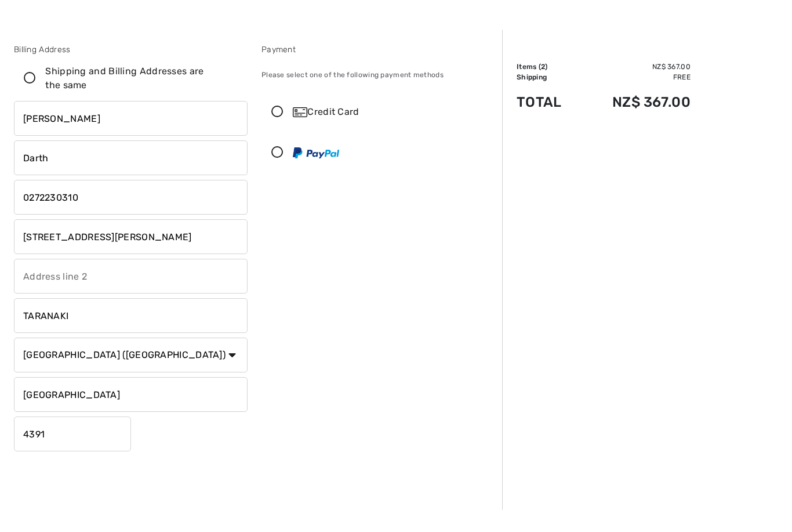
type input "4391"
click at [31, 95] on icon at bounding box center [29, 101] width 31 height 12
click at [230, 84] on input "Shipping and Billing Addresses are the same" at bounding box center [234, 101] width 8 height 35
checkbox input "true"
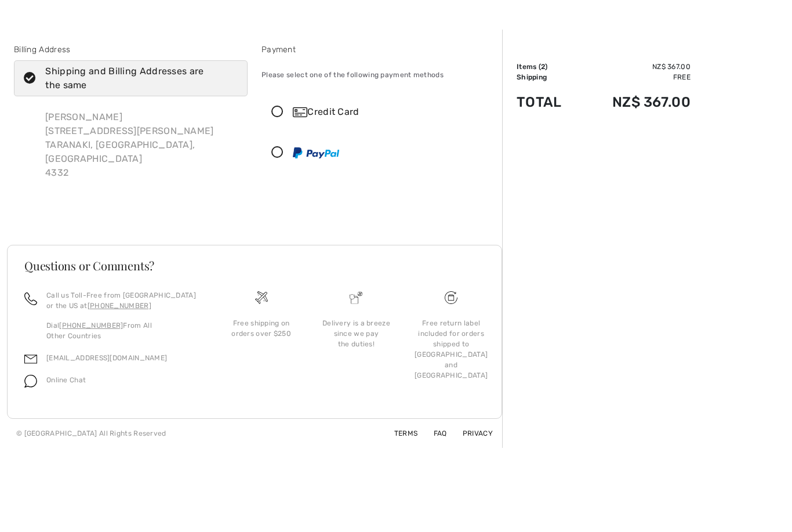
scroll to position [27, 0]
type input "4332"
click at [27, 80] on icon at bounding box center [29, 78] width 31 height 12
click at [230, 80] on input "Shipping and Billing Addresses are the same" at bounding box center [234, 78] width 8 height 35
checkbox input "false"
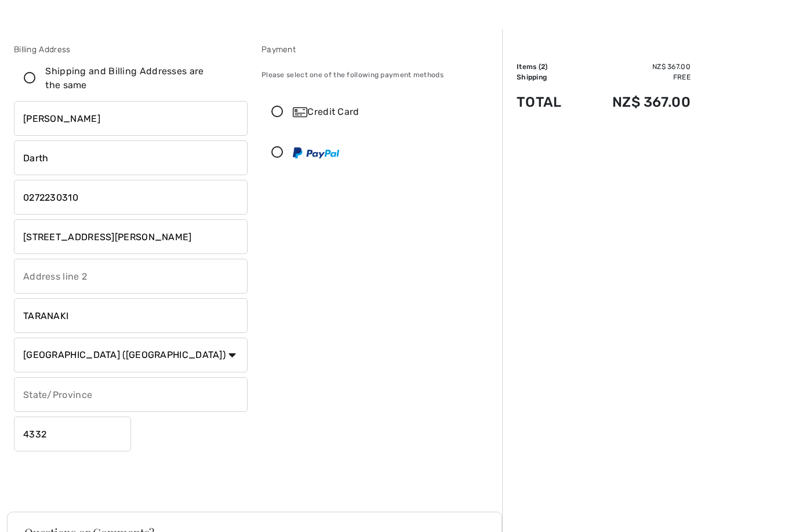
click at [72, 432] on input "4332" at bounding box center [72, 433] width 117 height 35
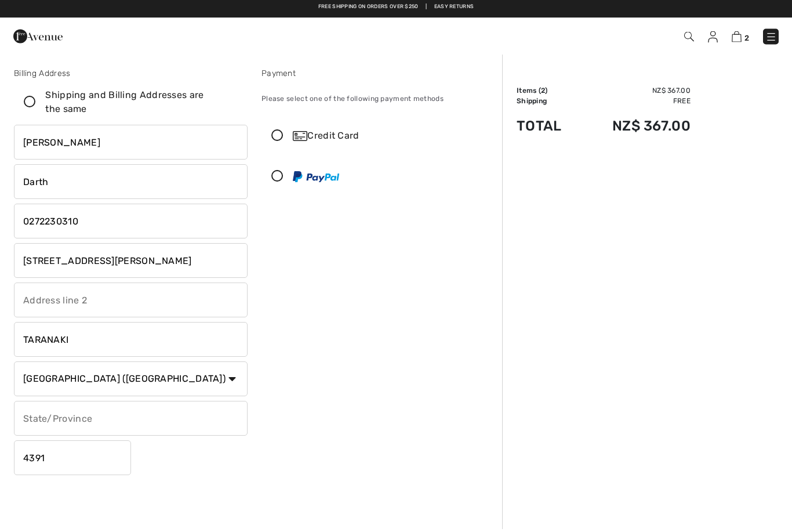
scroll to position [0, 0]
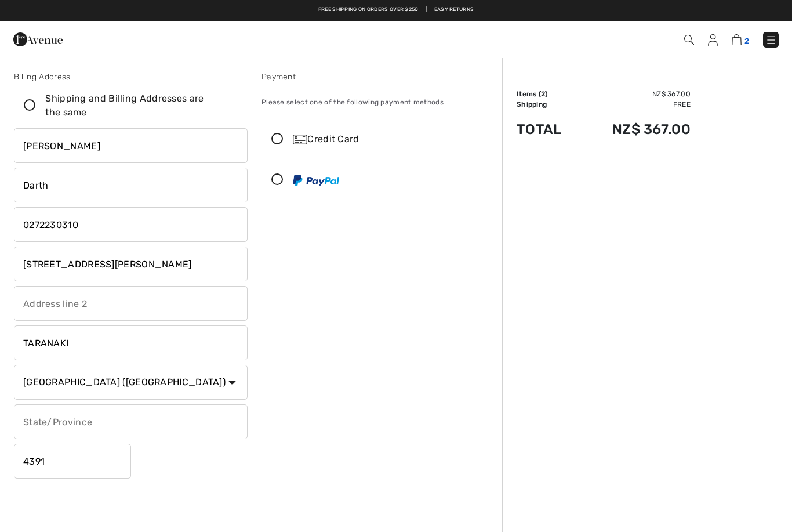
click at [735, 37] on img at bounding box center [737, 39] width 10 height 11
type input "4391"
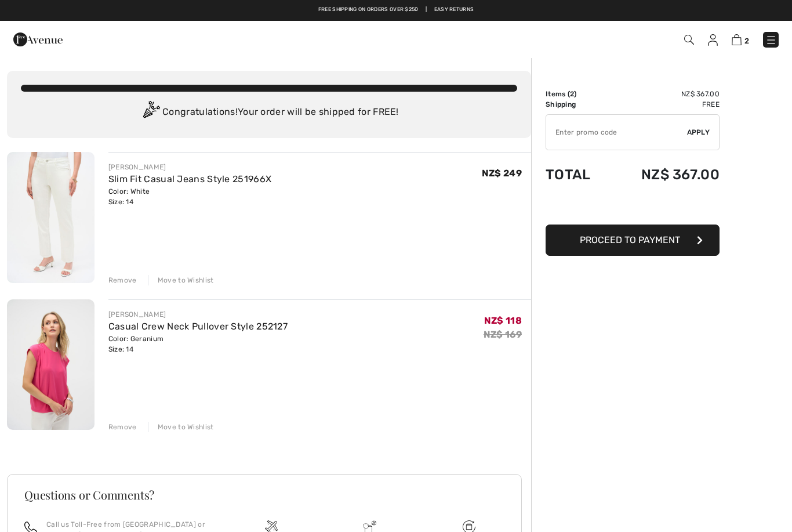
click at [665, 242] on span "Proceed to Payment" at bounding box center [630, 239] width 100 height 11
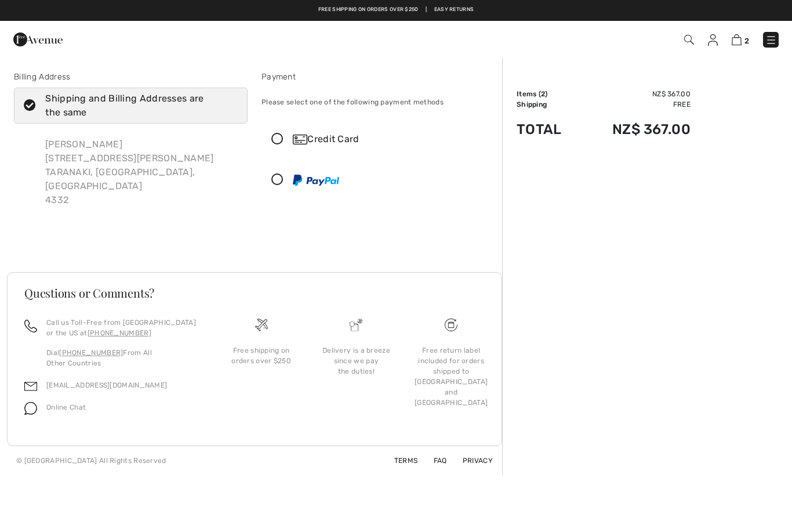
click at [25, 402] on img at bounding box center [30, 408] width 13 height 13
click at [37, 402] on img at bounding box center [30, 408] width 13 height 13
click at [716, 40] on img at bounding box center [713, 40] width 10 height 12
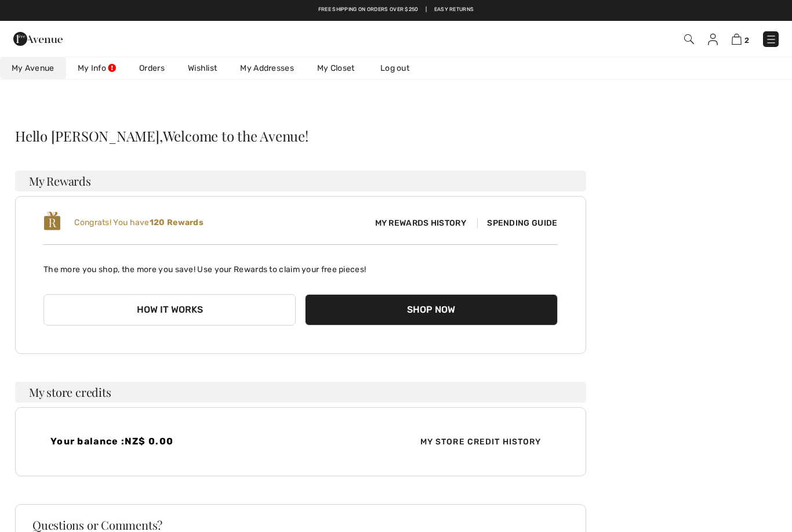
click at [258, 68] on link "My Addresses" at bounding box center [266, 67] width 77 height 21
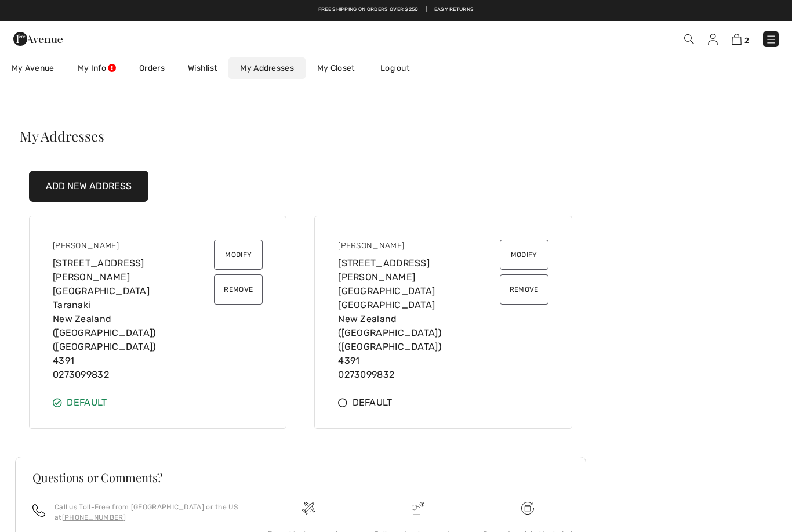
click at [238, 285] on button "Remove" at bounding box center [238, 289] width 49 height 30
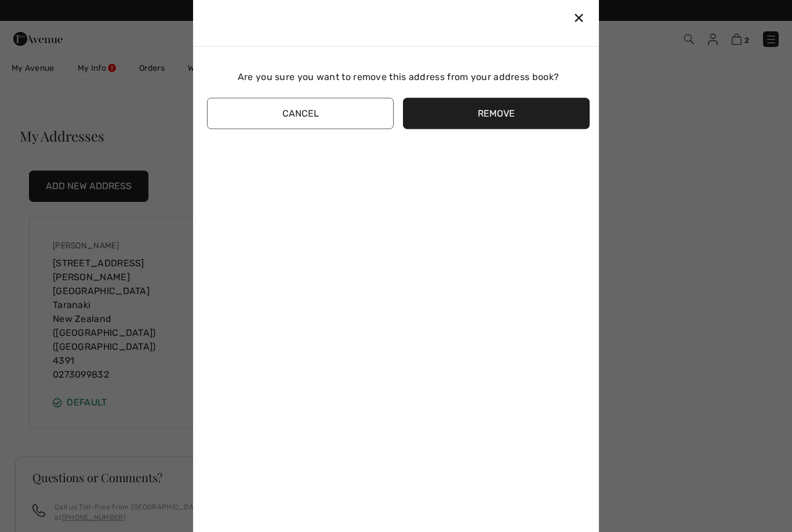
click at [510, 108] on button "Remove" at bounding box center [496, 112] width 187 height 31
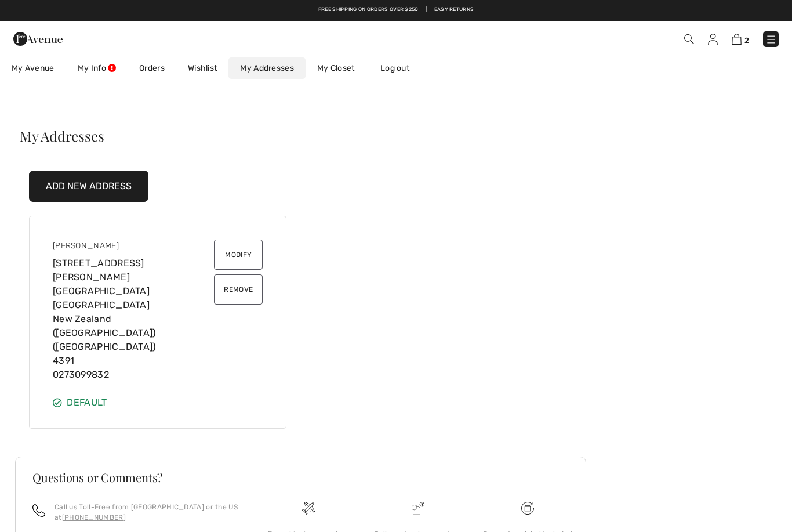
click at [248, 287] on button "Remove" at bounding box center [238, 289] width 49 height 30
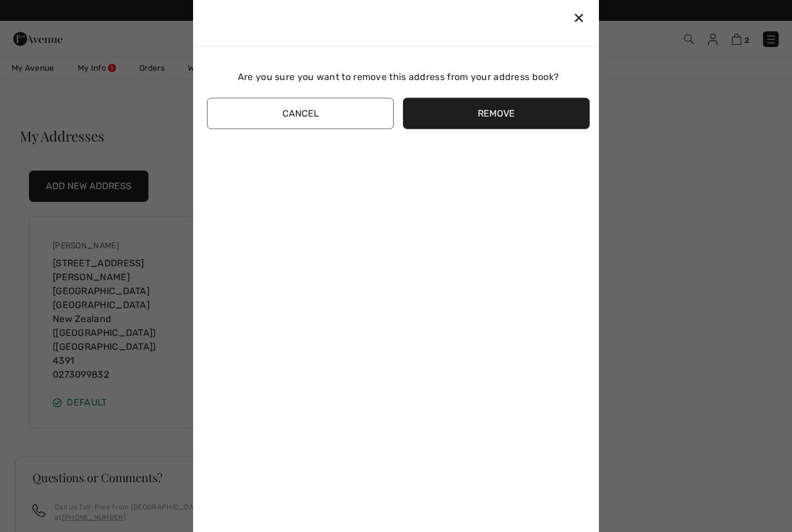
click at [478, 109] on button "Remove" at bounding box center [496, 112] width 187 height 31
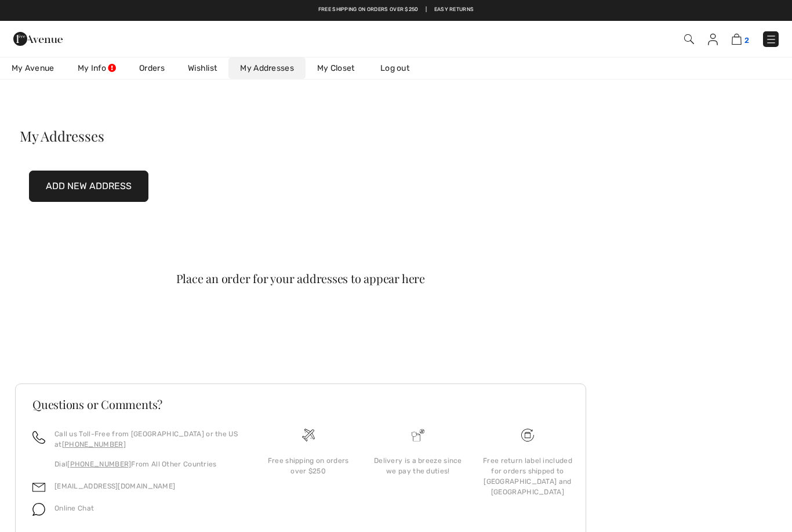
click at [742, 38] on img at bounding box center [737, 39] width 10 height 11
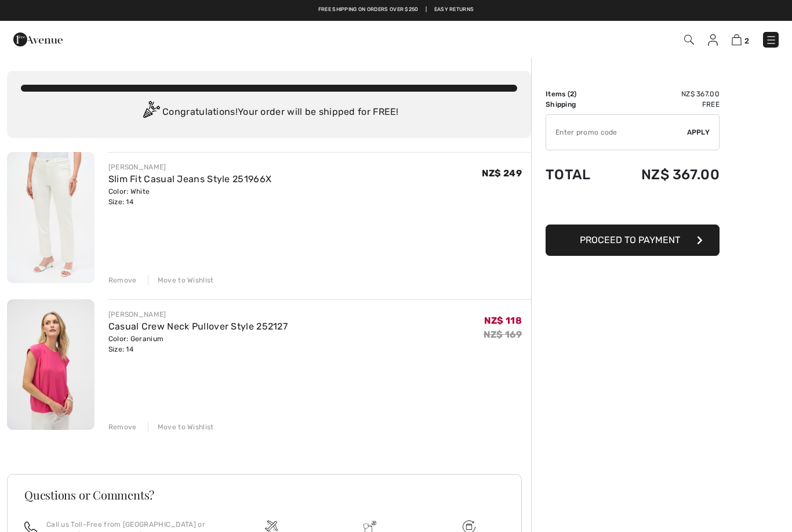
click at [682, 242] on button "Proceed to Payment" at bounding box center [633, 239] width 174 height 31
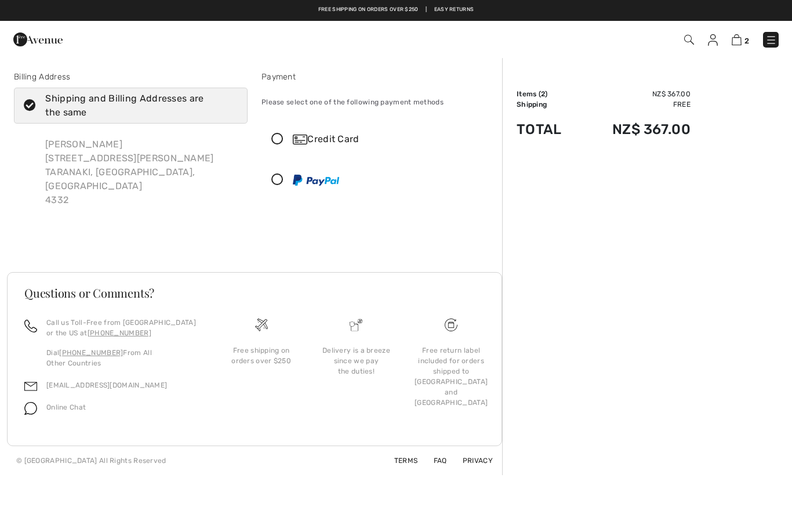
click at [28, 103] on icon at bounding box center [29, 106] width 31 height 12
click at [230, 103] on input "Shipping and Billing Addresses are the same" at bounding box center [234, 105] width 8 height 35
checkbox input "false"
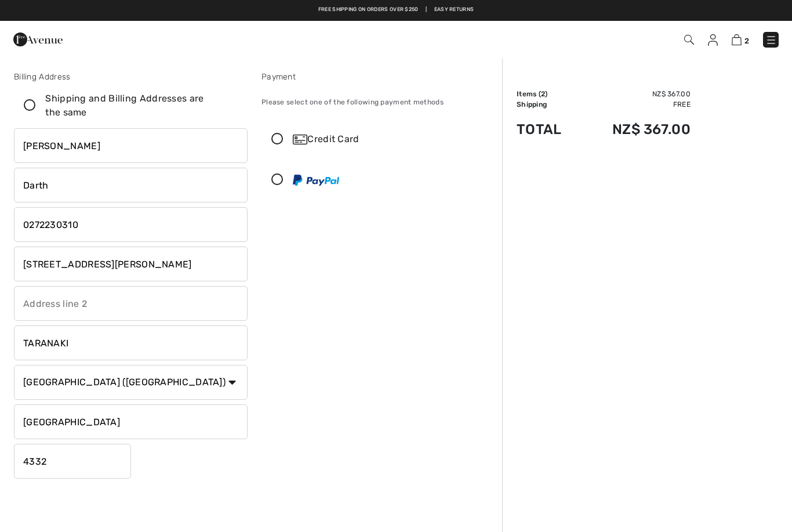
click at [68, 459] on input "4332" at bounding box center [72, 461] width 117 height 35
type input "4391"
click at [746, 38] on span "2" at bounding box center [747, 41] width 5 height 9
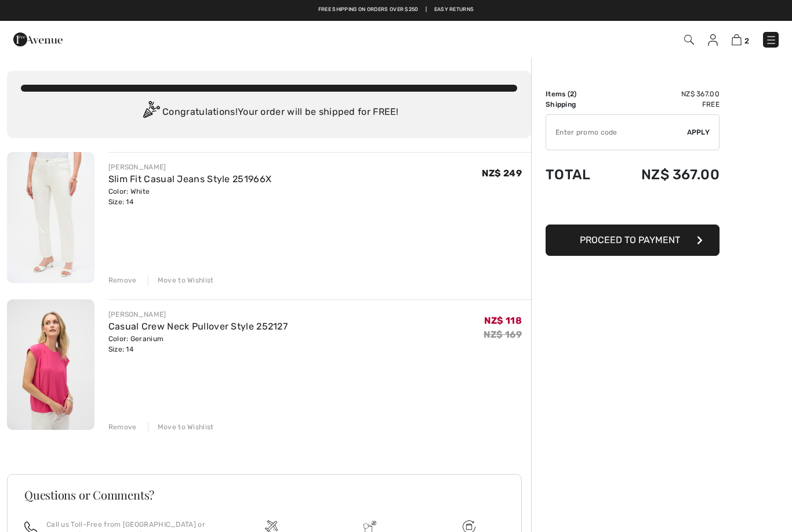
click at [685, 245] on button "Proceed to Payment" at bounding box center [633, 239] width 174 height 31
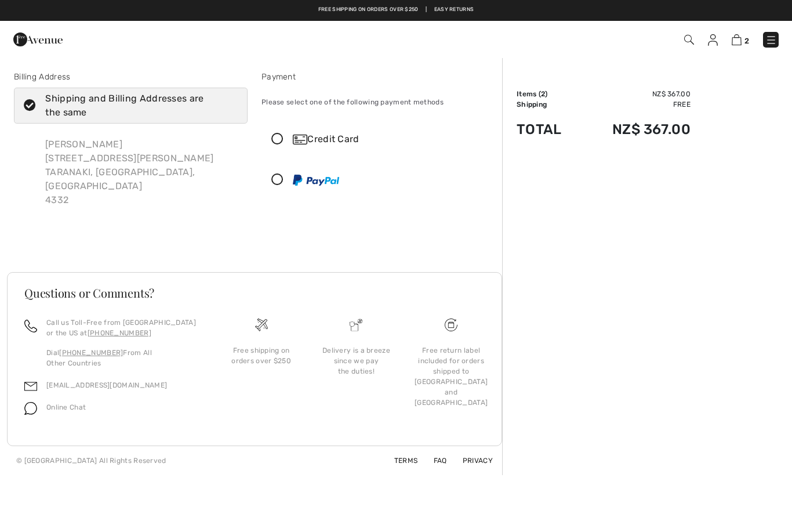
click at [714, 39] on img at bounding box center [713, 40] width 10 height 12
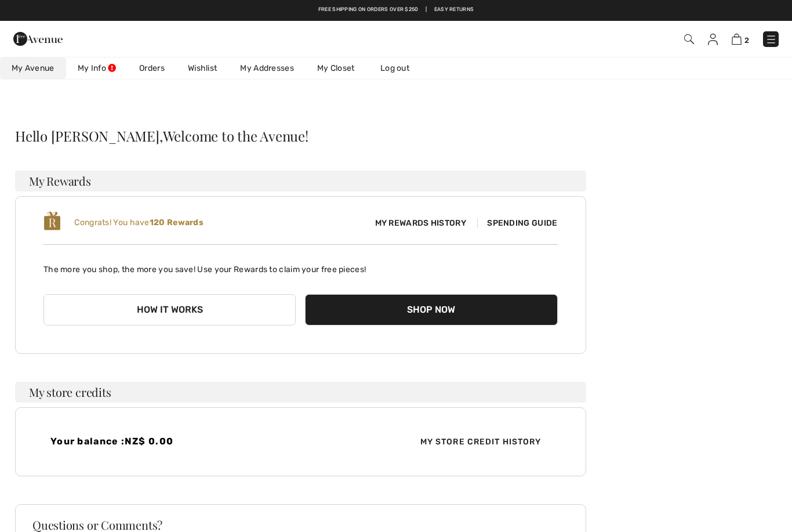
click at [269, 65] on link "My Addresses" at bounding box center [266, 67] width 77 height 21
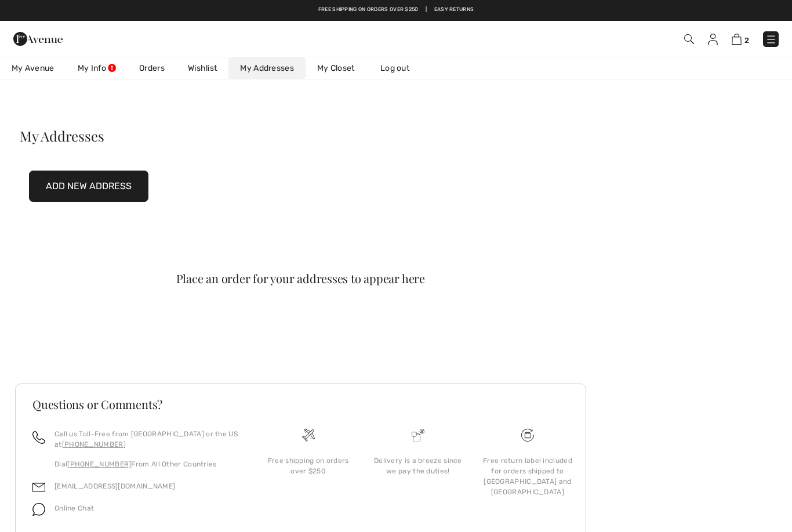
click at [91, 190] on button "Add New Address" at bounding box center [88, 185] width 119 height 31
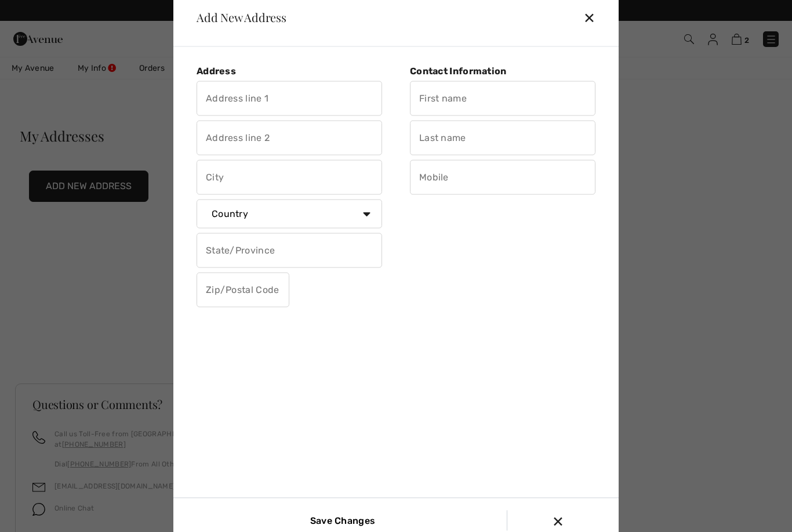
click at [257, 96] on input "text" at bounding box center [290, 98] width 186 height 35
type input "17 Nash Road RD 21"
click at [259, 149] on input "text" at bounding box center [290, 137] width 186 height 35
type input "Stratford"
click at [233, 181] on input "text" at bounding box center [290, 176] width 186 height 35
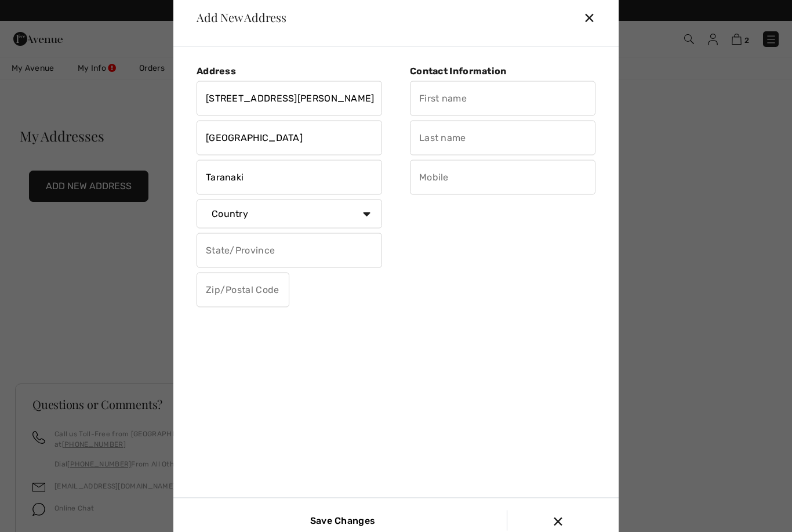
type input "Taranaki"
click at [373, 211] on select "Country Canada United States Afghanistan Aland Islands Albania Algeria American…" at bounding box center [290, 213] width 186 height 29
select select "NZ"
click at [275, 249] on input "text" at bounding box center [290, 250] width 186 height 35
type input "Taranaki"
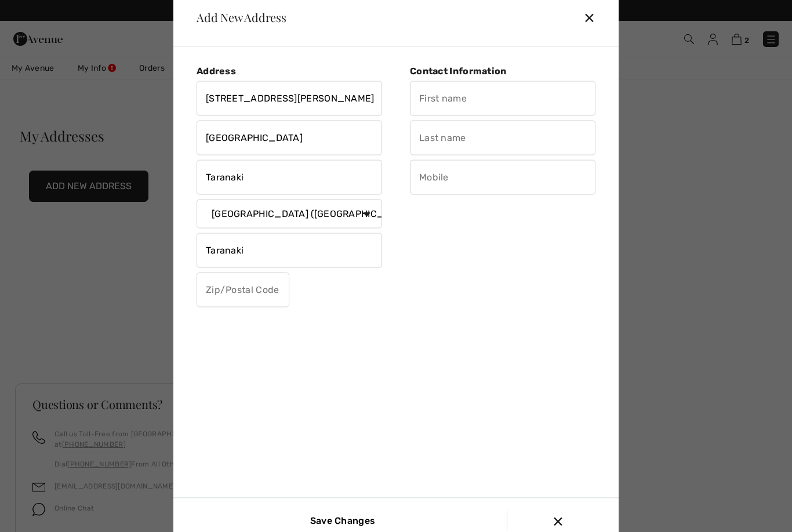
click at [236, 296] on input "text" at bounding box center [243, 289] width 93 height 35
type input "4391"
click at [449, 99] on input "text" at bounding box center [503, 98] width 186 height 35
type input "[PERSON_NAME]"
click at [440, 151] on input "text" at bounding box center [503, 137] width 186 height 35
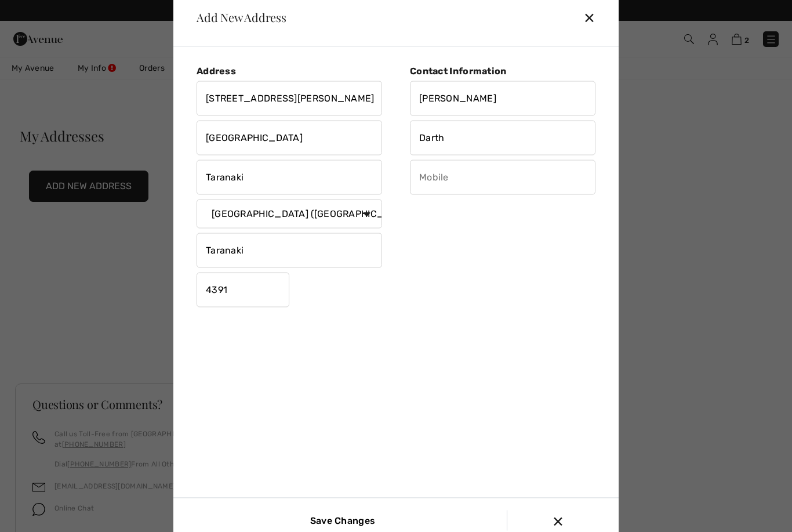
type input "Darth"
click at [431, 182] on input "text" at bounding box center [503, 176] width 186 height 35
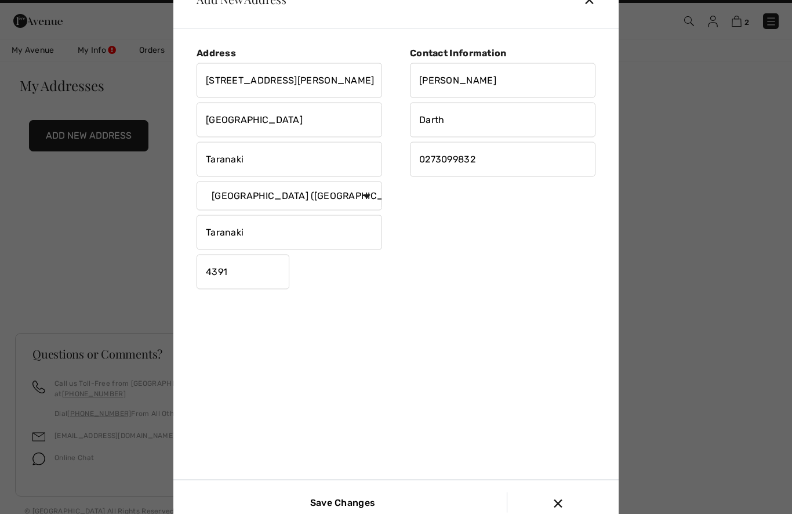
scroll to position [44, 0]
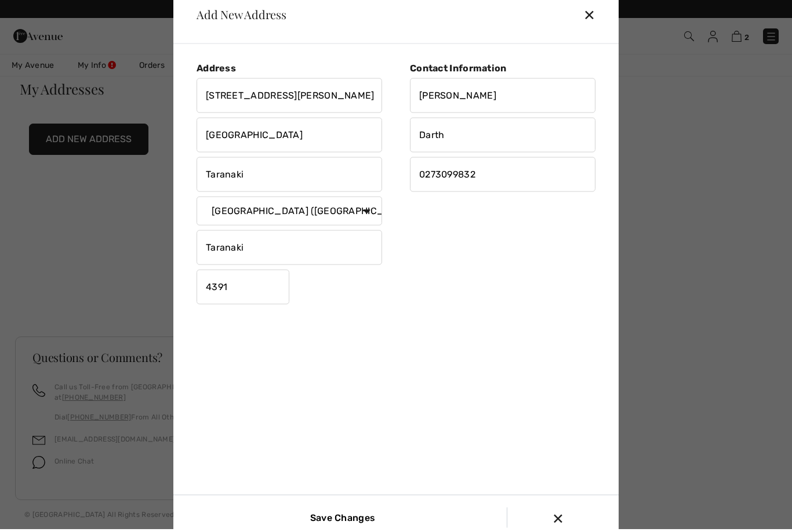
type input "0273099832"
click at [346, 513] on input "Save Changes" at bounding box center [341, 520] width 78 height 20
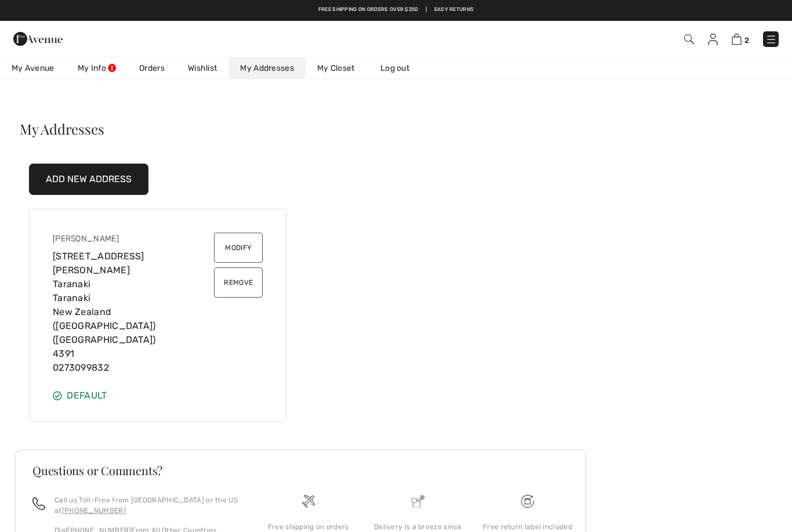
click at [244, 252] on button "Modify" at bounding box center [238, 248] width 49 height 30
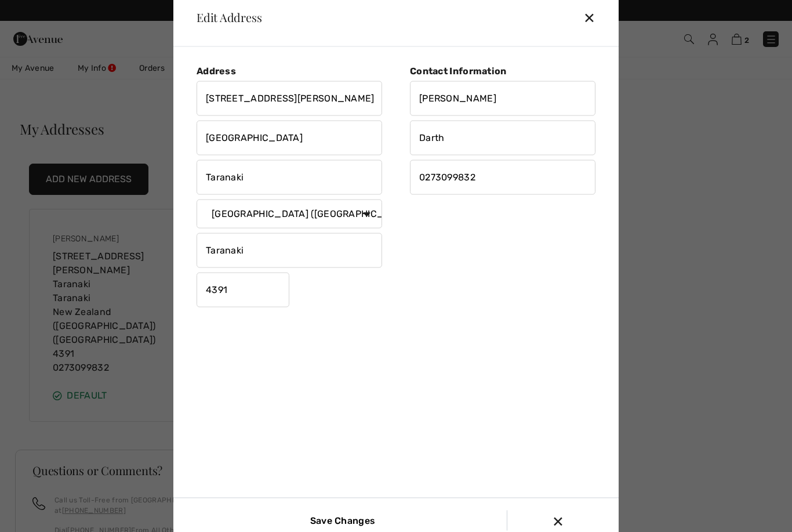
click at [266, 190] on input "Taranaki" at bounding box center [290, 176] width 186 height 35
type input "T"
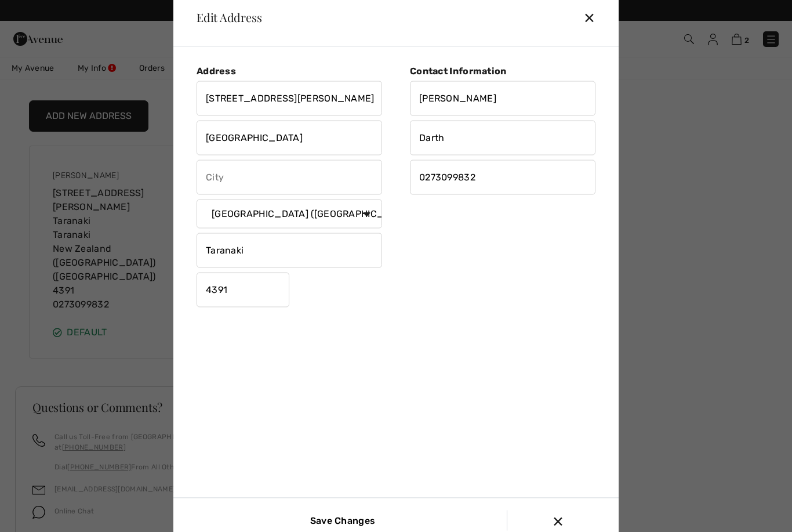
scroll to position [75, 0]
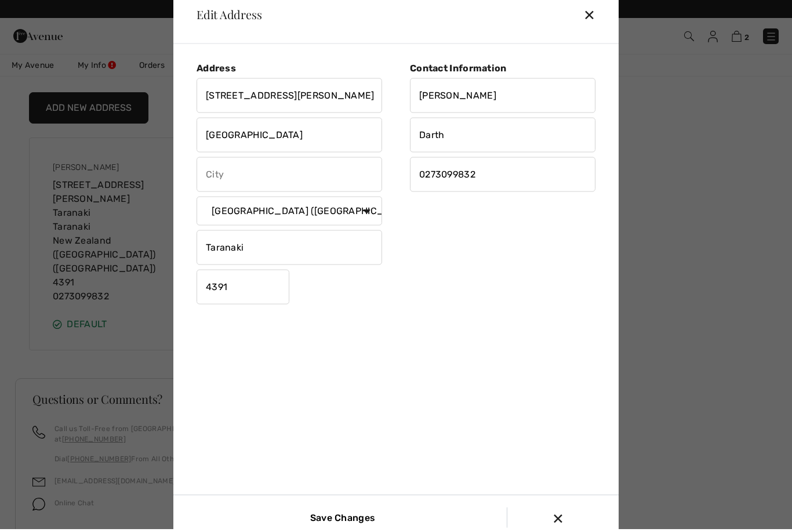
click at [350, 510] on input "Save Changes" at bounding box center [341, 520] width 78 height 20
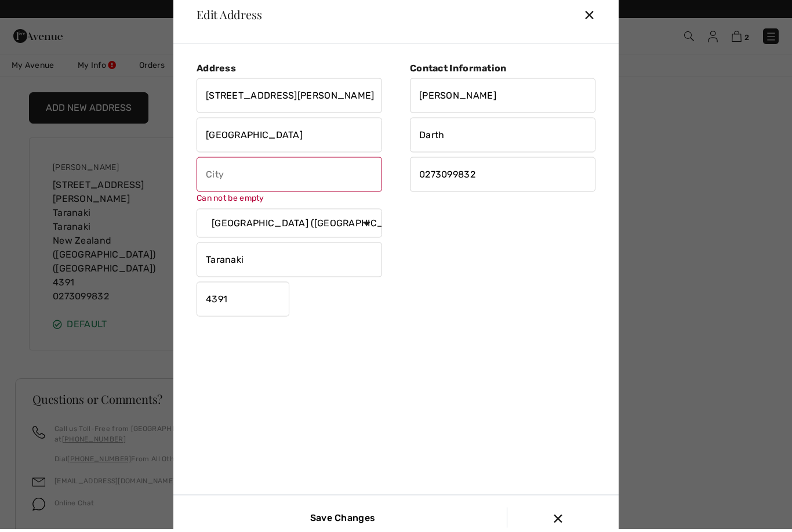
scroll to position [38, 0]
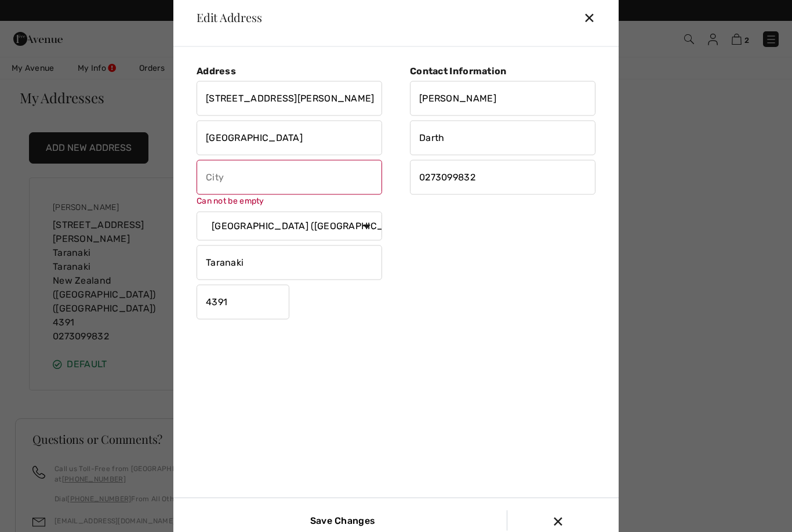
click at [249, 194] on input "text" at bounding box center [290, 176] width 186 height 35
type input "Taranaki"
click at [266, 273] on input "Taranaki" at bounding box center [290, 262] width 186 height 35
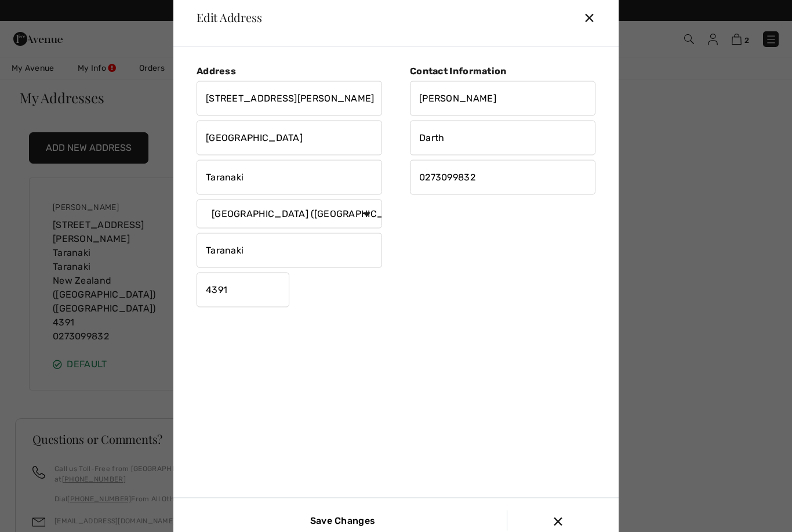
click at [256, 266] on input "Taranaki" at bounding box center [290, 250] width 186 height 35
type input "T"
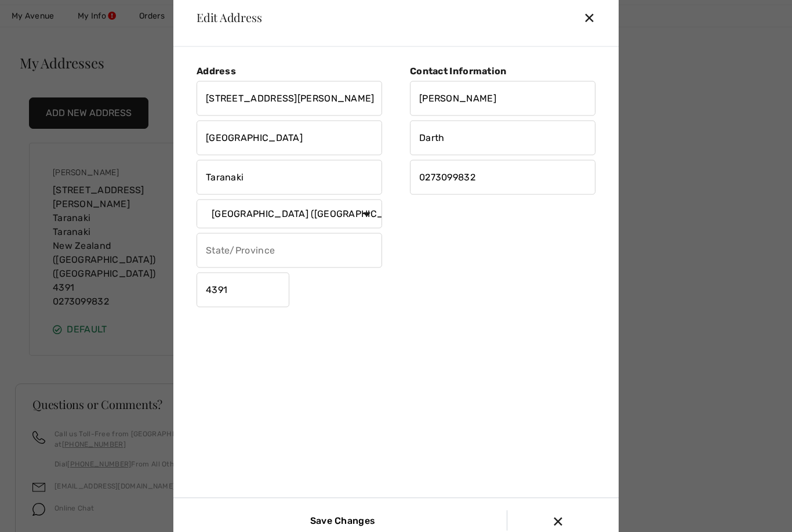
scroll to position [75, 0]
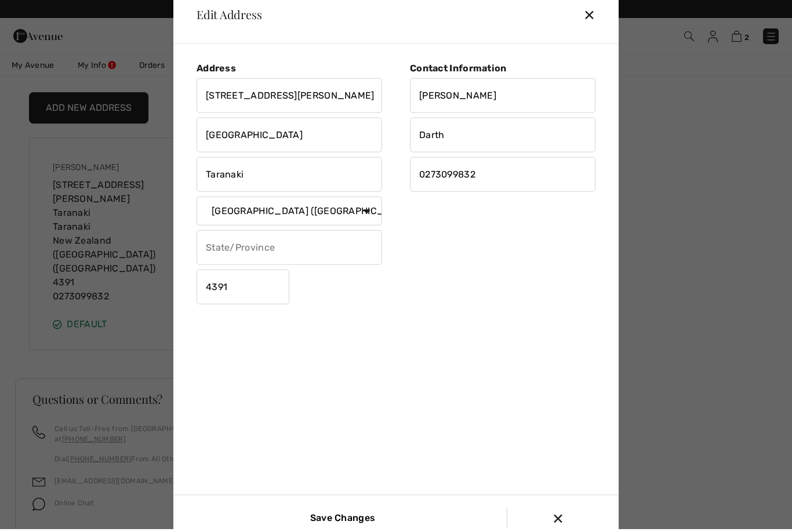
click at [347, 514] on input "Save Changes" at bounding box center [341, 520] width 78 height 20
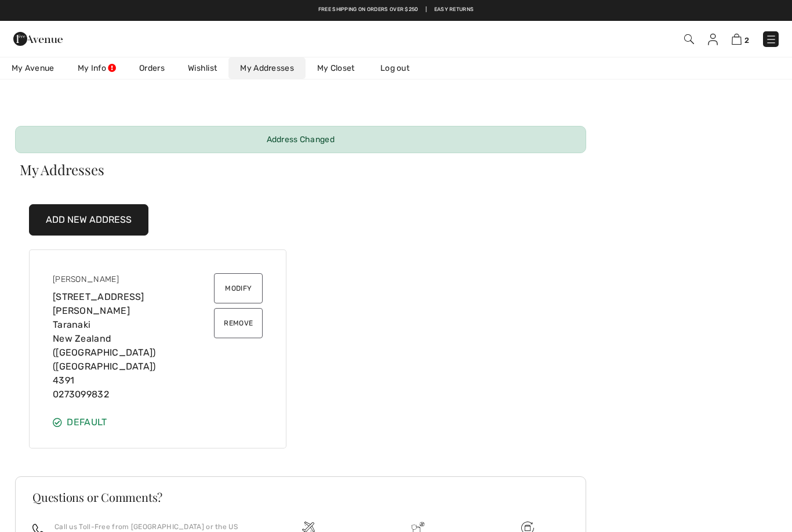
scroll to position [0, 0]
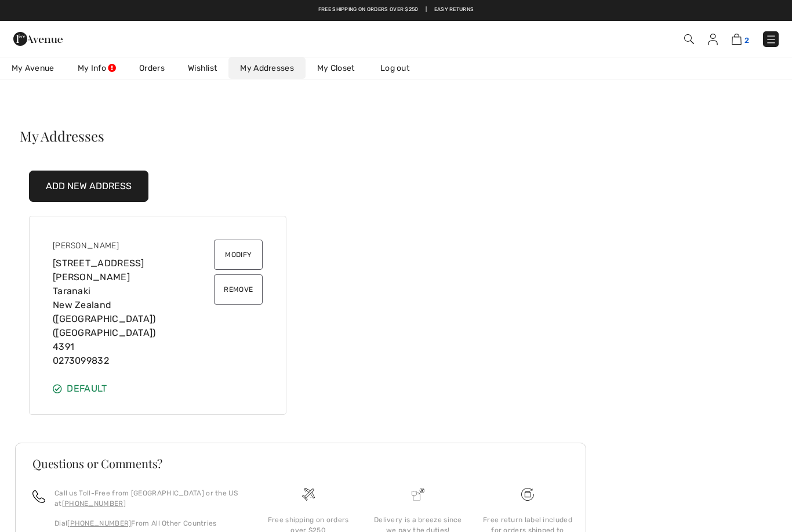
click at [740, 43] on img at bounding box center [737, 39] width 10 height 11
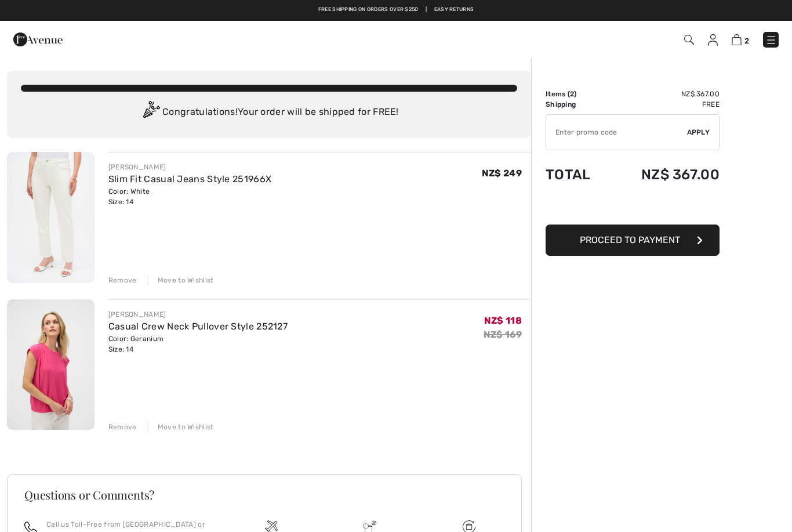
click at [692, 238] on button "Proceed to Payment" at bounding box center [633, 239] width 174 height 31
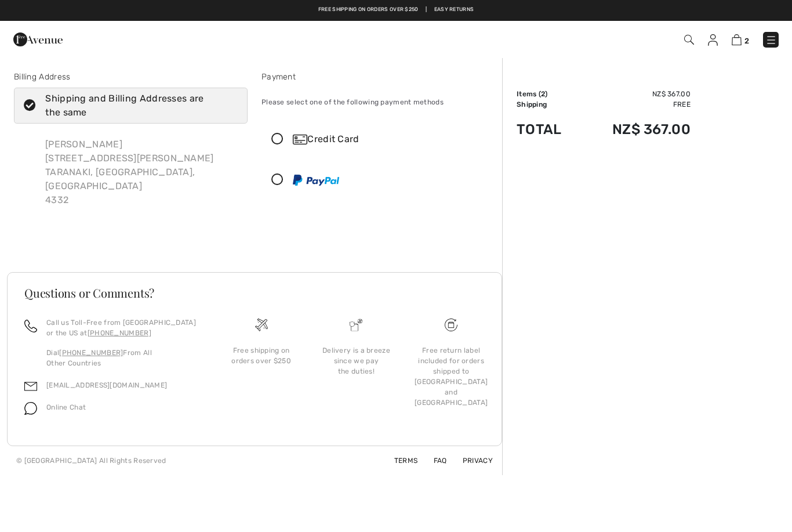
click at [158, 347] on p "Dial +1 (514) 225-4850 From All Other Countries" at bounding box center [123, 357] width 154 height 21
click at [85, 381] on link "[EMAIL_ADDRESS][DOMAIN_NAME]" at bounding box center [106, 385] width 121 height 8
click at [718, 276] on div "Order Summary Details Items ( 2 ) NZ$ 367.00 Promo code NZ$ 0.00 Shipping Free …" at bounding box center [647, 266] width 290 height 418
click at [682, 272] on div "Order Summary Details Items ( 2 ) NZ$ 367.00 Promo code NZ$ 0.00 Shipping Free …" at bounding box center [647, 266] width 290 height 418
click at [735, 207] on div "Order Summary Details Items ( 2 ) NZ$ 367.00 Promo code NZ$ 0.00 Shipping Free …" at bounding box center [647, 266] width 290 height 418
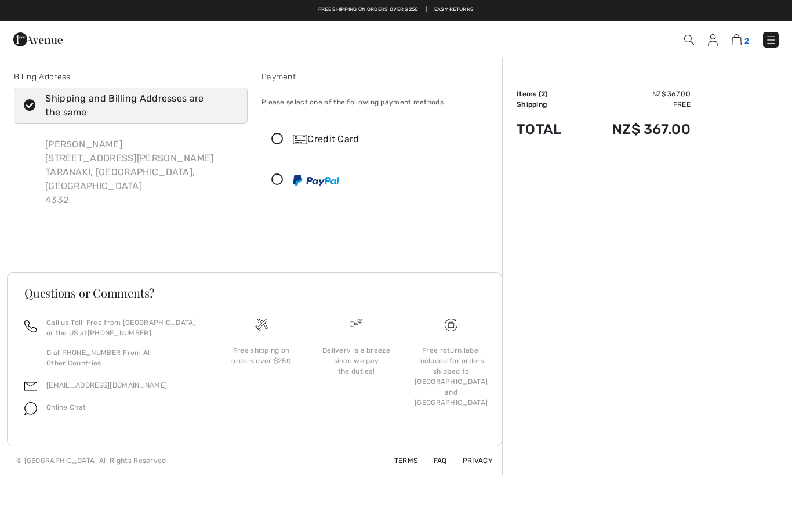
click at [738, 41] on img at bounding box center [737, 39] width 10 height 11
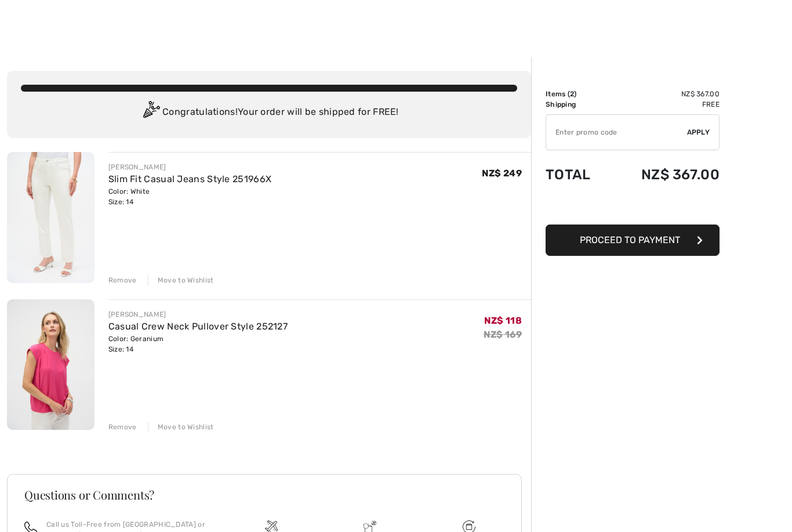
click at [671, 237] on span "Proceed to Payment" at bounding box center [630, 239] width 100 height 11
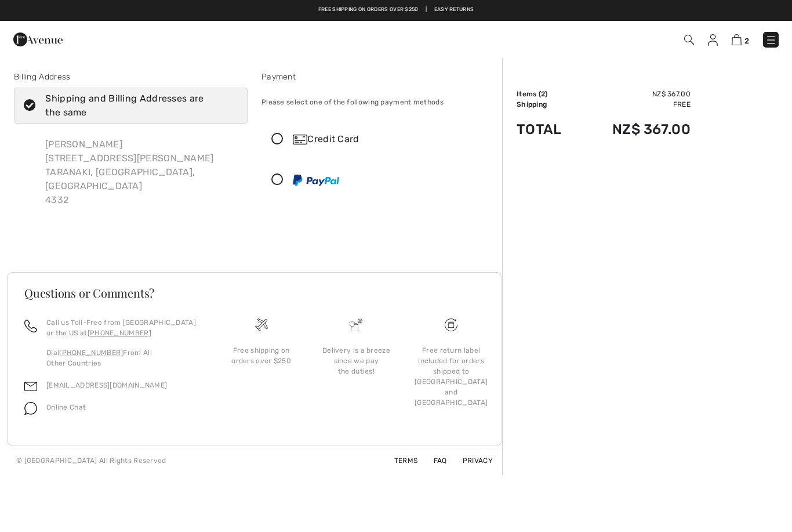
click at [279, 136] on icon at bounding box center [277, 139] width 31 height 12
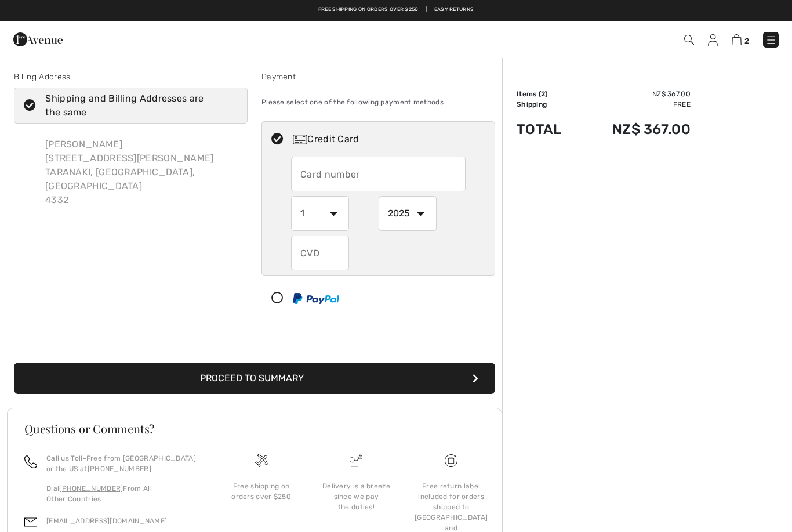
click at [337, 167] on input "text" at bounding box center [378, 174] width 175 height 35
click at [476, 380] on icon "submit" at bounding box center [476, 377] width 6 height 9
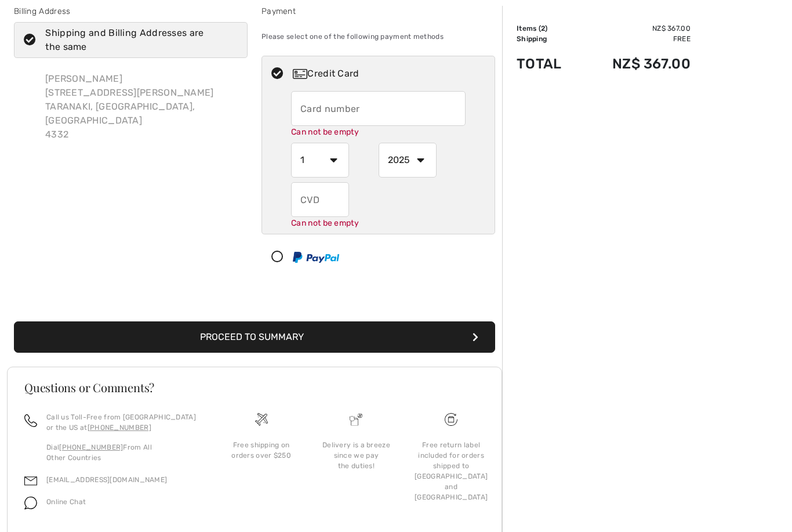
click at [331, 103] on input "text" at bounding box center [378, 108] width 175 height 35
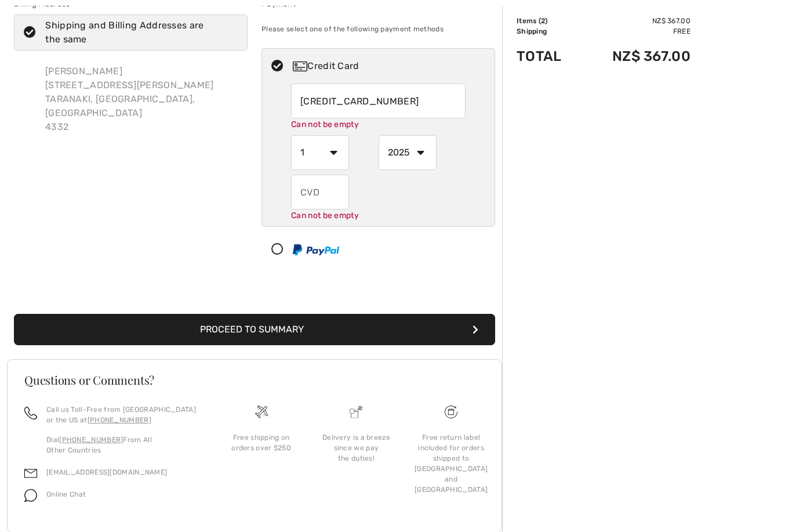
type input "5402231048356087"
click at [331, 157] on select "1 2 3 4 5 6 7 8 9 10 11 12" at bounding box center [320, 152] width 58 height 35
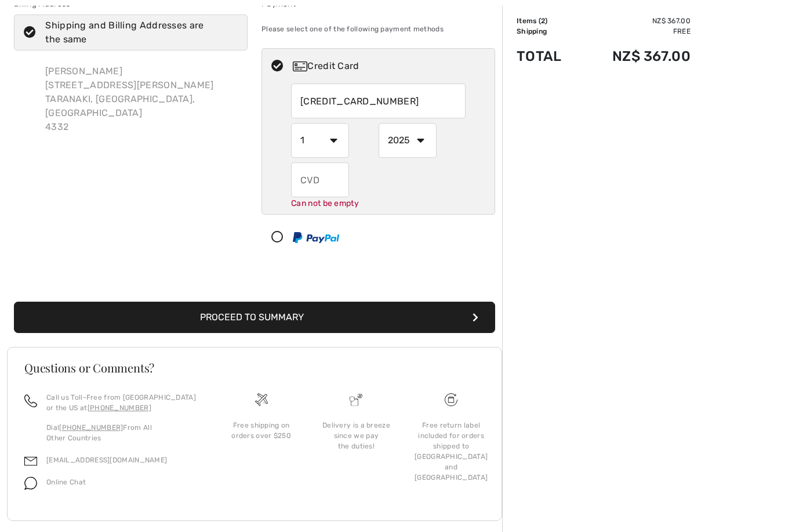
select select "8"
click at [424, 138] on select "2025 2026 2027 2028 2029 2030 2031 2032 2033 2034 2035" at bounding box center [408, 140] width 58 height 35
select select "2028"
click at [325, 180] on input "text" at bounding box center [320, 179] width 58 height 35
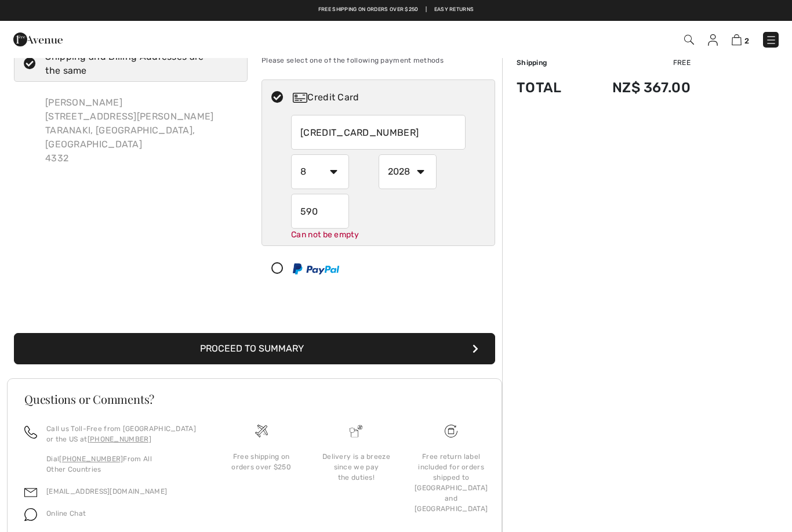
scroll to position [41, 0]
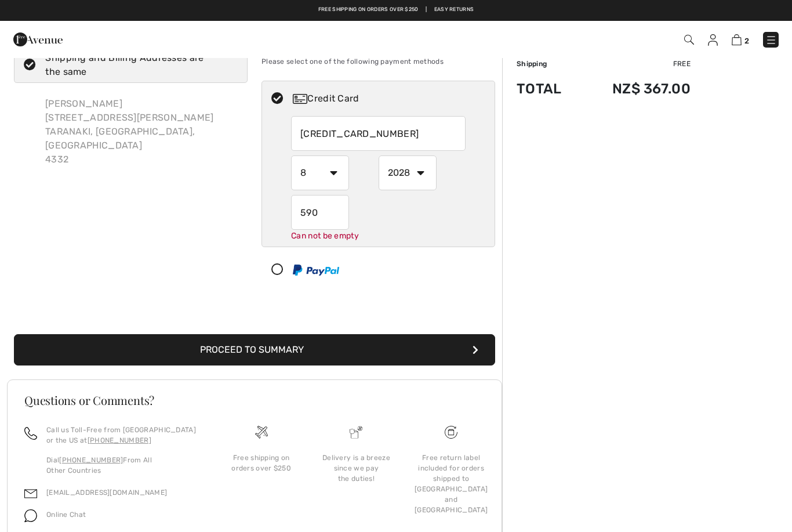
type input "590"
click at [477, 347] on button "Proceed to Summary" at bounding box center [254, 349] width 481 height 31
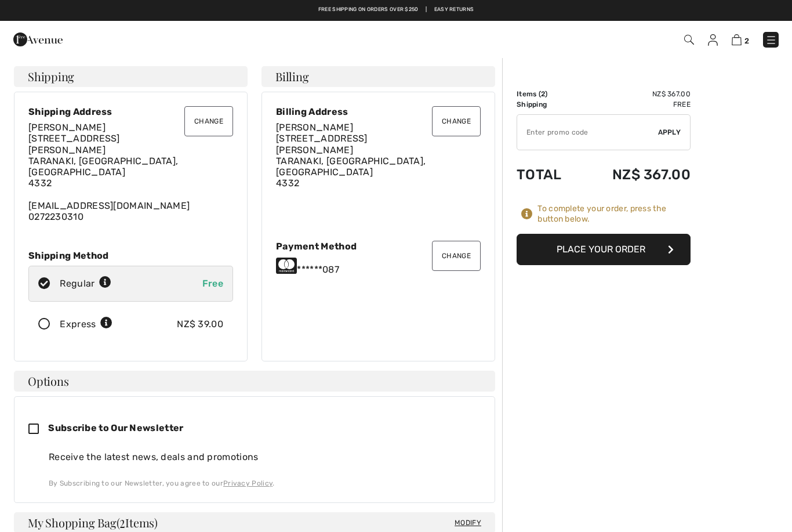
click at [213, 114] on button "Change" at bounding box center [208, 121] width 49 height 30
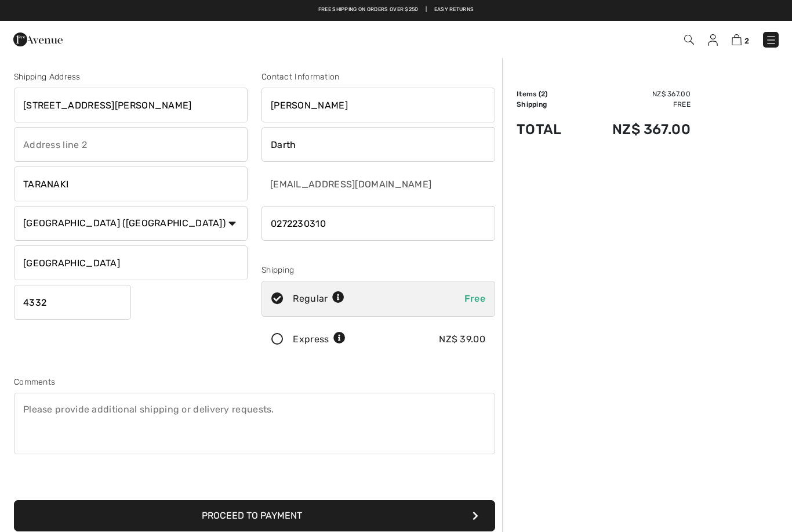
click at [53, 300] on input "4332" at bounding box center [72, 302] width 117 height 35
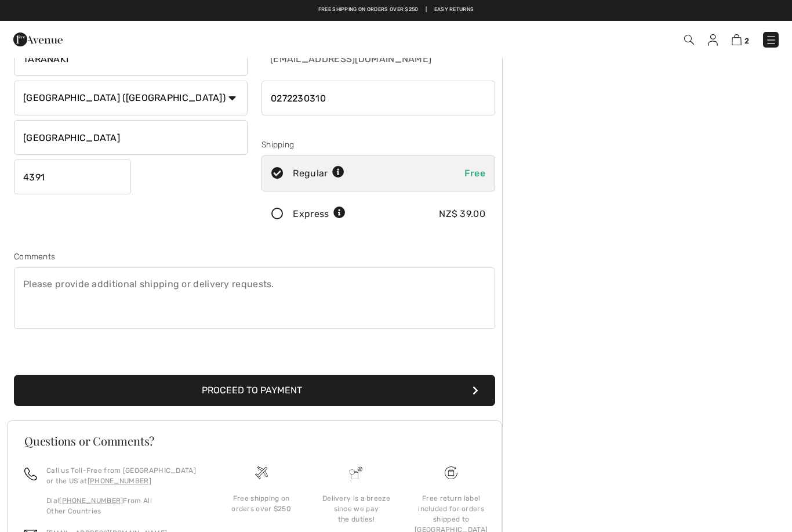
scroll to position [84, 0]
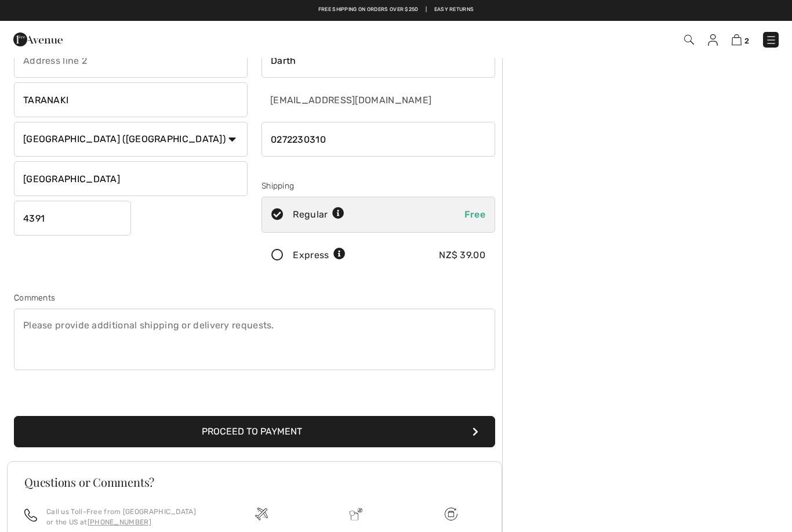
type input "4391"
click at [464, 436] on button "Proceed to Payment" at bounding box center [254, 431] width 481 height 31
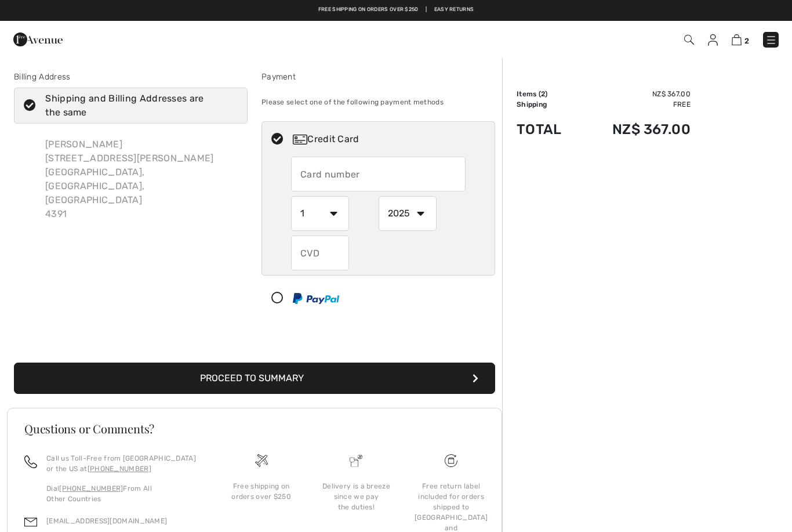
click at [339, 175] on input "text" at bounding box center [378, 174] width 175 height 35
radio input "true"
type input "[CREDIT_CARD_NUMBER]"
click at [340, 208] on select "1 2 3 4 5 6 7 8 9 10 11 12" at bounding box center [320, 213] width 58 height 35
radio input "true"
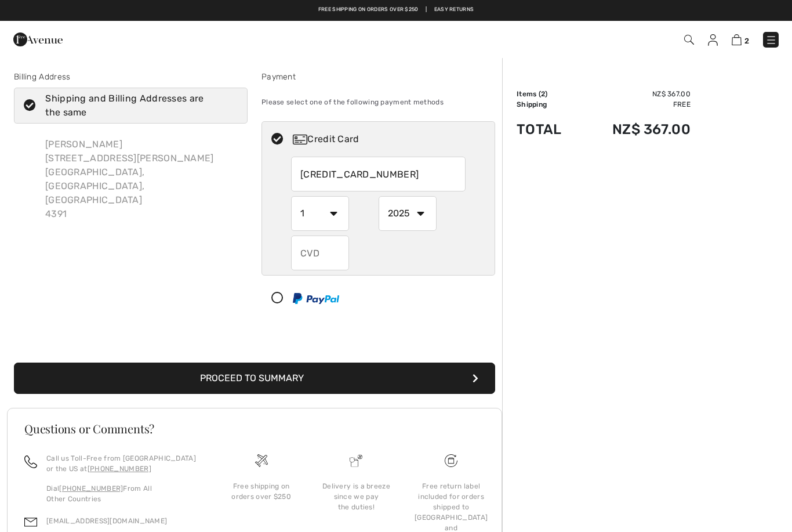
select select "8"
click at [430, 213] on select "2025 2026 2027 2028 2029 2030 2031 2032 2033 2034 2035" at bounding box center [408, 213] width 58 height 35
radio input "true"
select select "2028"
click at [325, 270] on input "text" at bounding box center [320, 252] width 58 height 35
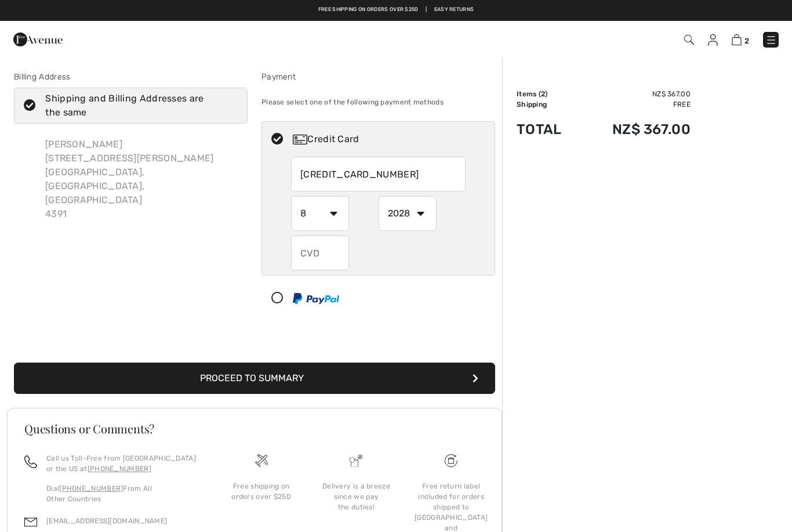
radio input "true"
type input "590"
click at [474, 375] on icon "submit" at bounding box center [476, 377] width 6 height 9
click at [470, 375] on button "Proceed to Summary" at bounding box center [254, 377] width 481 height 31
select select "8"
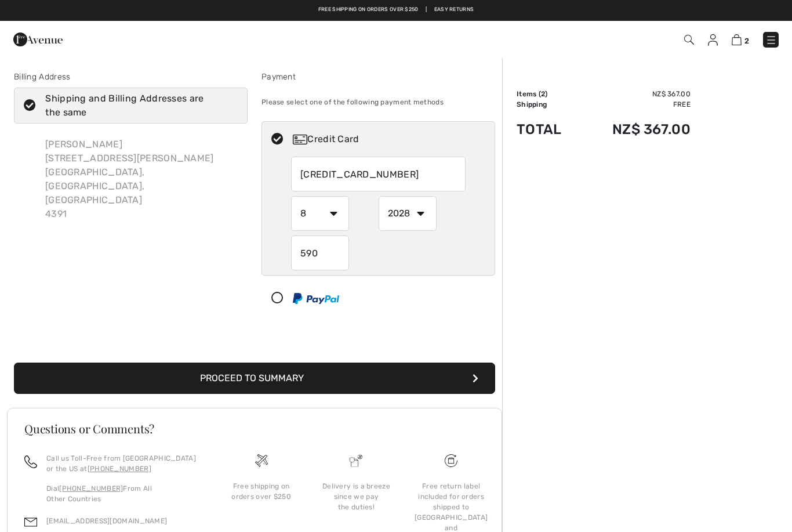
select select "2028"
select select "8"
select select "2028"
click at [471, 377] on button "Proceed to Summary" at bounding box center [254, 377] width 481 height 31
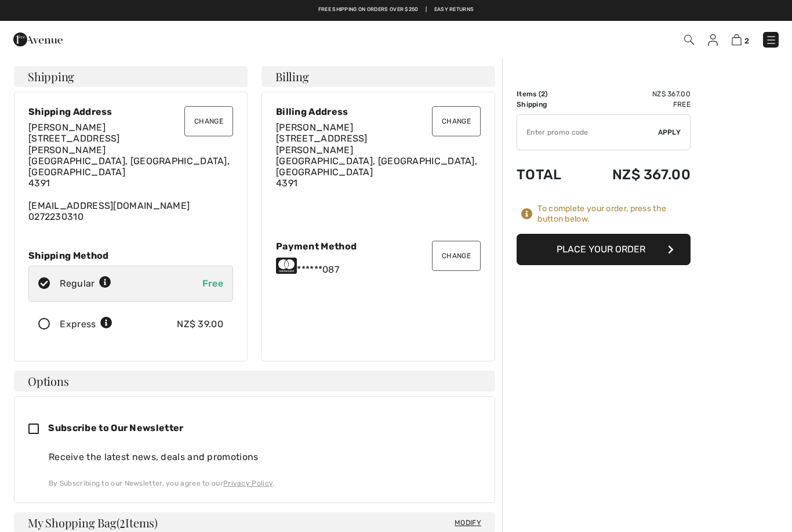
click at [669, 244] on button "Place Your Order" at bounding box center [604, 249] width 174 height 31
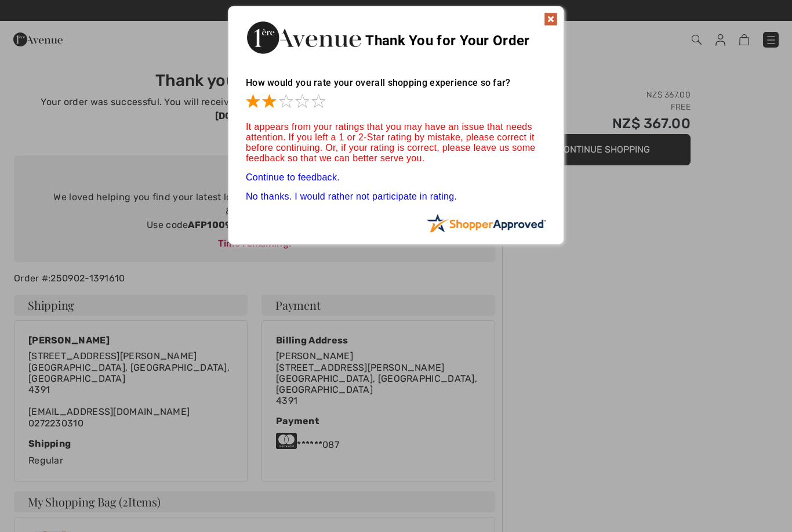
click at [318, 181] on link "Continue to feedback." at bounding box center [293, 177] width 94 height 10
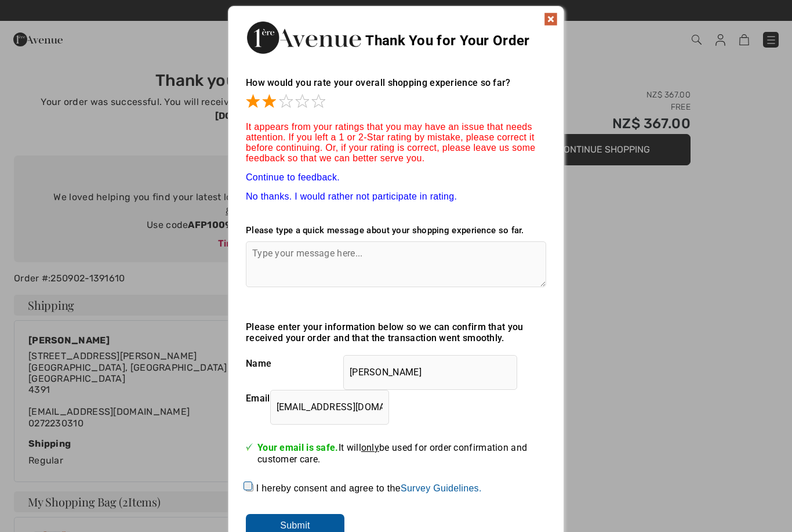
click at [266, 268] on textarea at bounding box center [396, 264] width 300 height 46
type textarea "T"
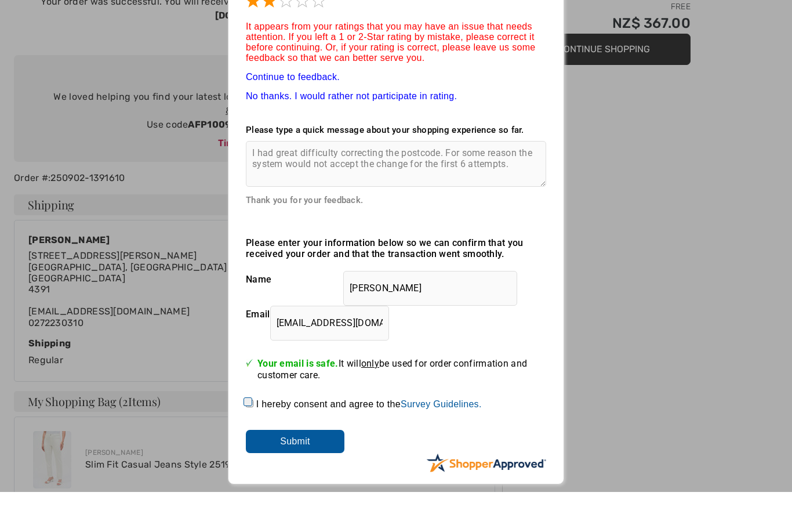
scroll to position [63, 0]
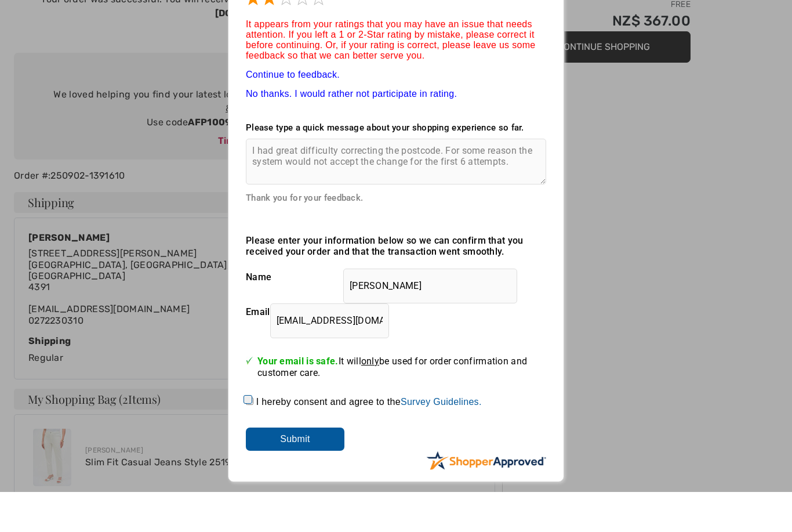
type textarea "I had great difficulty correcting the postcode. For some reason the system woul…"
click at [304, 467] on input "Submit" at bounding box center [295, 478] width 99 height 23
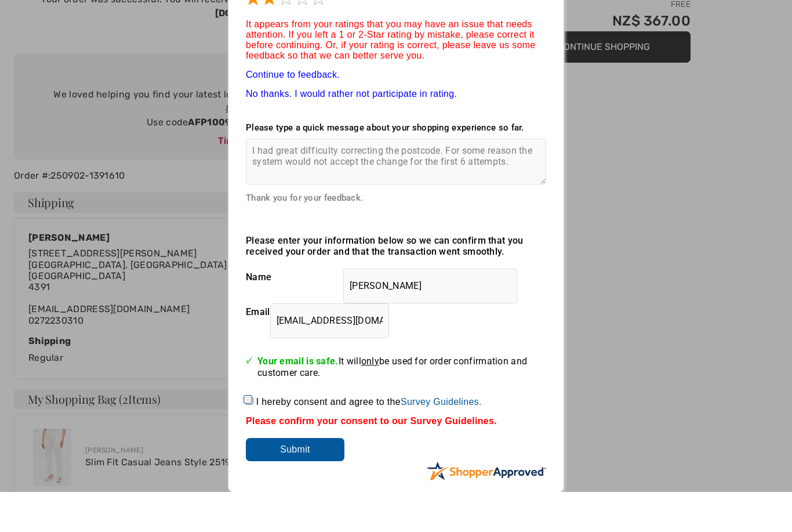
scroll to position [103, 0]
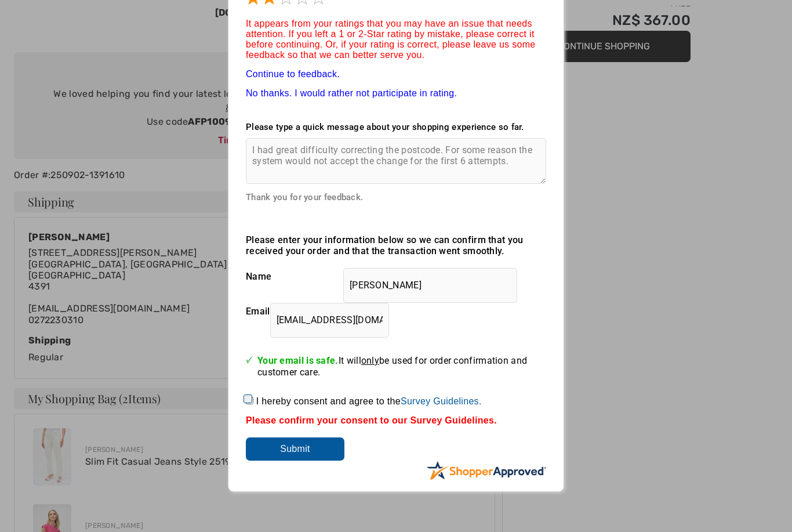
click at [253, 404] on input "I hereby consent and agree to the By submitting a review, you grant permission …" at bounding box center [250, 401] width 8 height 8
checkbox input "true"
click at [311, 459] on input "Submit" at bounding box center [295, 448] width 99 height 23
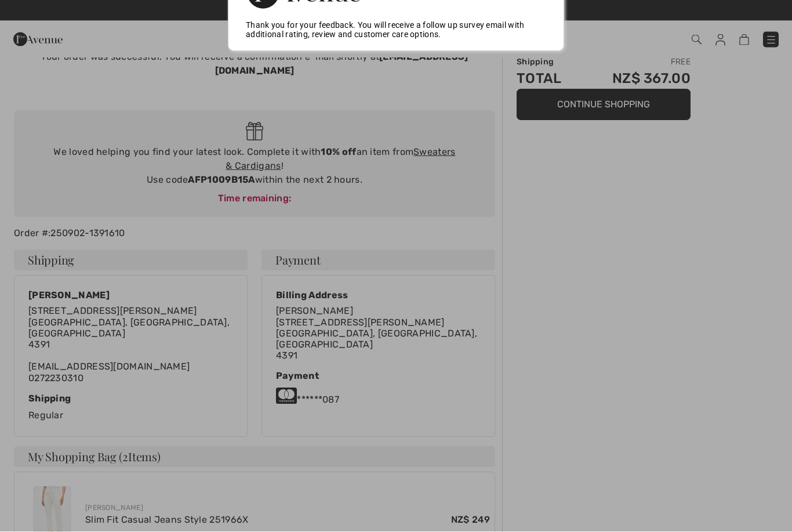
scroll to position [0, 0]
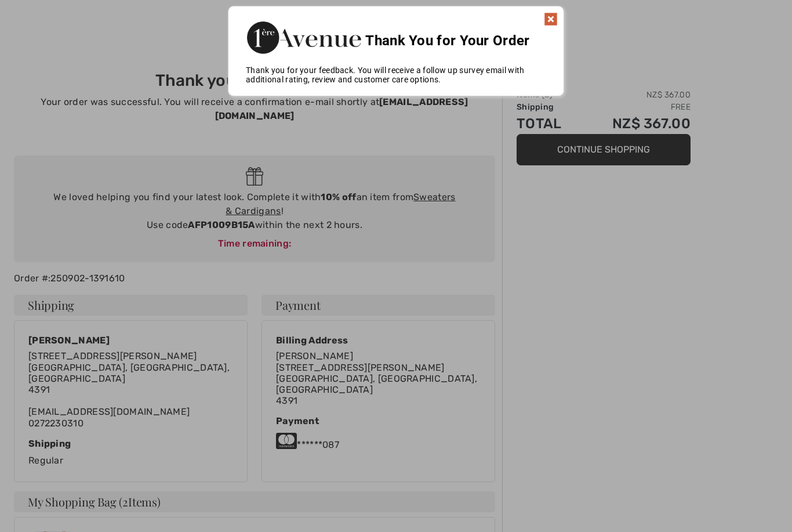
click at [547, 16] on img at bounding box center [551, 19] width 14 height 14
